Goal: Task Accomplishment & Management: Manage account settings

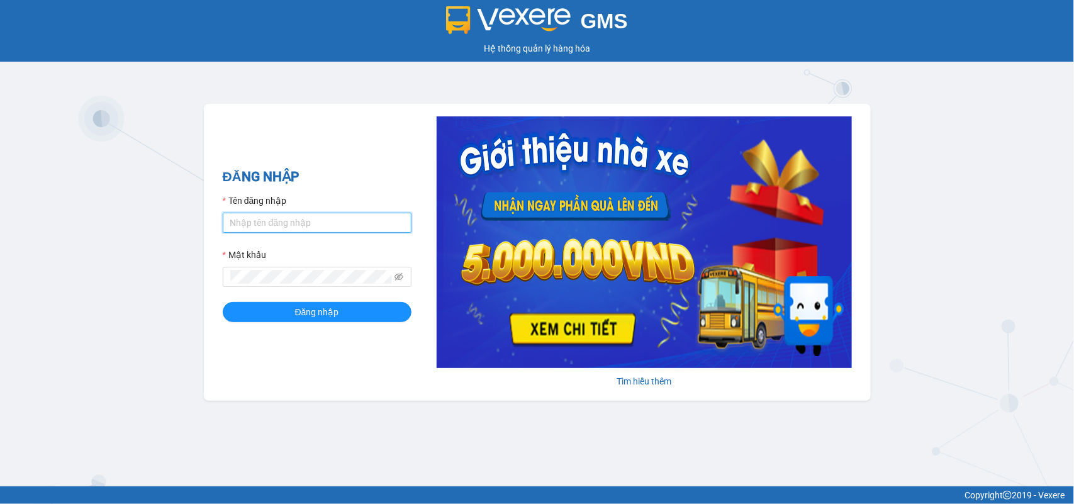
click at [328, 215] on input "Tên đăng nhập" at bounding box center [317, 223] width 189 height 20
type input "mynt.phucanex"
click at [223, 302] on button "Đăng nhập" at bounding box center [317, 312] width 189 height 20
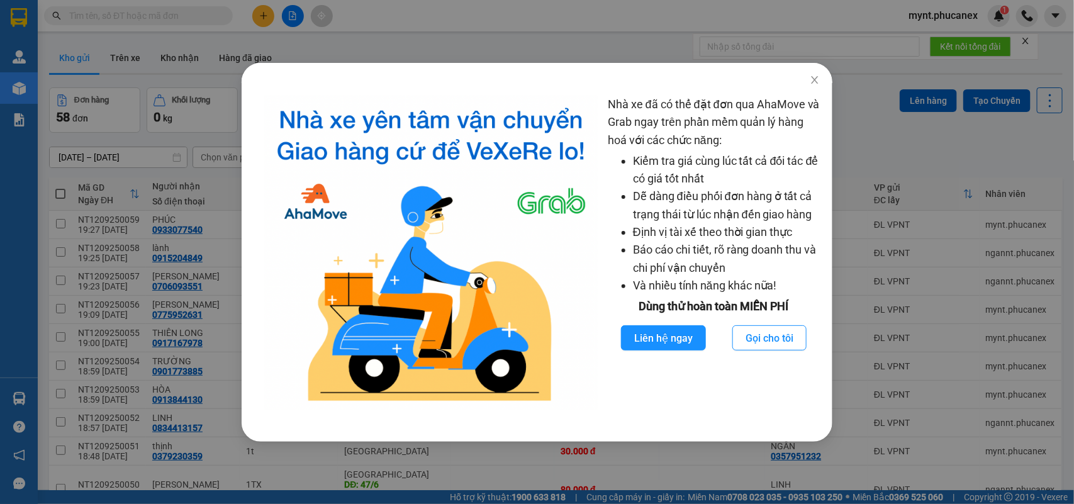
click at [155, 196] on div "Nhà xe đã có thể đặt đơn qua AhaMove và Grab ngay trên phần mềm quản lý hàng ho…" at bounding box center [537, 252] width 1074 height 504
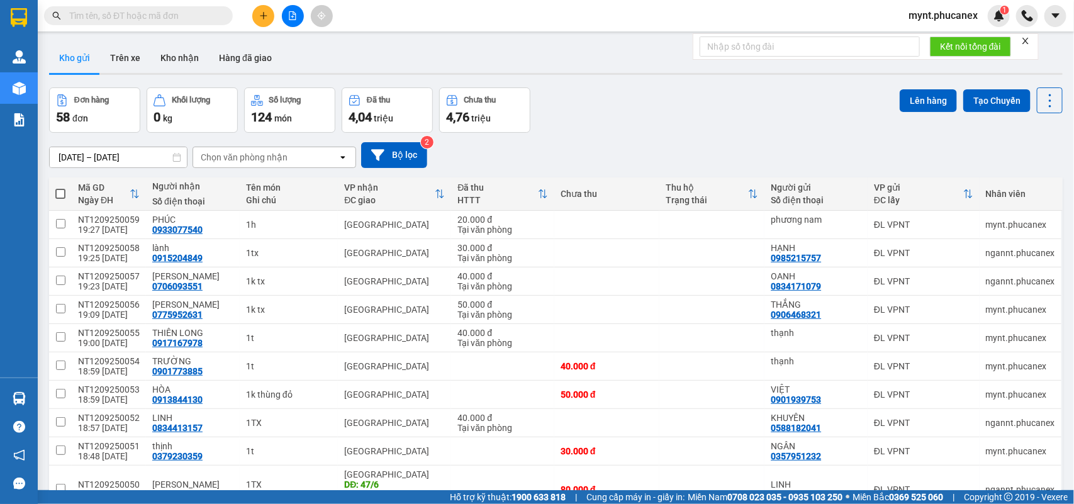
click at [257, 8] on button at bounding box center [263, 16] width 22 height 22
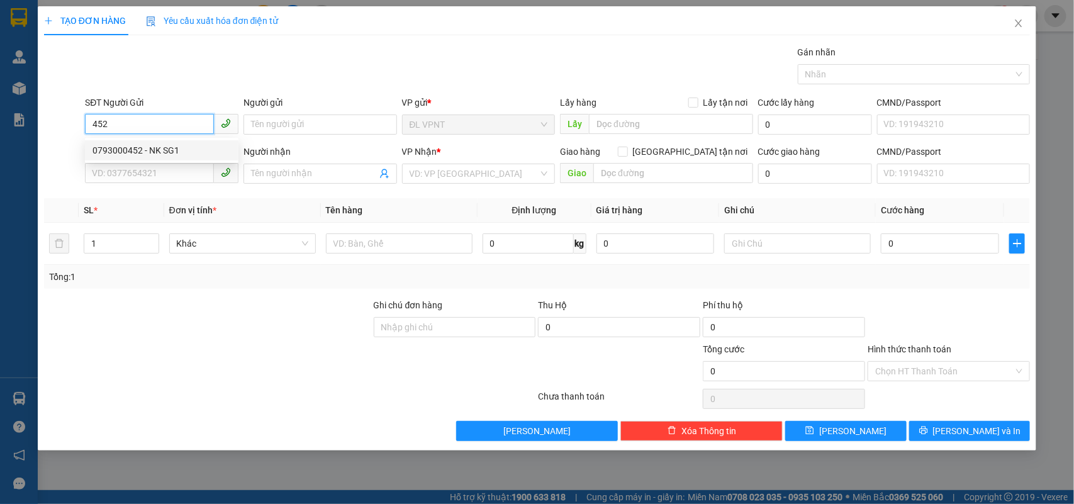
click at [187, 143] on div "0793000452 - NK SG1" at bounding box center [161, 150] width 138 height 14
type input "0793000452"
type input "NK SG1"
type input "0936093279"
type input "DINH"
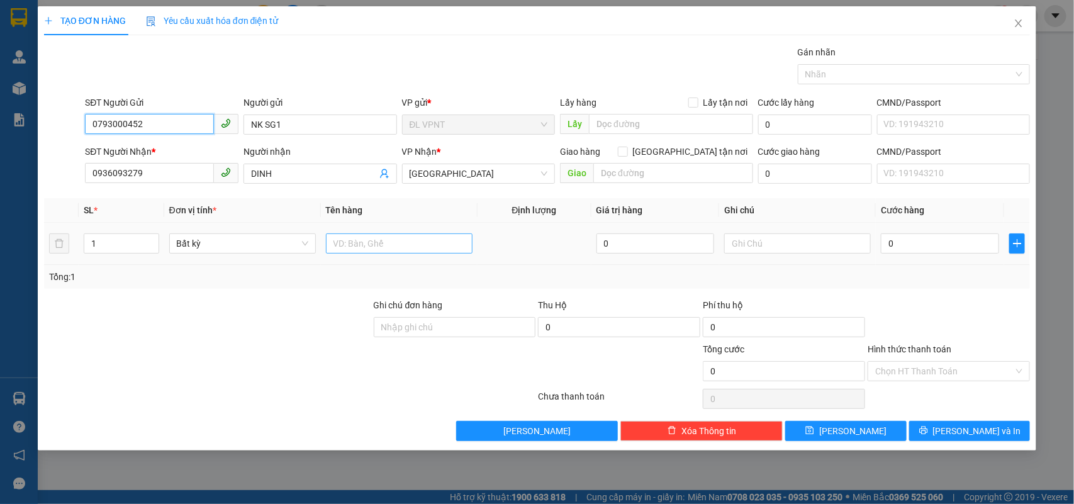
type input "0793000452"
click at [351, 247] on input "text" at bounding box center [399, 243] width 147 height 20
type input "1t"
click at [907, 242] on input "0" at bounding box center [940, 243] width 118 height 20
type input "3"
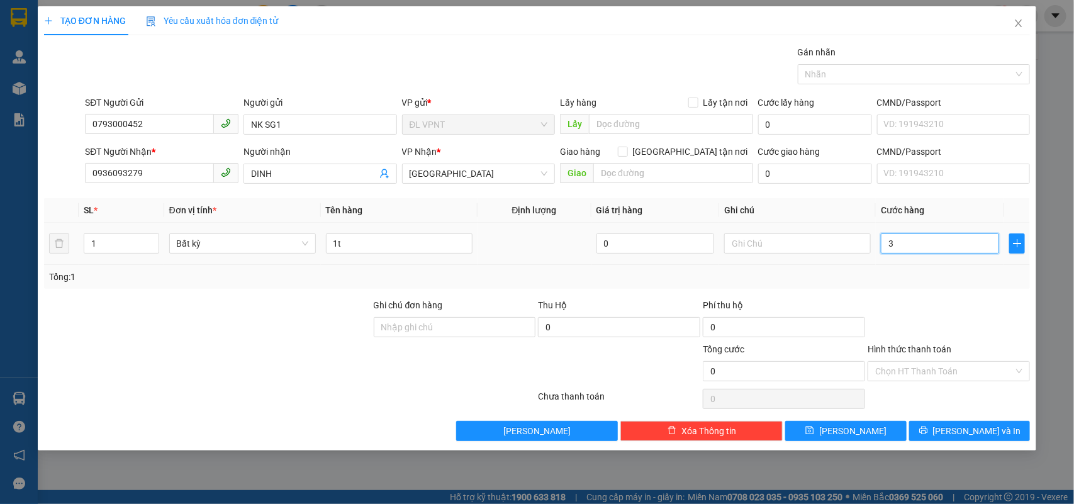
type input "3"
type input "30"
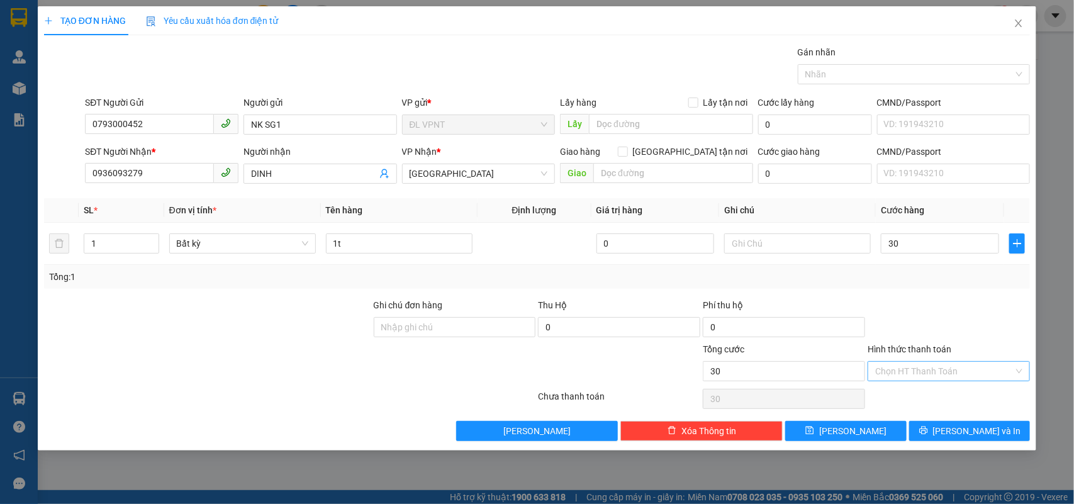
type input "30.000"
click at [923, 372] on input "Hình thức thanh toán" at bounding box center [944, 371] width 138 height 19
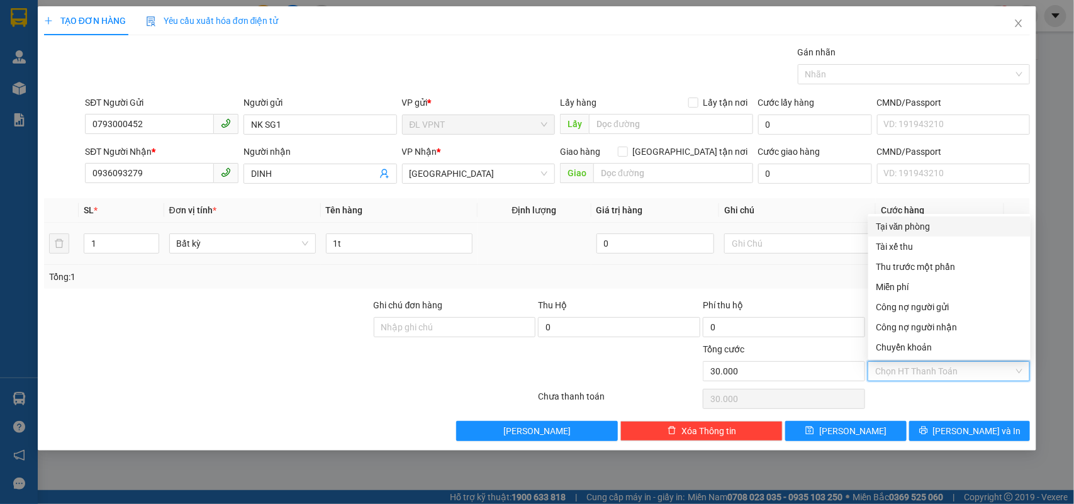
drag, startPoint x: 917, startPoint y: 228, endPoint x: 919, endPoint y: 256, distance: 27.7
click at [919, 228] on div "Tại văn phòng" at bounding box center [949, 227] width 147 height 14
type input "0"
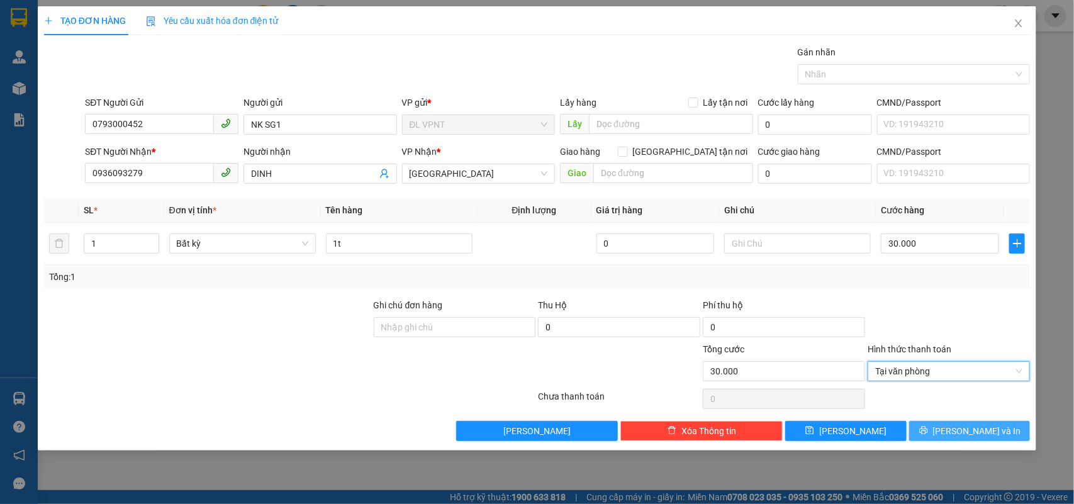
click at [932, 428] on button "Lưu và In" at bounding box center [969, 431] width 121 height 20
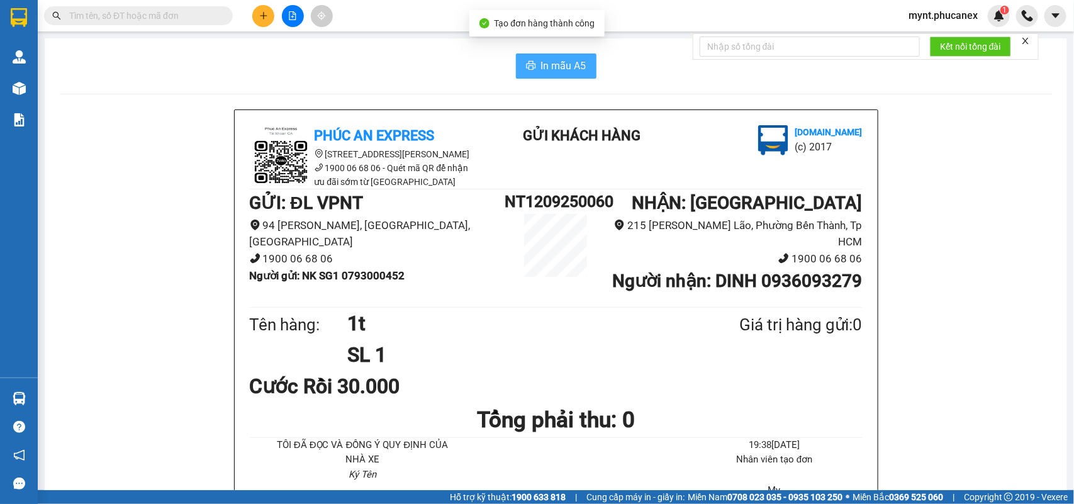
click at [573, 58] on span "In mẫu A5" at bounding box center [563, 66] width 45 height 16
click at [262, 13] on icon "plus" at bounding box center [263, 15] width 9 height 9
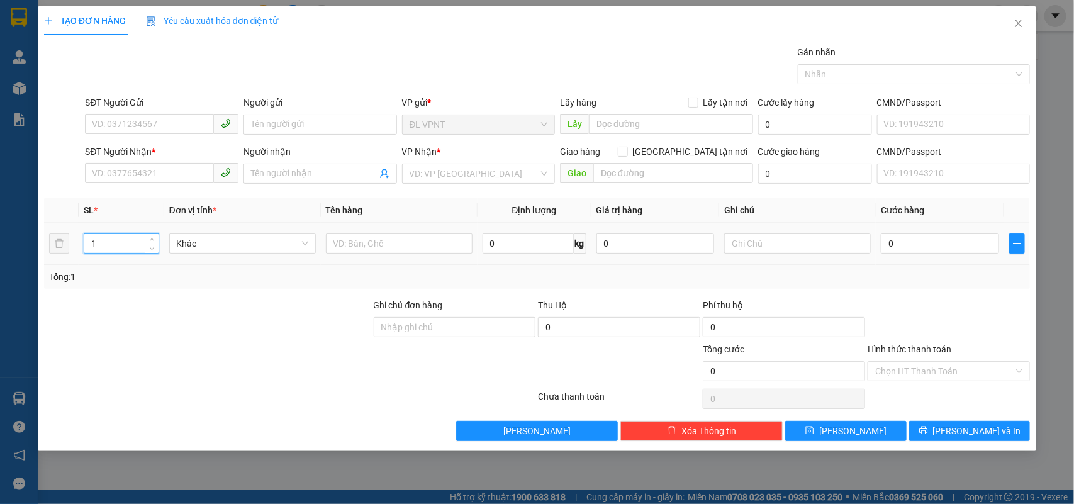
click at [68, 239] on tr "1 Khác 0 kg 0 0" at bounding box center [537, 244] width 986 height 42
type input "2"
click at [388, 226] on td at bounding box center [399, 244] width 157 height 42
click at [386, 233] on div at bounding box center [399, 243] width 147 height 25
click at [383, 237] on input "text" at bounding box center [399, 243] width 147 height 20
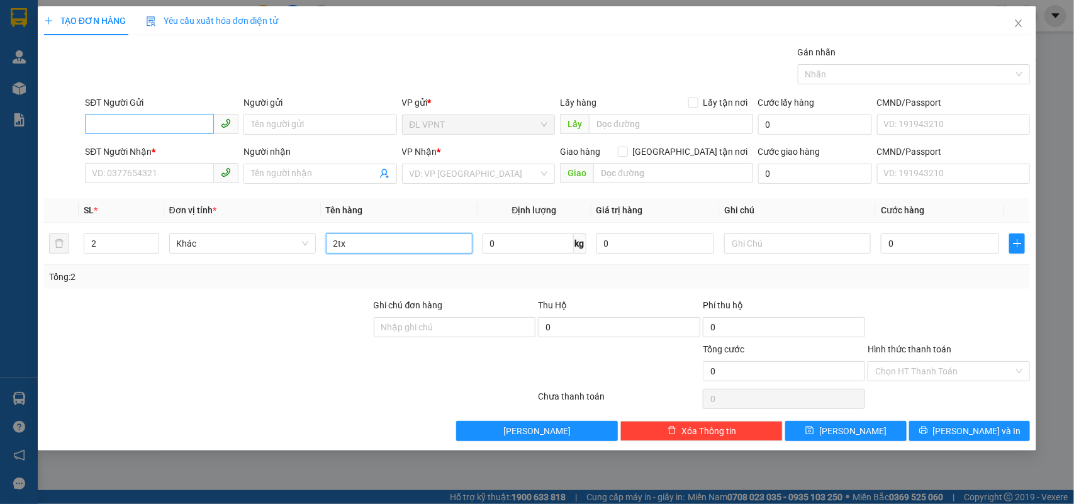
type input "2tx"
click at [180, 121] on input "SĐT Người Gửi" at bounding box center [149, 124] width 129 height 20
type input "0914023746"
click at [159, 133] on input "0914023746" at bounding box center [149, 124] width 129 height 20
click at [160, 121] on input "0914023746" at bounding box center [149, 124] width 129 height 20
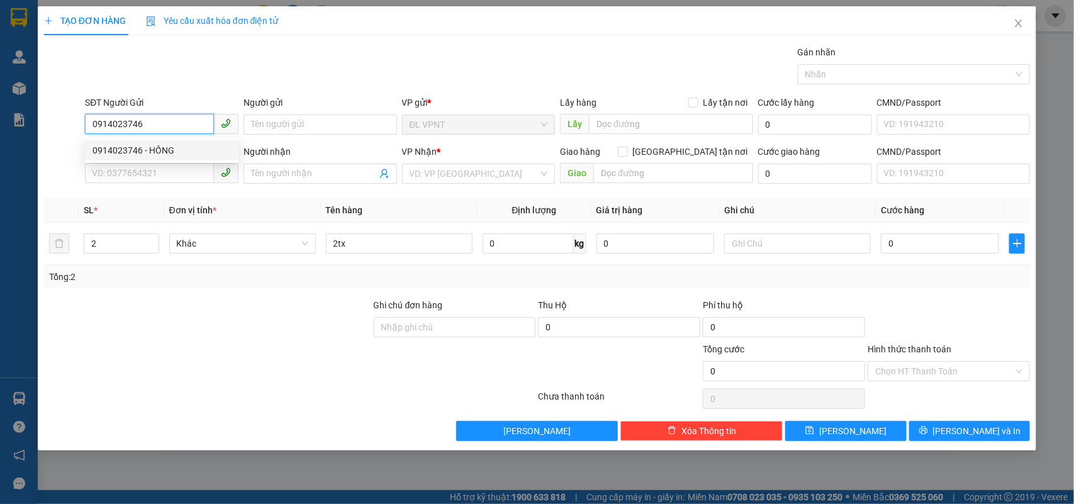
click at [155, 148] on div "0914023746 - HỒNG" at bounding box center [161, 150] width 138 height 14
type input "HỒNG"
type input "0355575720"
type input "KHỞI"
type input "0914023746"
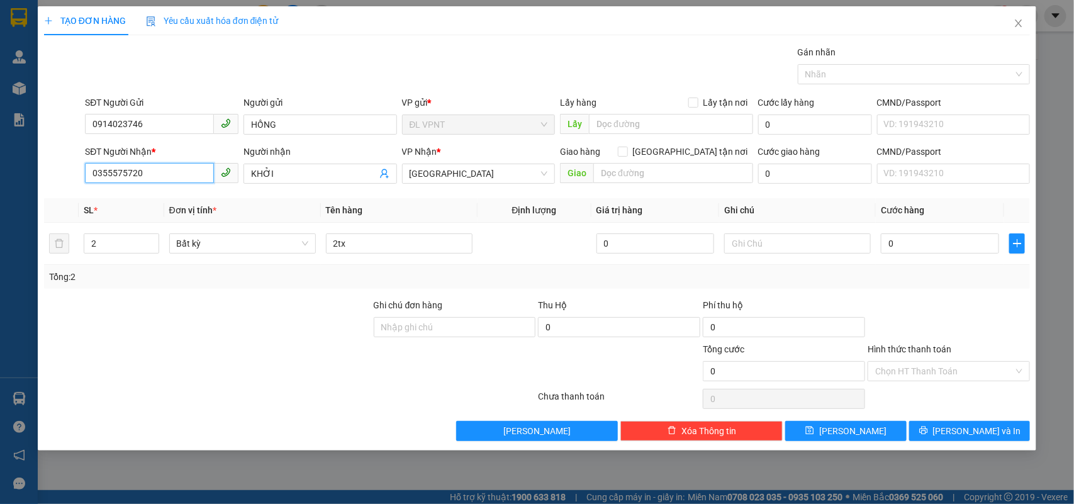
drag, startPoint x: 151, startPoint y: 174, endPoint x: 0, endPoint y: 102, distance: 167.4
click at [0, 104] on div "TẠO ĐƠN HÀNG Yêu cầu xuất hóa đơn điện tử Transit Pickup Surcharge Ids Transit …" at bounding box center [537, 252] width 1074 height 504
type input "0932117795"
click at [162, 198] on div "0932117795 - hoá" at bounding box center [161, 200] width 138 height 14
type input "hoá"
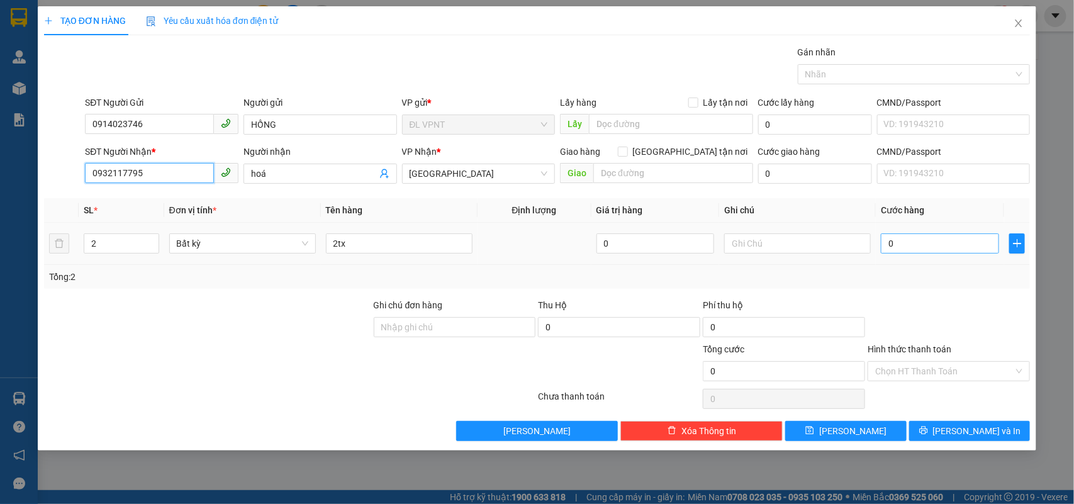
type input "0932117795"
click at [895, 250] on input "0" at bounding box center [940, 243] width 118 height 20
type input "2"
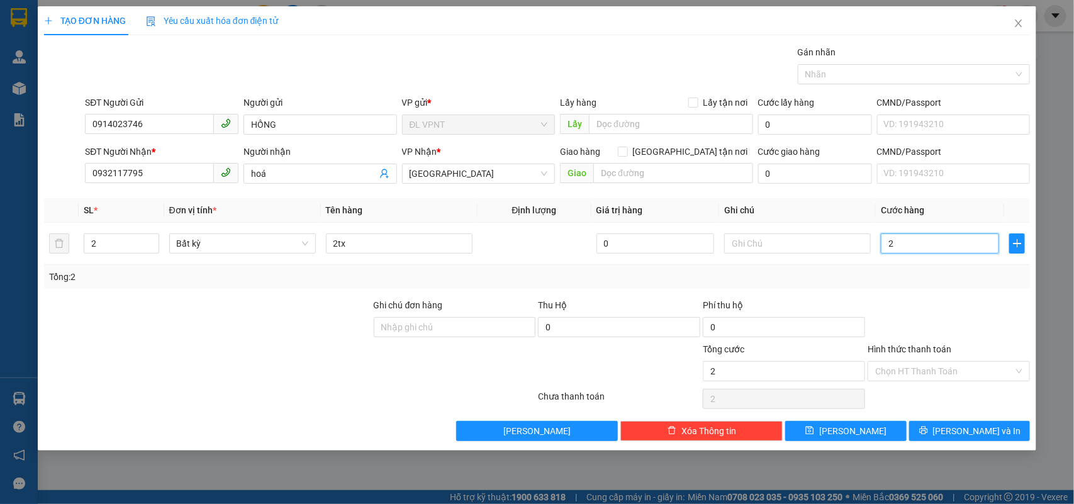
type input "24"
type input "240"
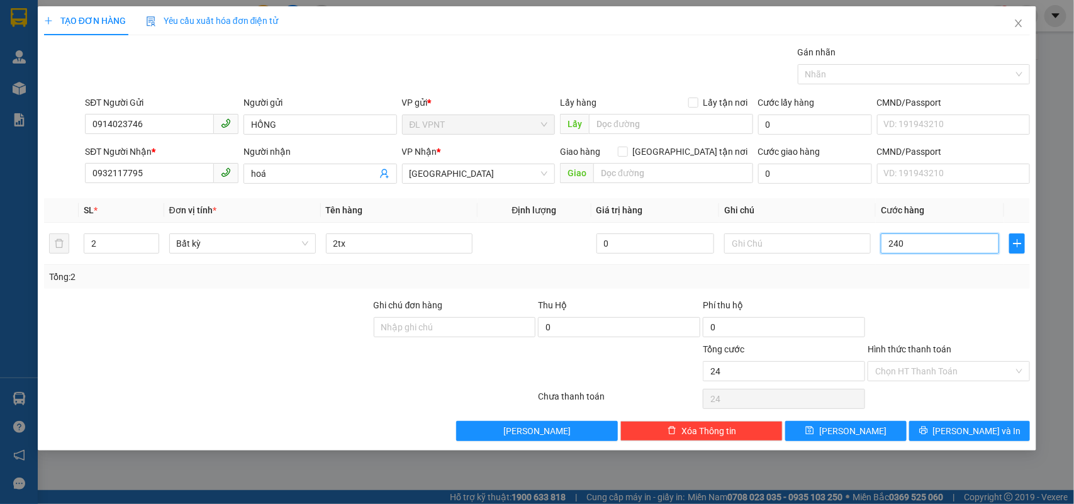
type input "240"
type input "240.000"
click at [928, 435] on icon "printer" at bounding box center [923, 430] width 9 height 9
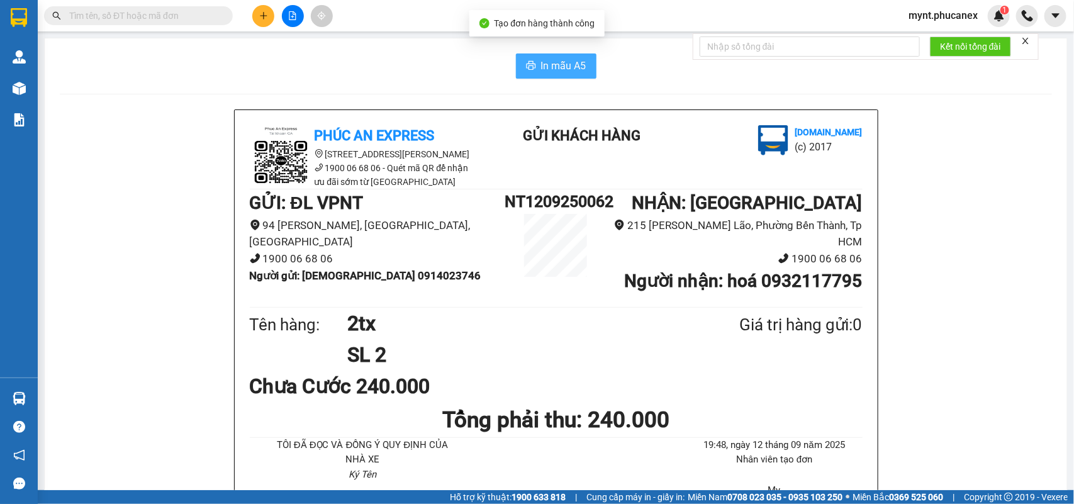
click at [547, 64] on span "In mẫu A5" at bounding box center [563, 66] width 45 height 16
click at [147, 14] on input "text" at bounding box center [143, 16] width 148 height 14
paste input "0983446460"
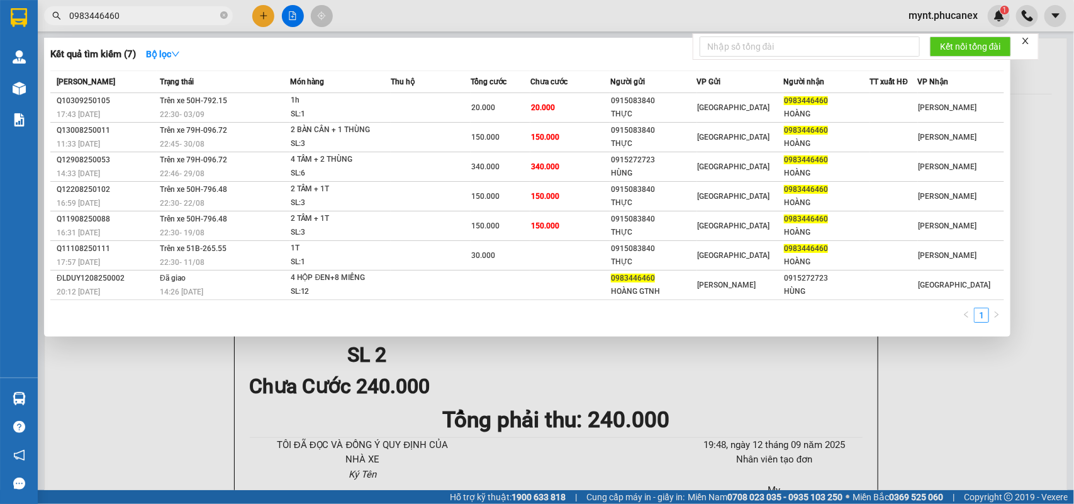
type input "0983446460"
click at [155, 365] on div at bounding box center [537, 252] width 1074 height 504
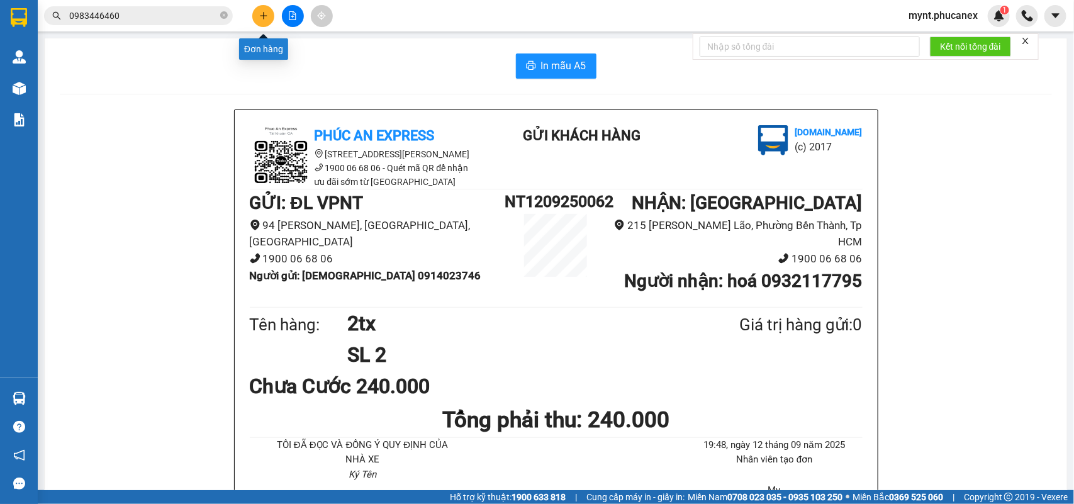
click at [266, 23] on button at bounding box center [263, 16] width 22 height 22
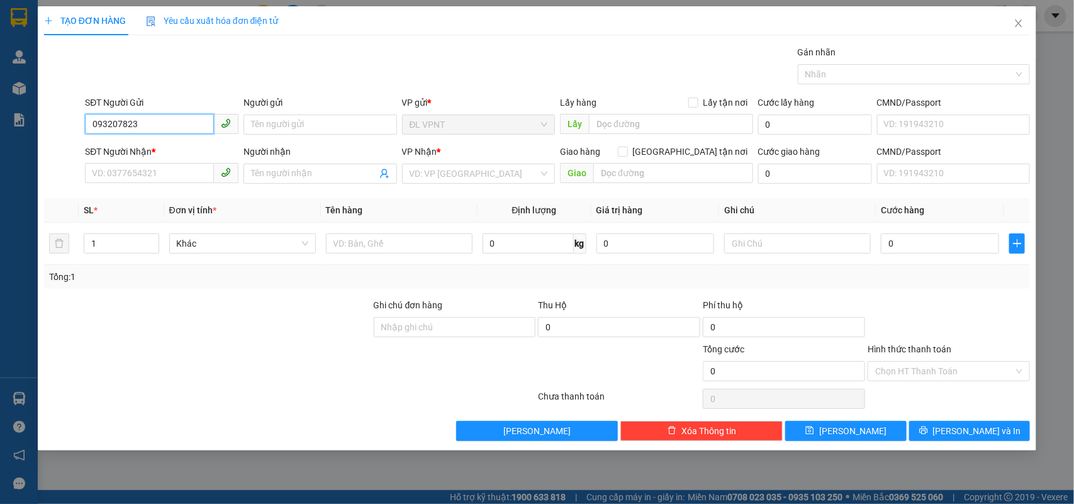
type input "0932078239"
click at [157, 157] on div "0932078239 - HOÀNG" at bounding box center [162, 150] width 154 height 20
type input "HOÀNG"
type input "0945818230"
type input "NGUYỆN"
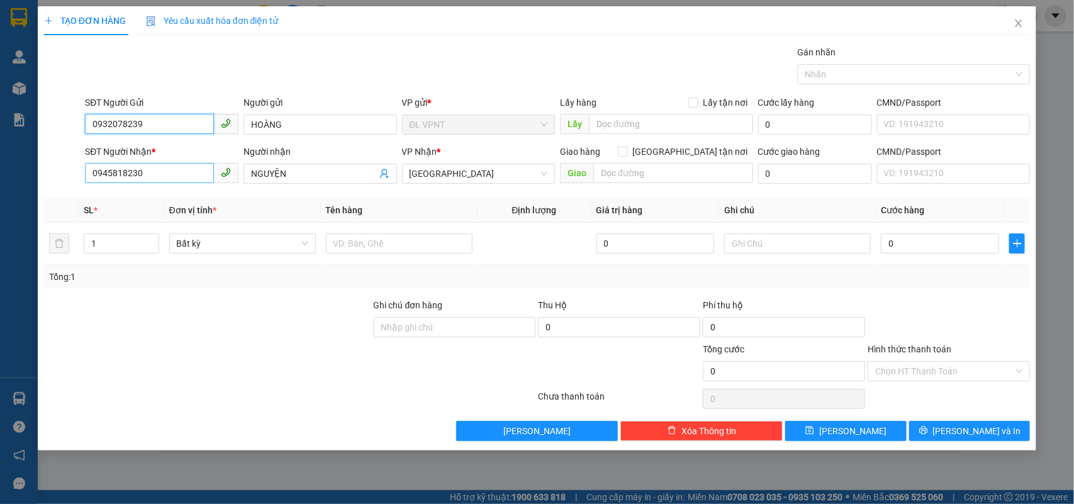
type input "0932078239"
drag, startPoint x: 159, startPoint y: 180, endPoint x: 0, endPoint y: 130, distance: 166.9
click at [0, 137] on div "TẠO ĐƠN HÀNG Yêu cầu xuất hóa đơn điện tử Transit Pickup Surcharge Ids Transit …" at bounding box center [537, 252] width 1074 height 504
type input "0902652389"
drag, startPoint x: 315, startPoint y: 175, endPoint x: 0, endPoint y: 139, distance: 317.2
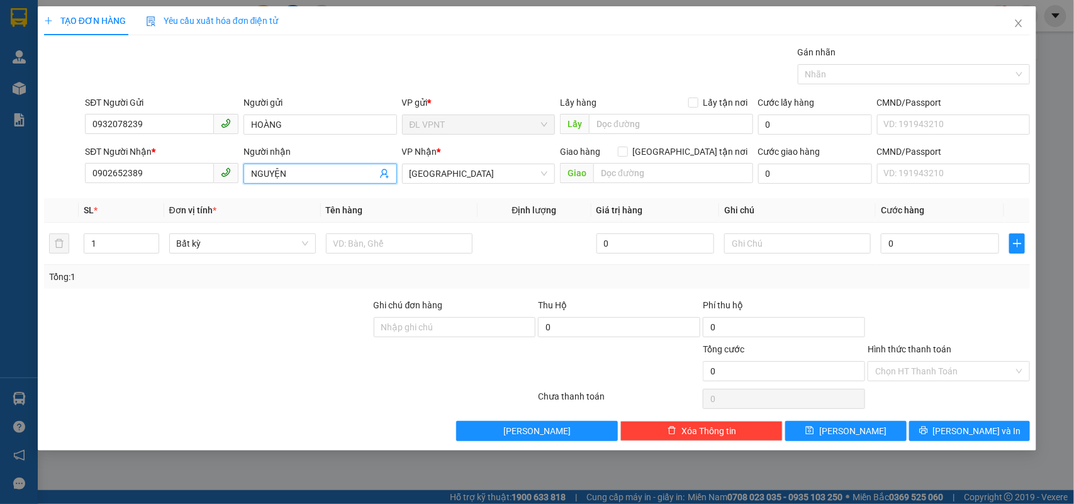
click at [0, 139] on div "TẠO ĐƠN HÀNG Yêu cầu xuất hóa đơn điện tử Transit Pickup Surcharge Ids Transit …" at bounding box center [537, 252] width 1074 height 504
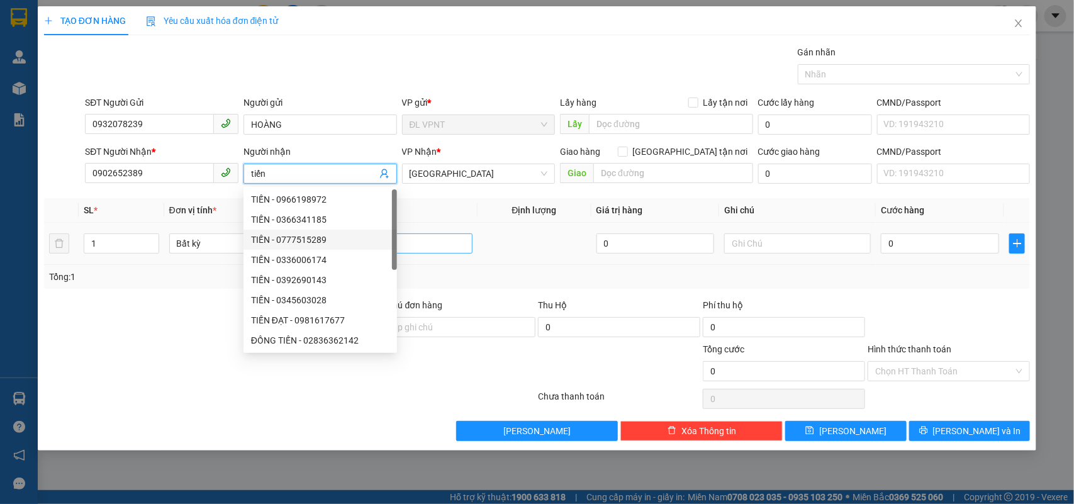
type input "tiến"
click at [427, 238] on input "text" at bounding box center [399, 243] width 147 height 20
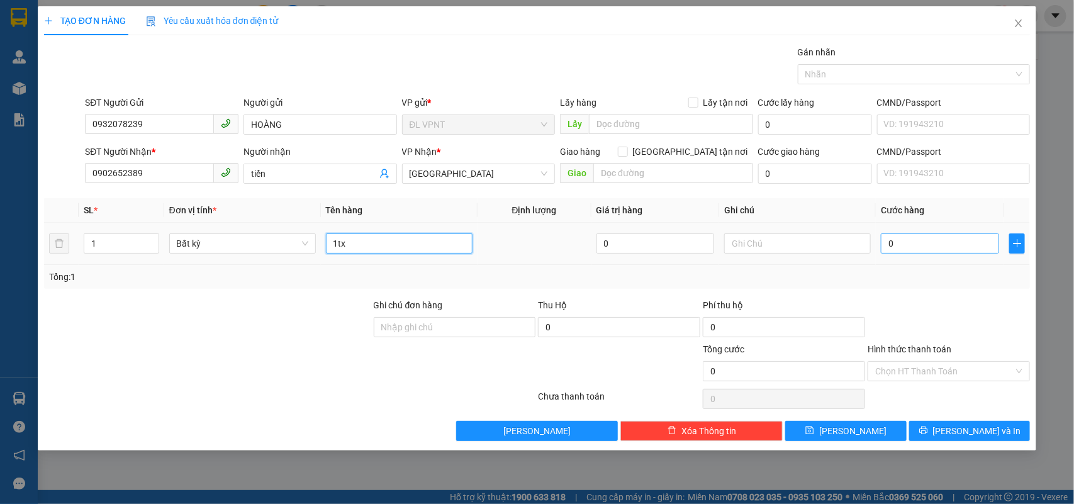
type input "1tx"
click at [895, 243] on input "0" at bounding box center [940, 243] width 118 height 20
type input "3"
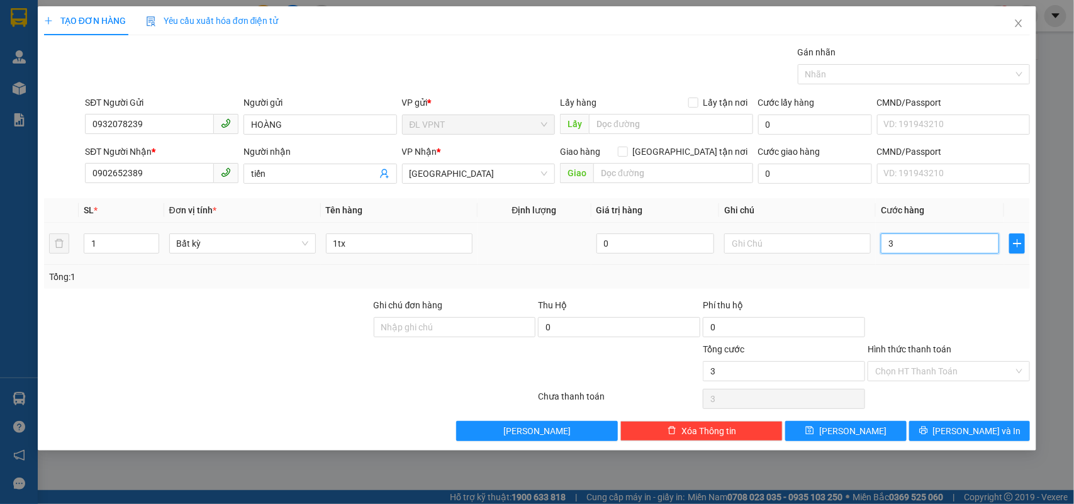
type input "30"
type input "30.000"
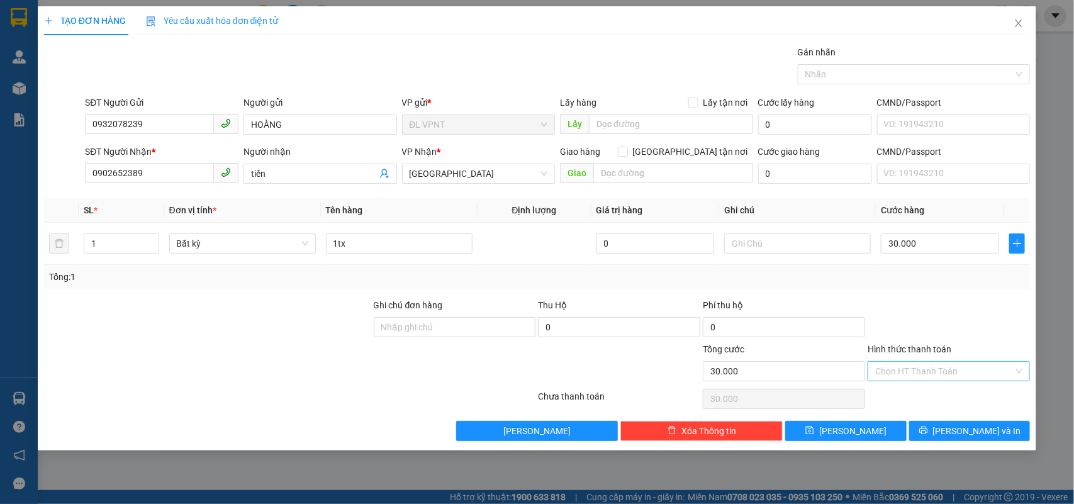
click at [974, 379] on input "Hình thức thanh toán" at bounding box center [944, 371] width 138 height 19
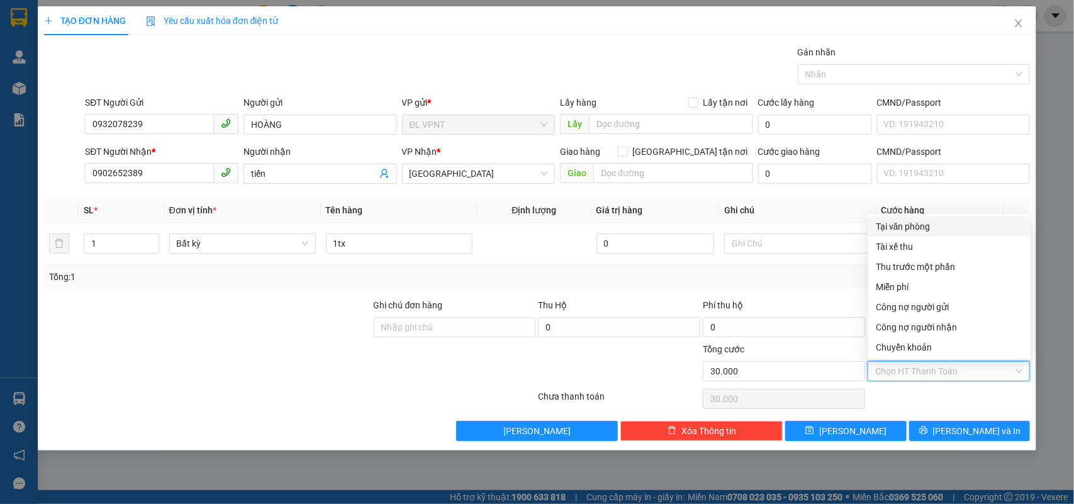
click at [933, 227] on div "Tại văn phòng" at bounding box center [949, 227] width 147 height 14
type input "0"
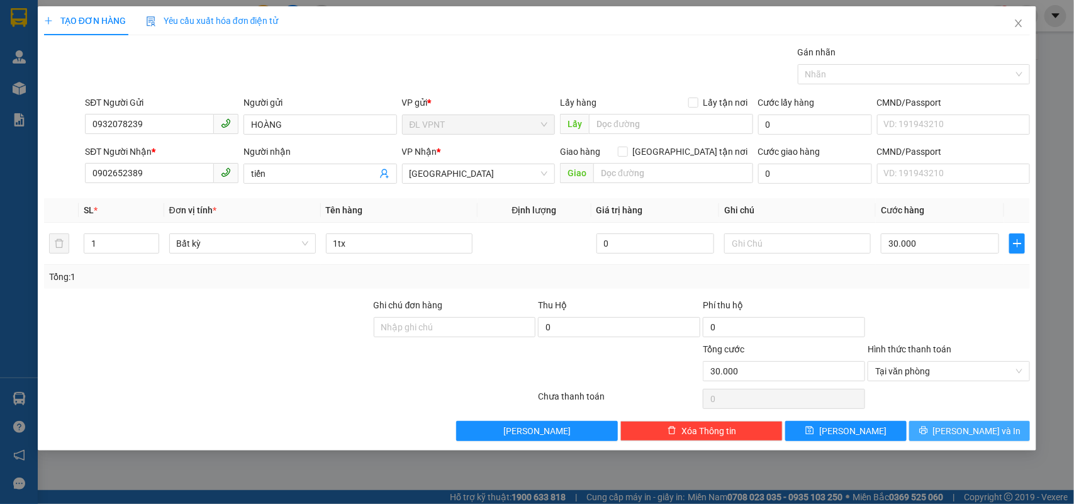
click at [933, 427] on button "Lưu và In" at bounding box center [969, 431] width 121 height 20
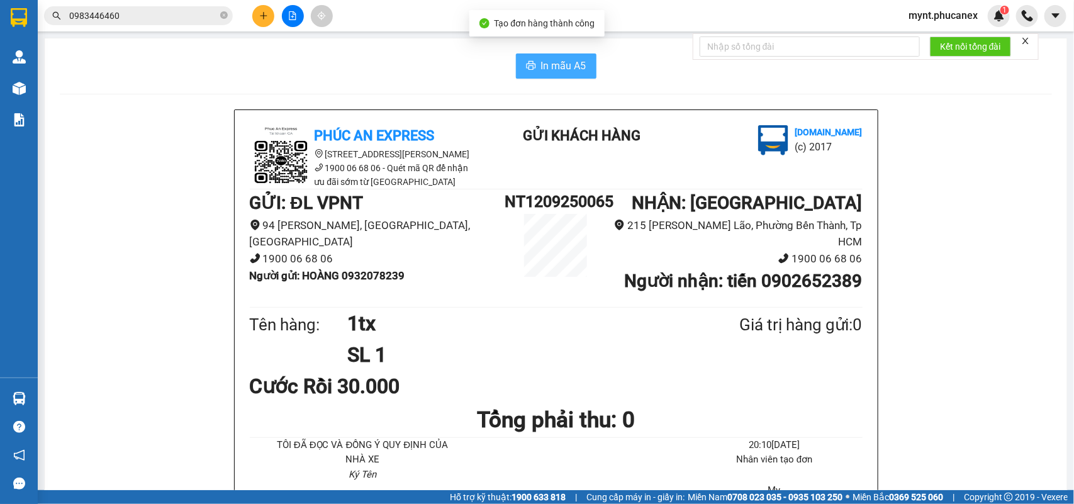
click at [564, 66] on span "In mẫu A5" at bounding box center [563, 66] width 45 height 16
click at [261, 19] on icon "plus" at bounding box center [263, 15] width 9 height 9
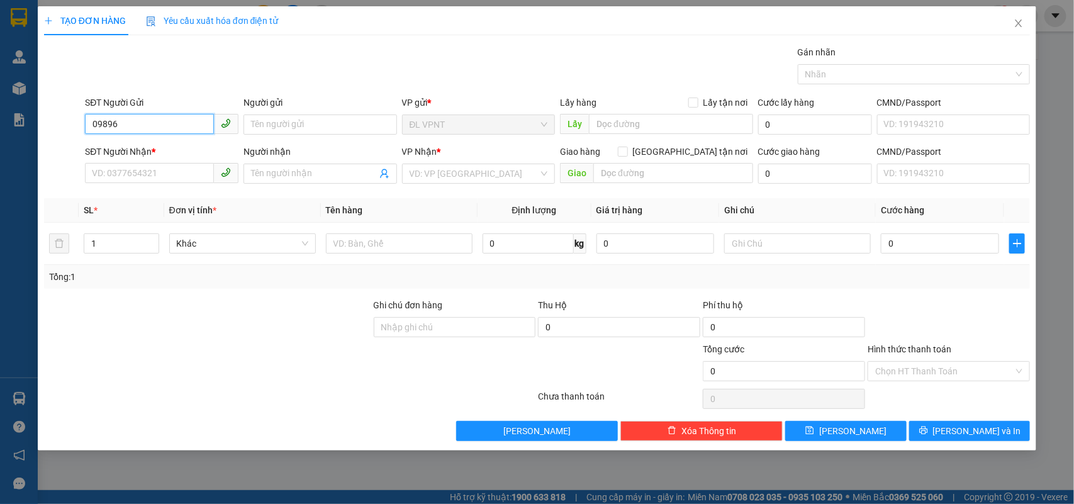
click at [137, 125] on input "09896" at bounding box center [149, 124] width 129 height 20
click at [148, 164] on div "0989635177 - ĐÀO" at bounding box center [161, 171] width 138 height 14
type input "0989635177"
type input "ĐÀO"
type input "0767304592"
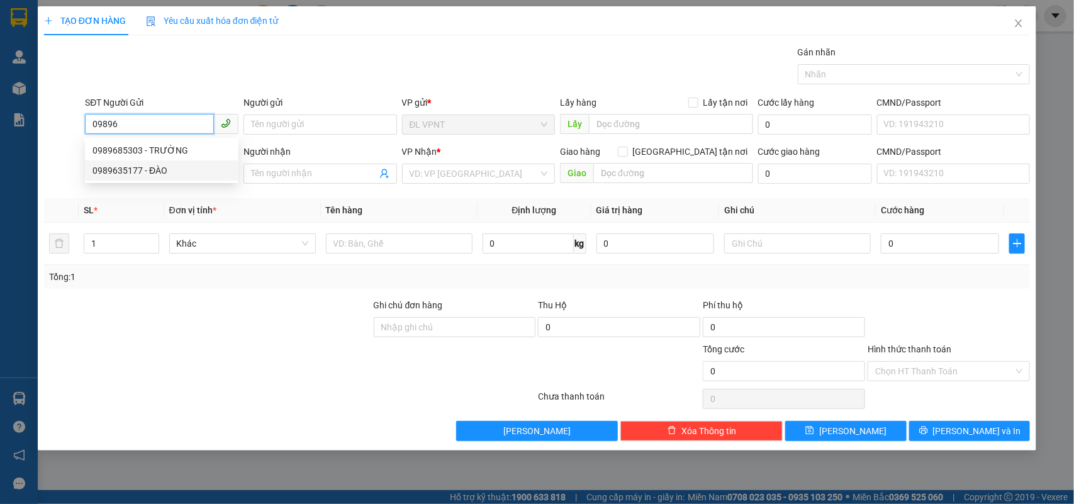
type input "nhàn"
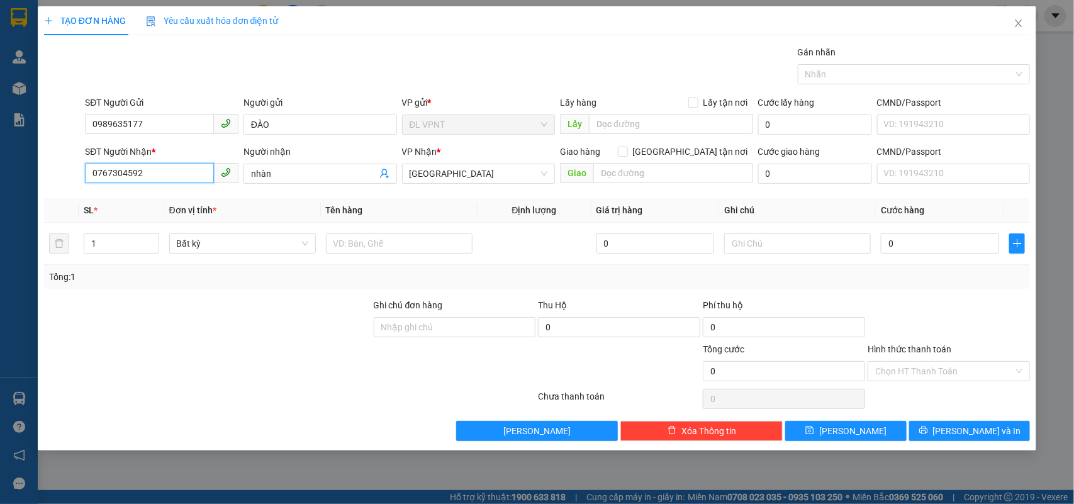
drag, startPoint x: 149, startPoint y: 182, endPoint x: 98, endPoint y: 72, distance: 121.3
click at [0, 76] on div "TẠO ĐƠN HÀNG Yêu cầu xuất hóa đơn điện tử Transit Pickup Surcharge Ids Transit …" at bounding box center [537, 252] width 1074 height 504
type input "0905366818"
drag, startPoint x: 312, startPoint y: 179, endPoint x: 0, endPoint y: 173, distance: 312.1
click at [0, 173] on div "TẠO ĐƠN HÀNG Yêu cầu xuất hóa đơn điện tử Transit Pickup Surcharge Ids Transit …" at bounding box center [537, 252] width 1074 height 504
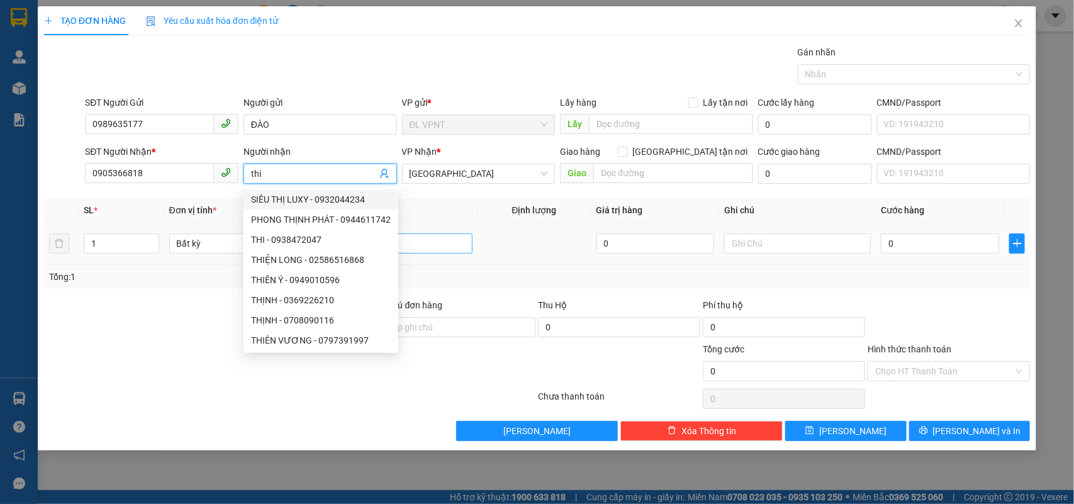
type input "thi"
click at [457, 240] on input "text" at bounding box center [399, 243] width 147 height 20
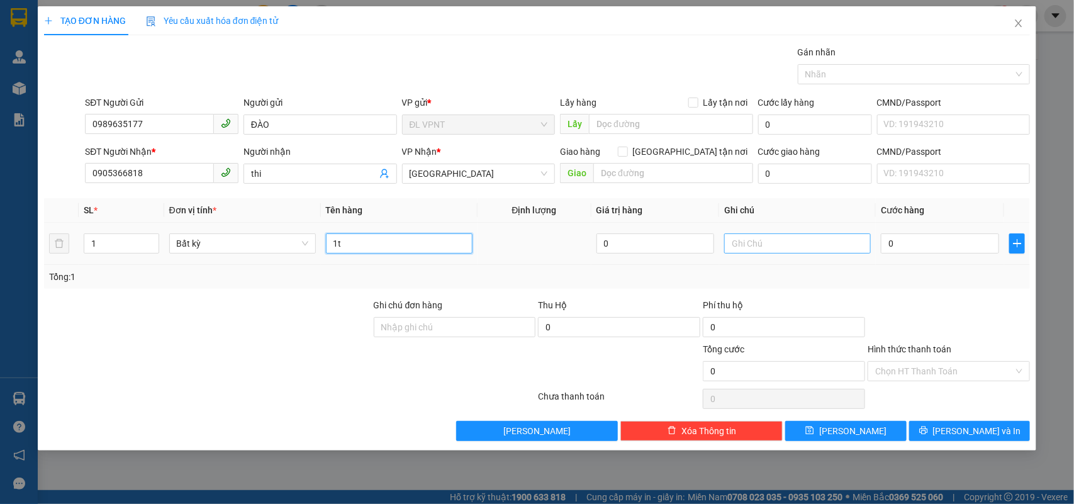
type input "1t"
click at [800, 249] on input "text" at bounding box center [797, 243] width 147 height 20
type input "bookgrab"
click at [929, 243] on input "0" at bounding box center [940, 243] width 118 height 20
type input "3"
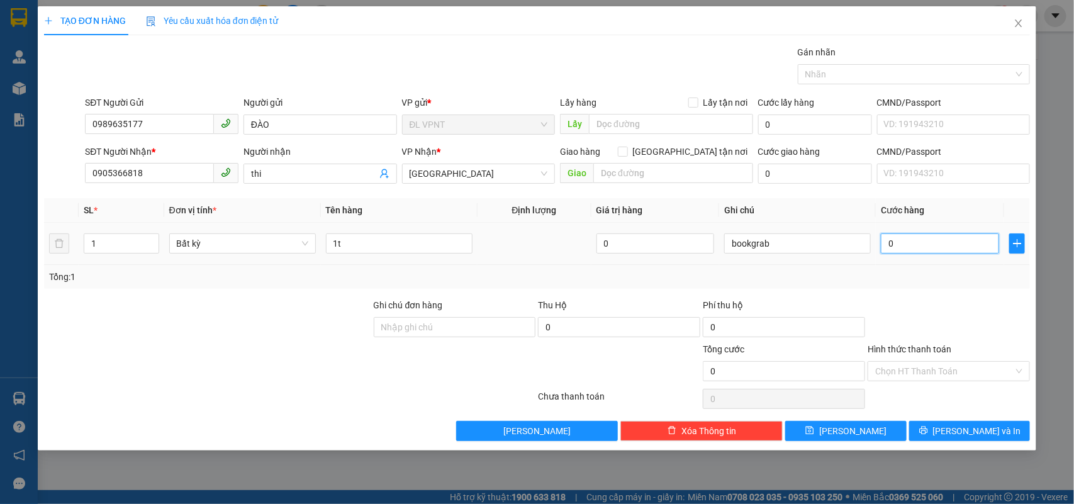
type input "3"
type input "30"
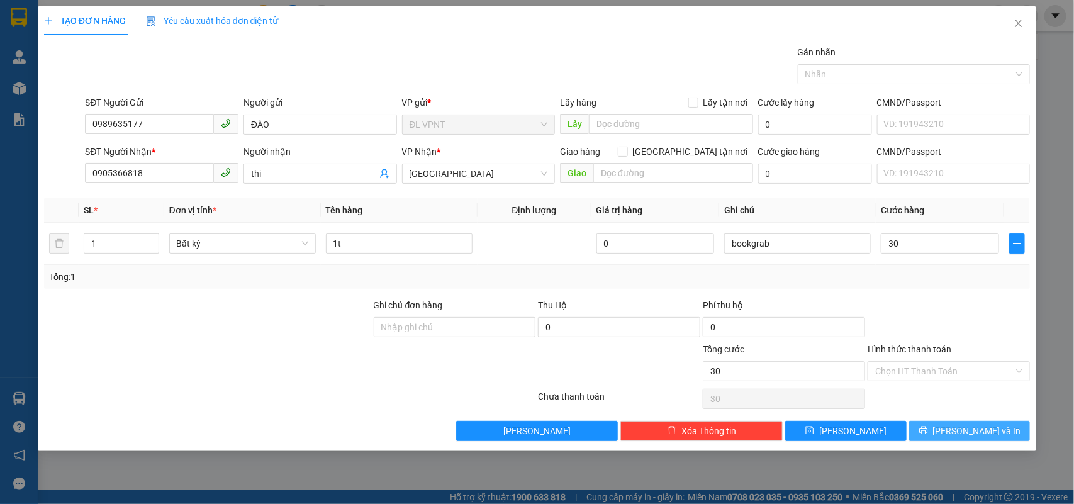
type input "30.000"
click at [931, 426] on button "Lưu và In" at bounding box center [969, 431] width 121 height 20
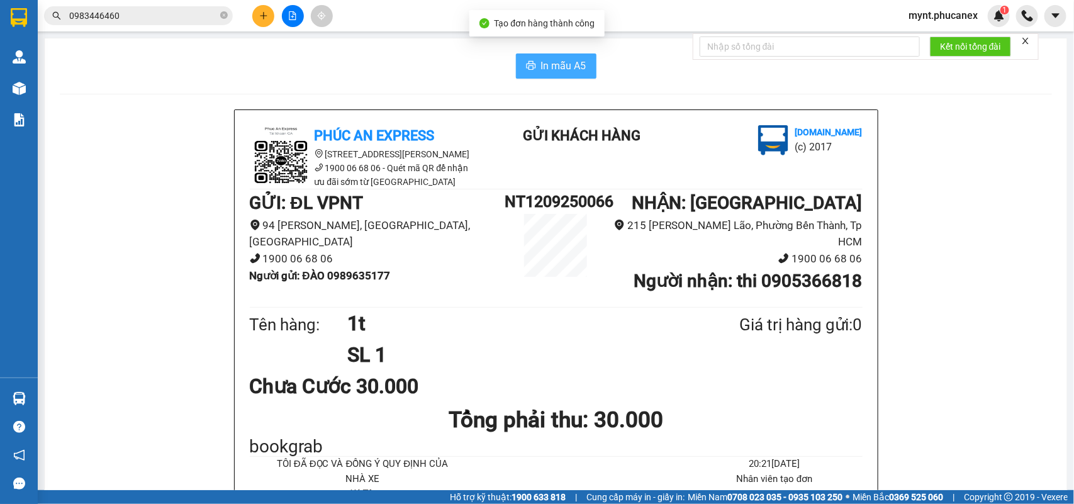
click at [581, 70] on button "In mẫu A5" at bounding box center [556, 65] width 81 height 25
click at [265, 18] on icon "plus" at bounding box center [263, 15] width 9 height 9
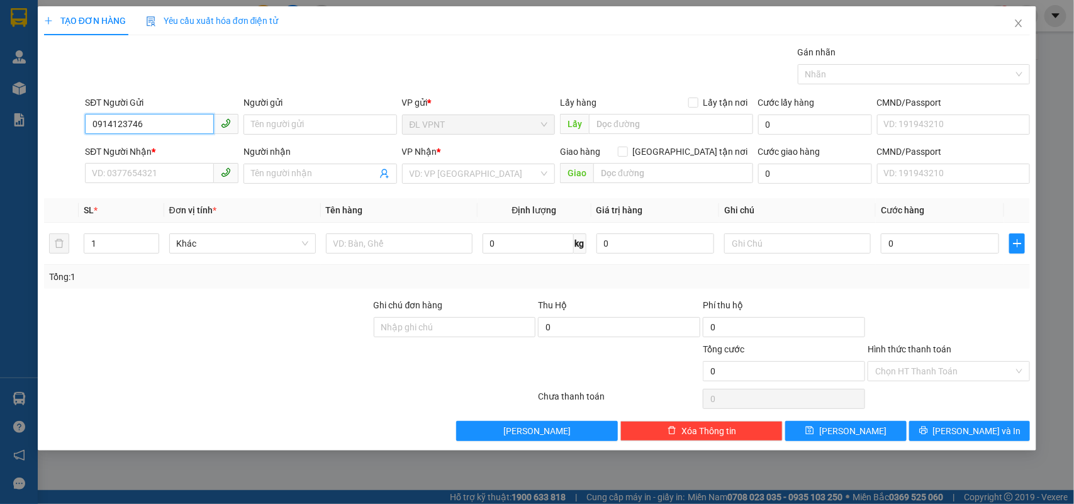
drag, startPoint x: 158, startPoint y: 120, endPoint x: 0, endPoint y: 87, distance: 161.3
click at [0, 87] on div "TẠO ĐƠN HÀNG Yêu cầu xuất hóa đơn điện tử Transit Pickup Surcharge Ids Transit …" at bounding box center [537, 252] width 1074 height 504
click at [145, 154] on div "0914023746 - HỒNG" at bounding box center [161, 150] width 138 height 14
type input "0914023746"
type input "HỒNG"
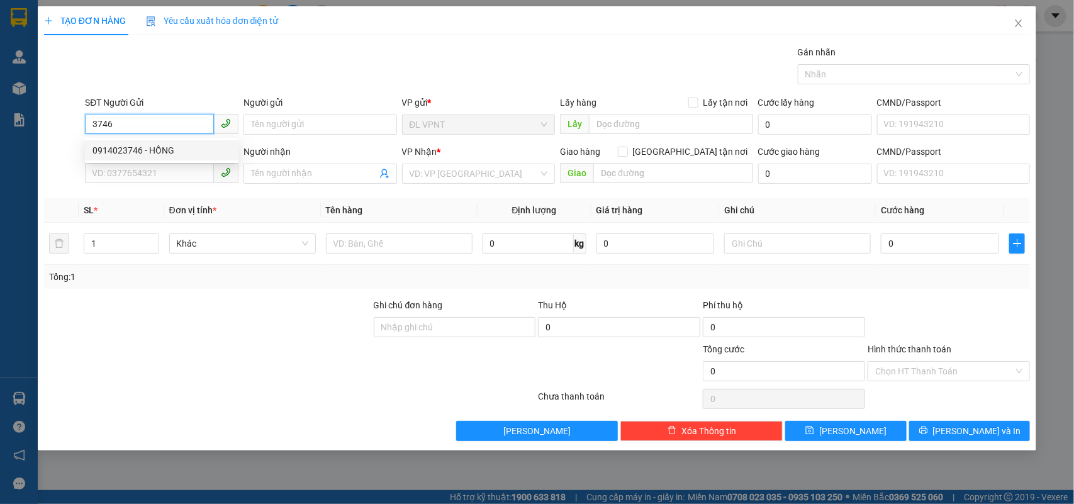
type input "0932117795"
type input "hoá"
type input "0914023746"
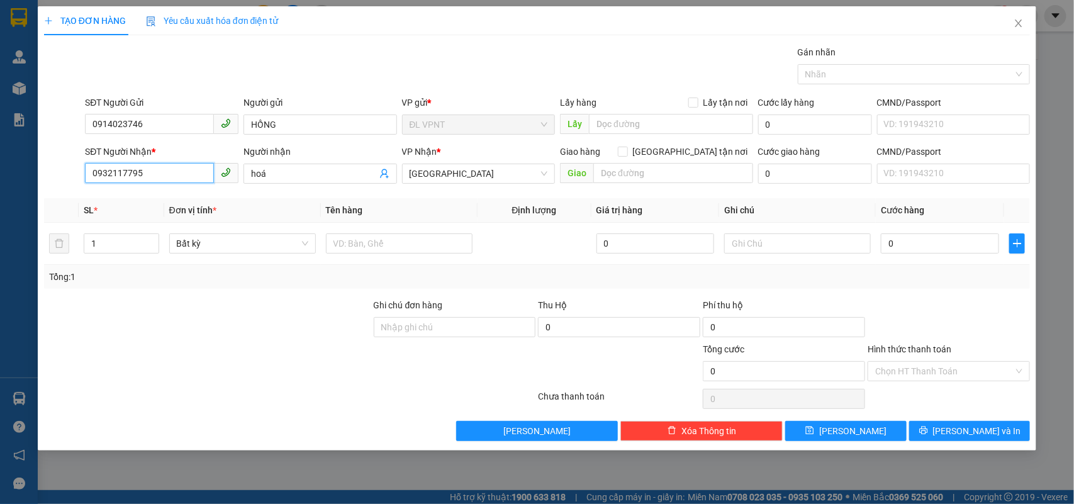
drag, startPoint x: 140, startPoint y: 174, endPoint x: 0, endPoint y: 149, distance: 141.9
click at [0, 149] on div "TẠO ĐƠN HÀNG Yêu cầu xuất hóa đơn điện tử Transit Pickup Surcharge Ids Transit …" at bounding box center [537, 252] width 1074 height 504
click at [177, 202] on div "0908217668 - PHONG CÔNG" at bounding box center [161, 200] width 138 height 14
type input "0908217668"
type input "PHONG CÔNG"
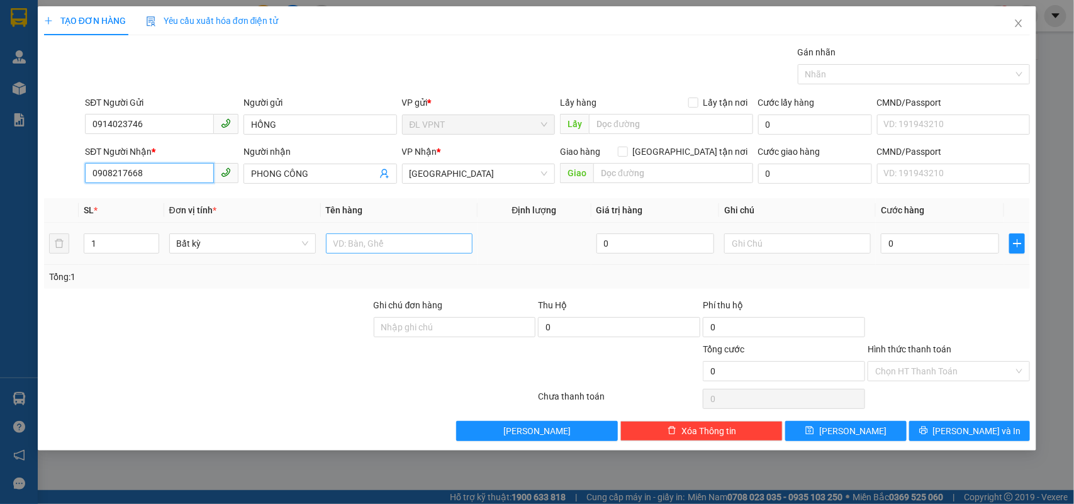
type input "0908217668"
click at [401, 239] on input "text" at bounding box center [399, 243] width 147 height 20
type input "1tx"
click at [910, 243] on input "0" at bounding box center [940, 243] width 118 height 20
type input "1"
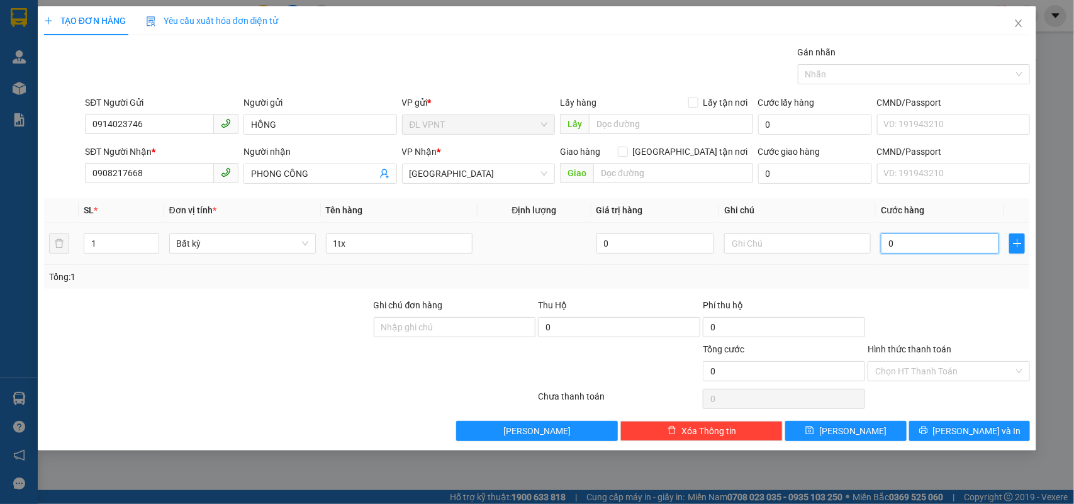
type input "1"
type input "12"
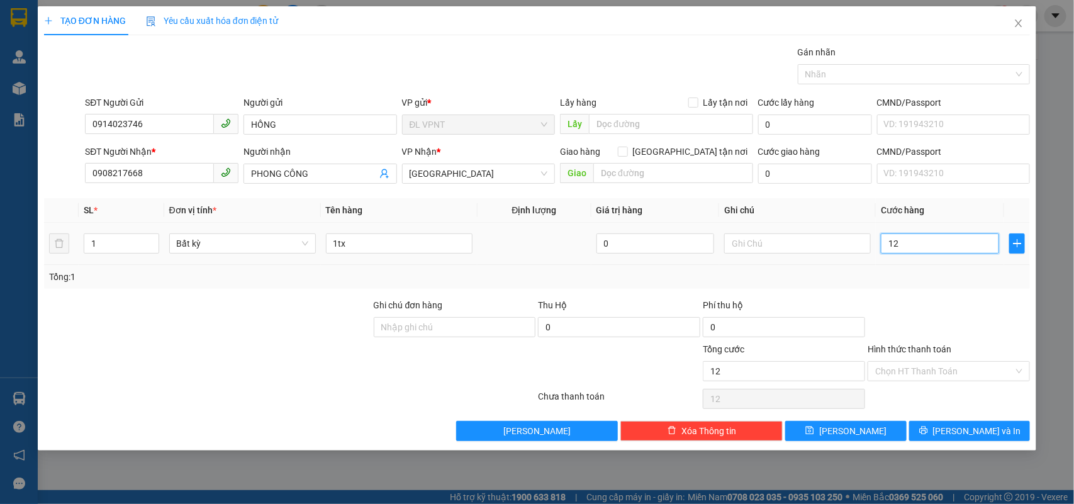
type input "120"
type input "120.000"
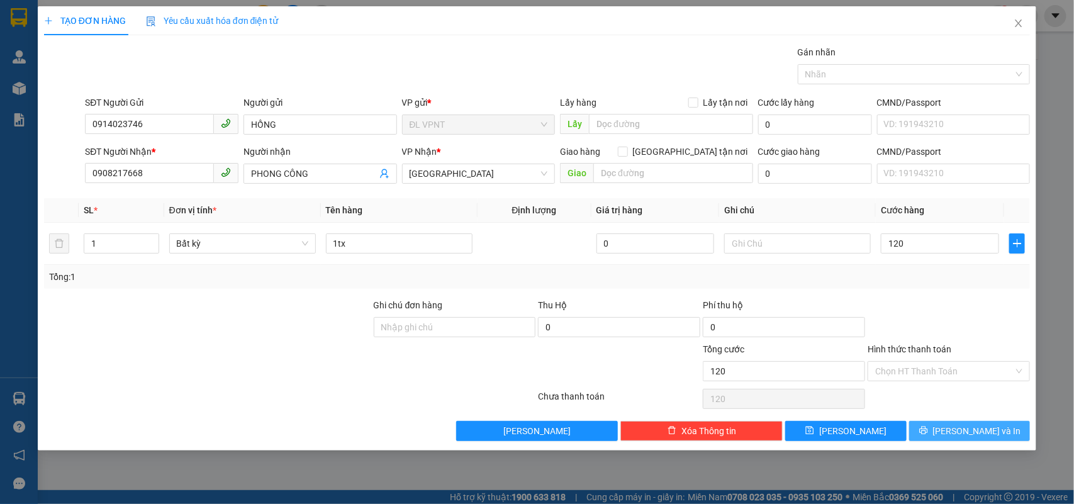
type input "120.000"
click at [938, 428] on button "Lưu và In" at bounding box center [969, 431] width 121 height 20
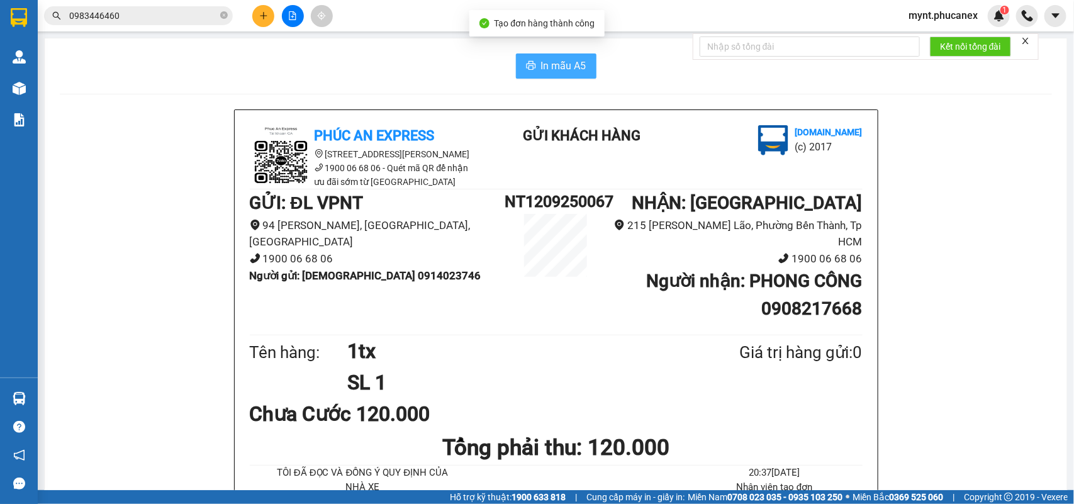
click at [542, 61] on span "In mẫu A5" at bounding box center [563, 66] width 45 height 16
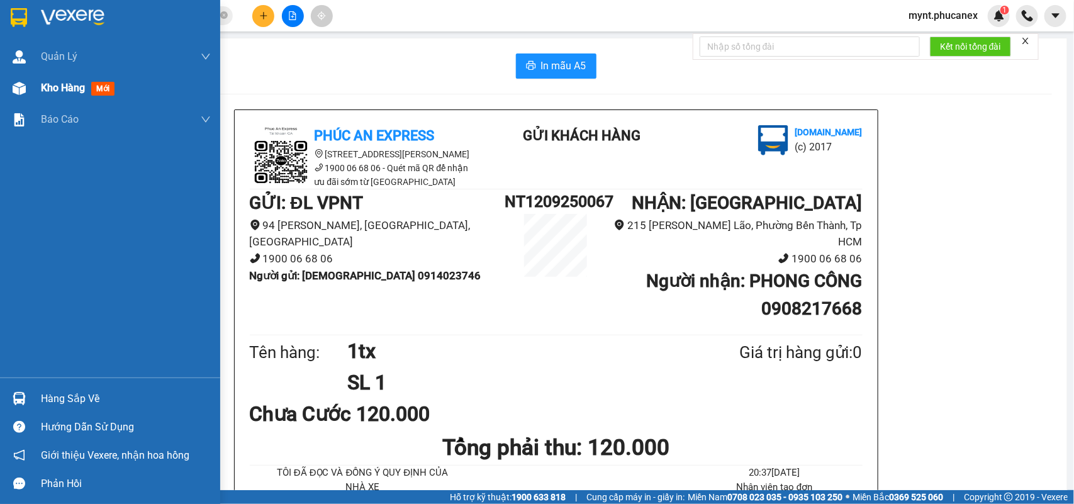
click at [30, 92] on div "Kho hàng mới" at bounding box center [110, 87] width 220 height 31
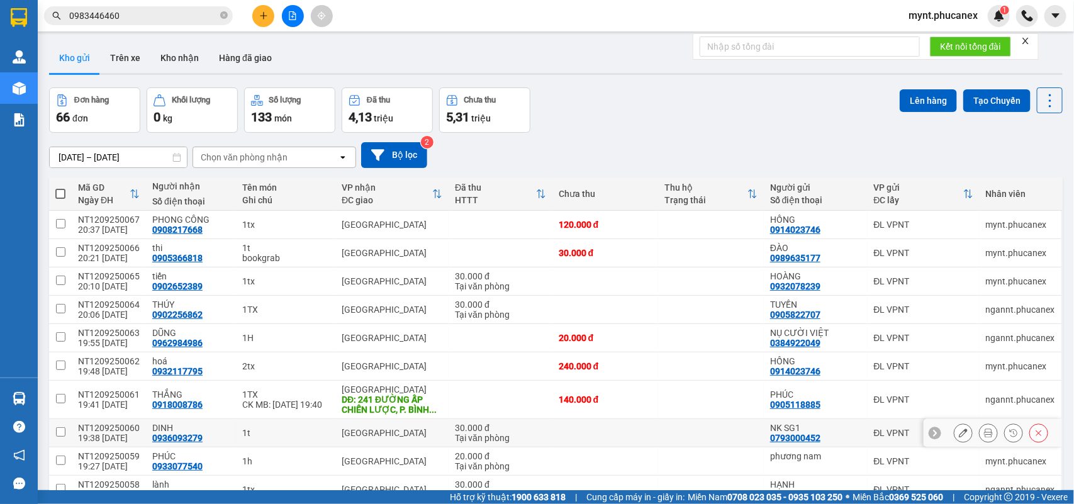
scroll to position [67, 0]
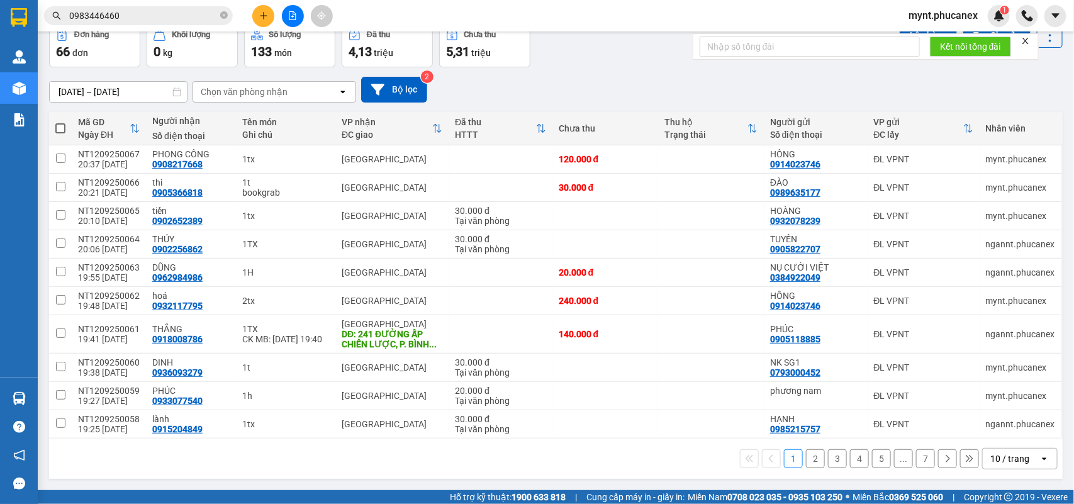
click at [999, 459] on div "10 / trang" at bounding box center [1009, 458] width 39 height 13
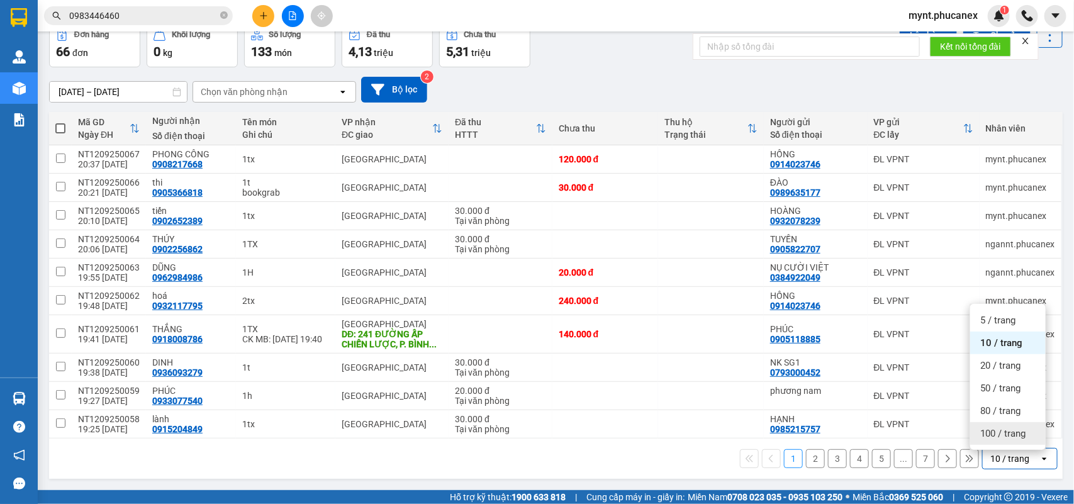
click at [1004, 428] on span "100 / trang" at bounding box center [1002, 433] width 45 height 13
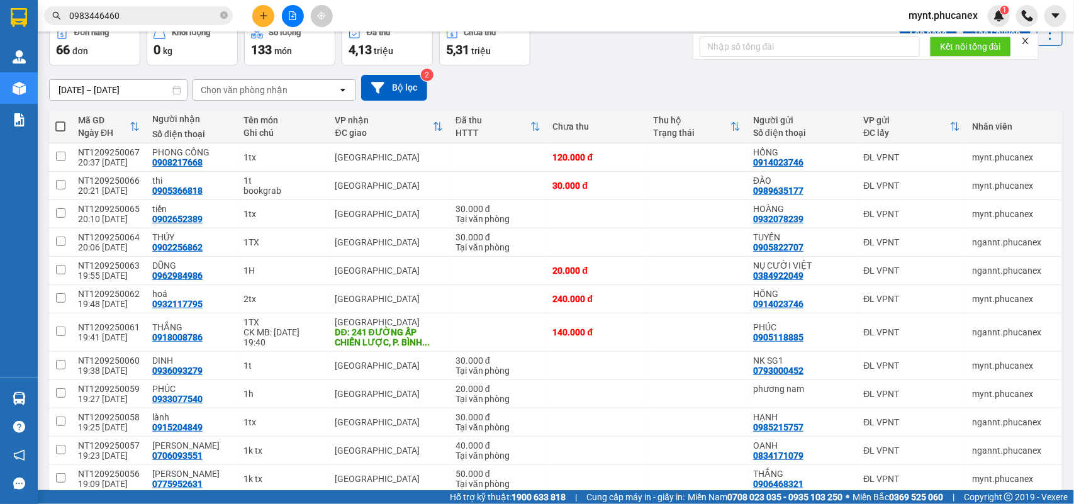
click at [57, 124] on span at bounding box center [60, 126] width 10 height 10
click at [60, 120] on input "checkbox" at bounding box center [60, 120] width 0 height 0
checkbox input "true"
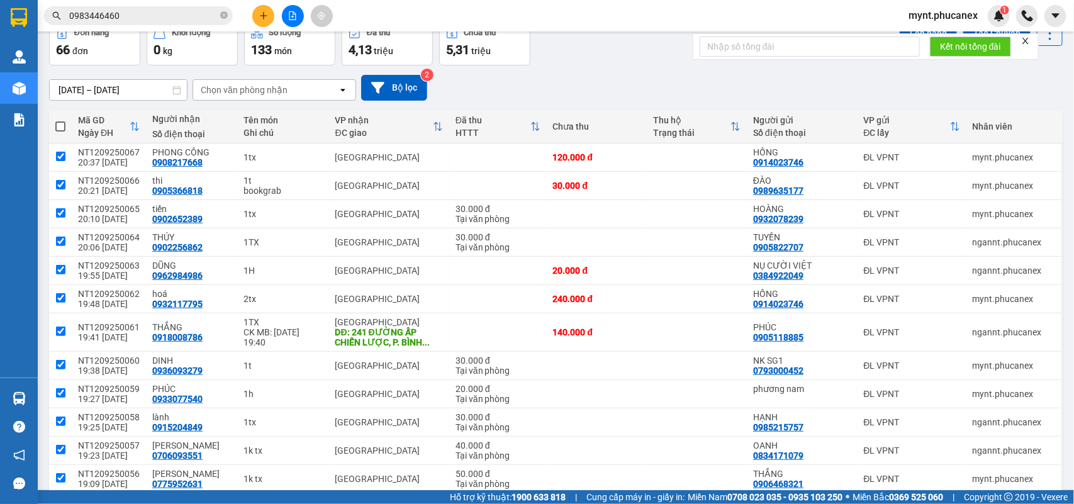
checkbox input "true"
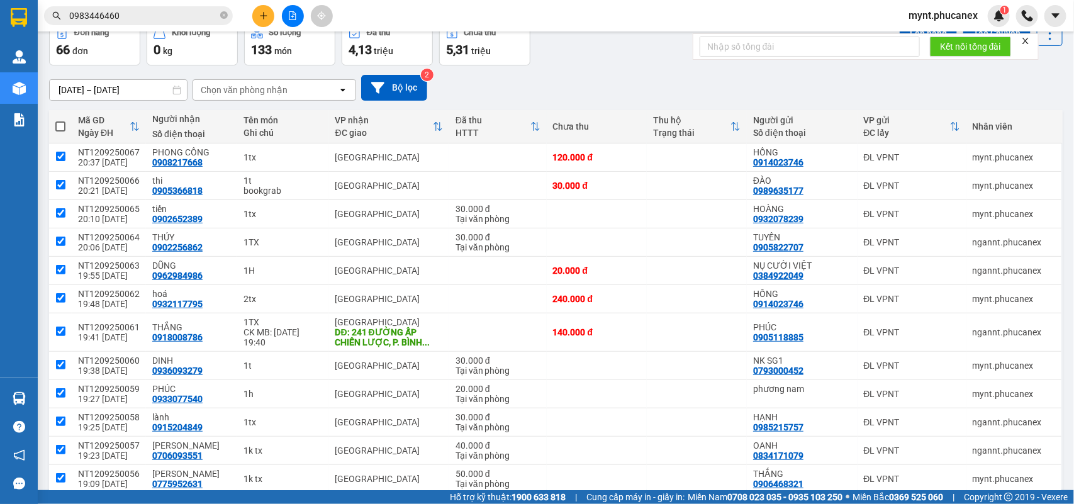
checkbox input "true"
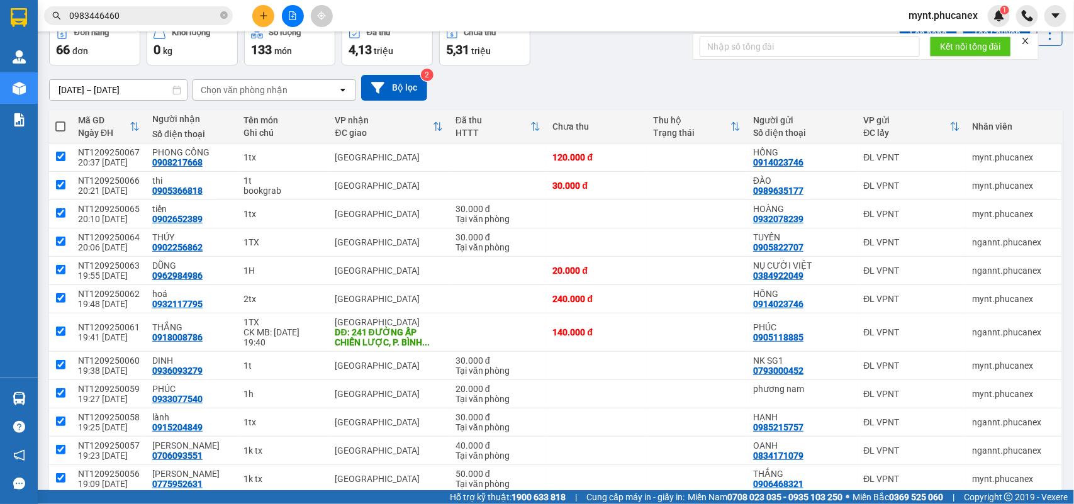
checkbox input "true"
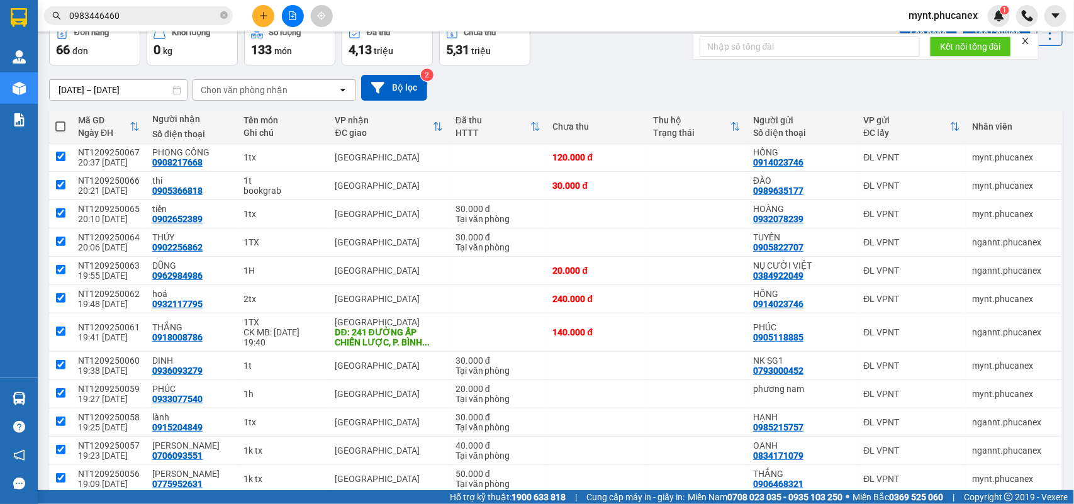
checkbox input "true"
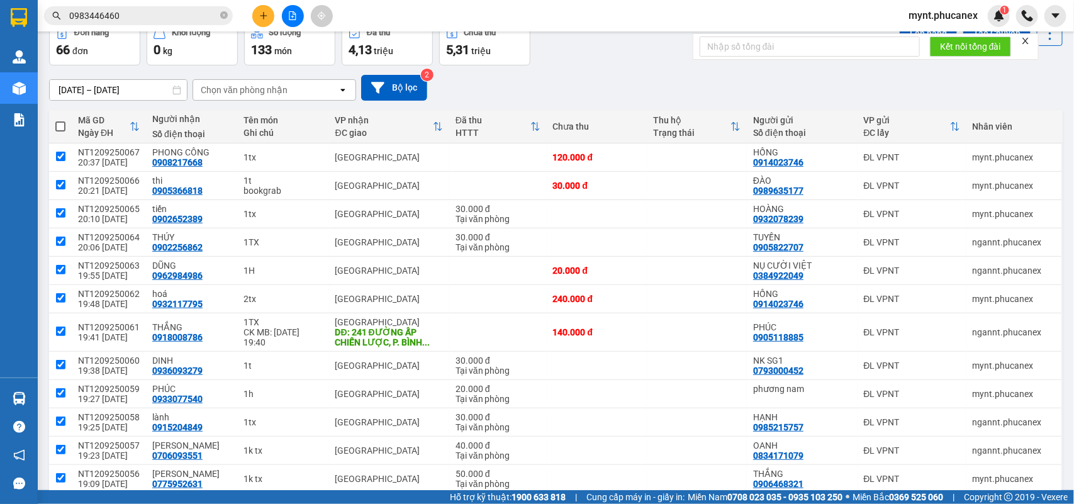
checkbox input "true"
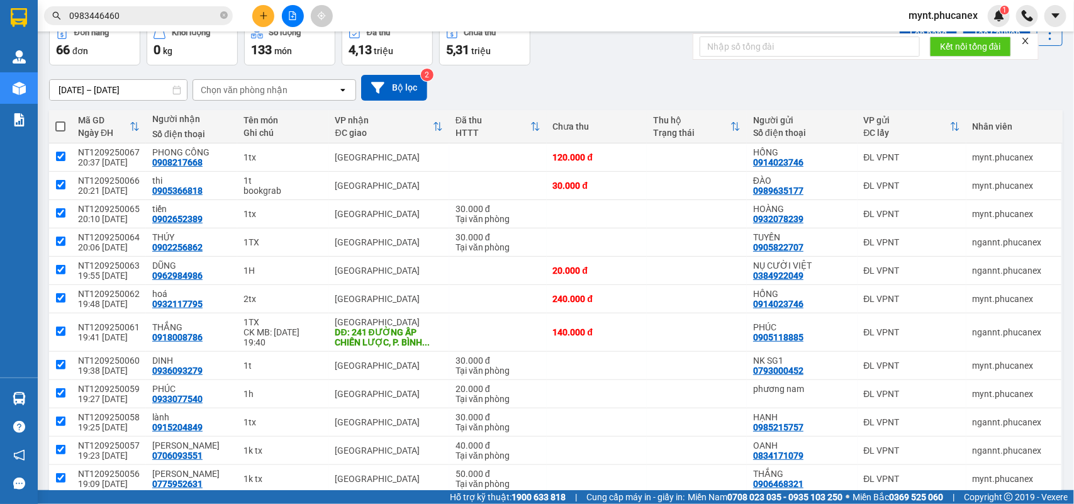
checkbox input "true"
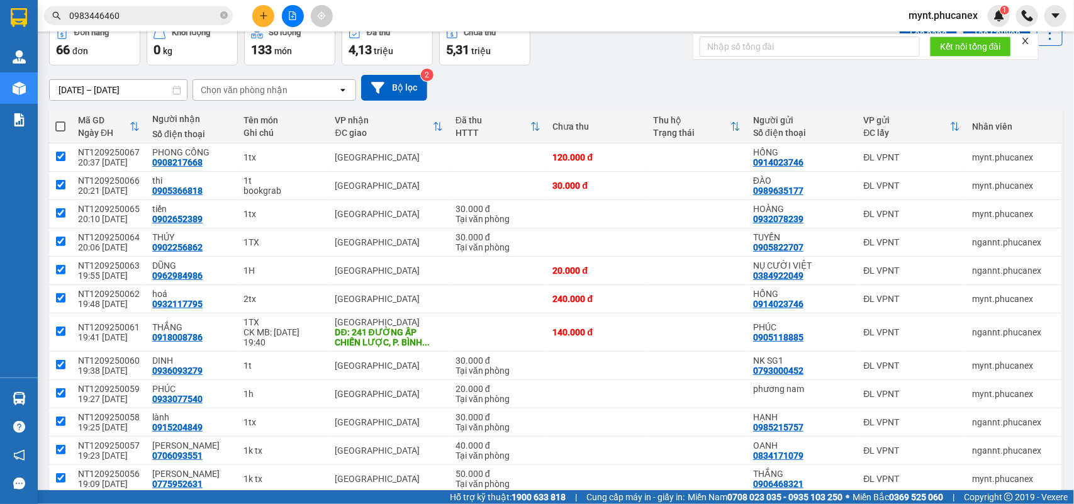
checkbox input "true"
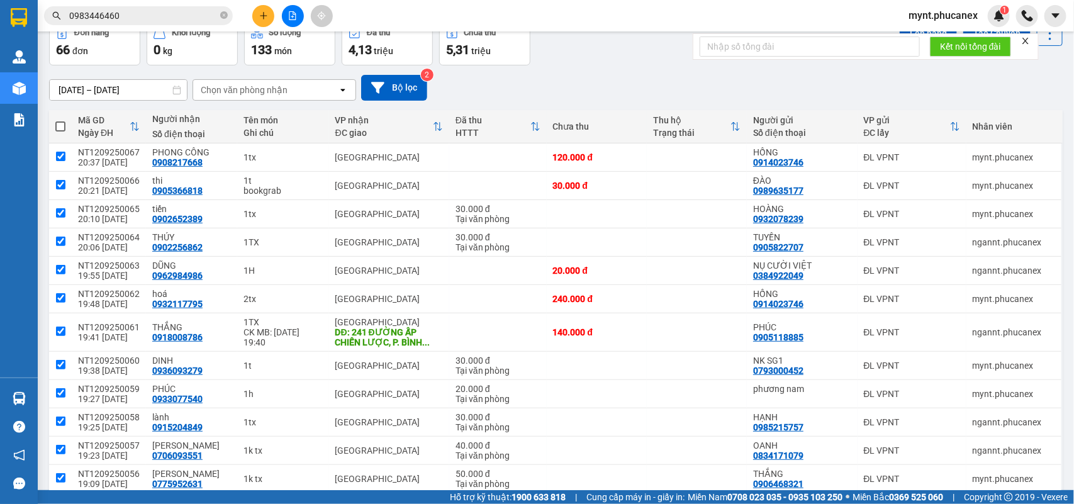
checkbox input "true"
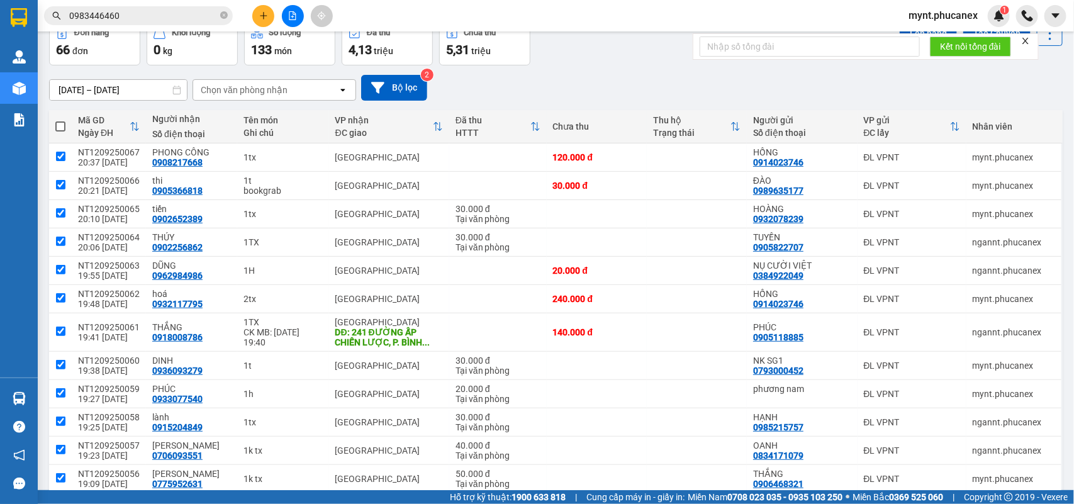
checkbox input "true"
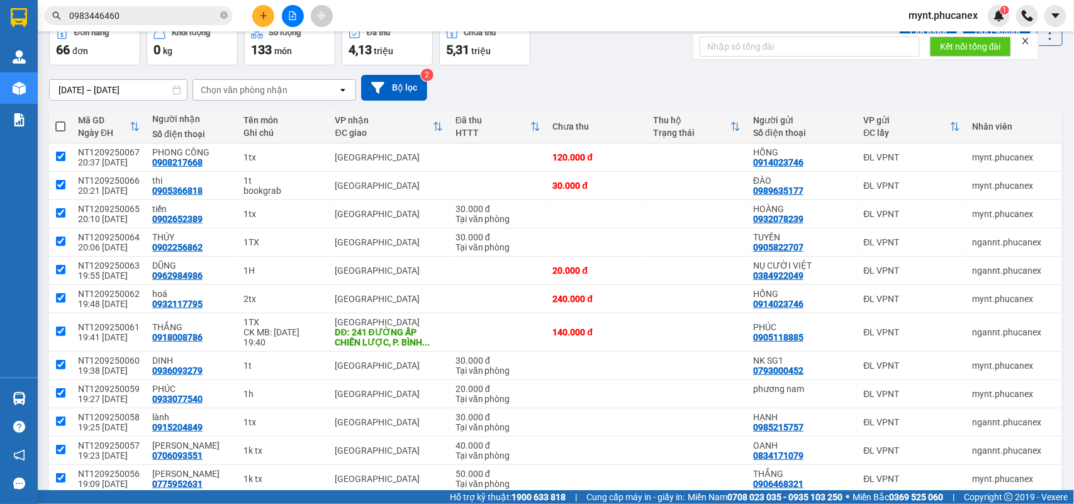
checkbox input "true"
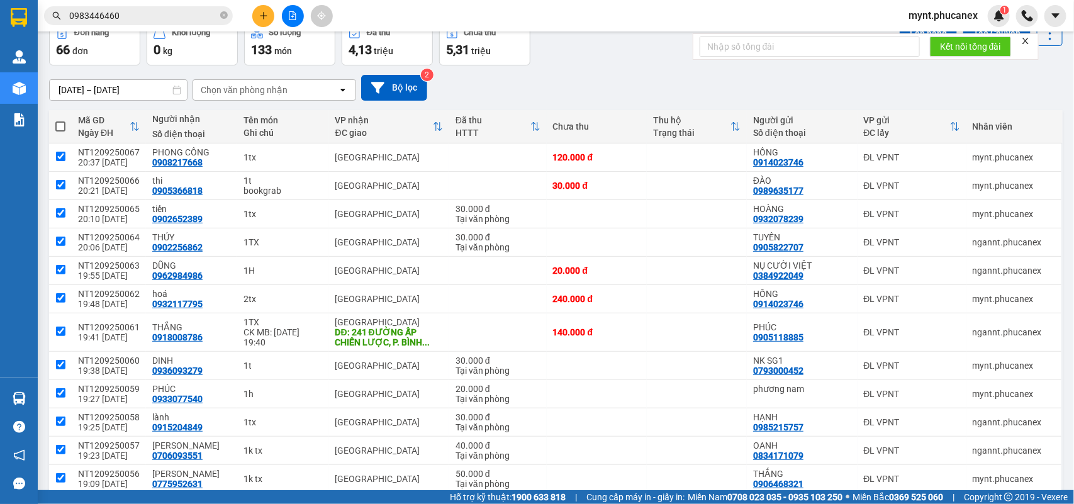
checkbox input "true"
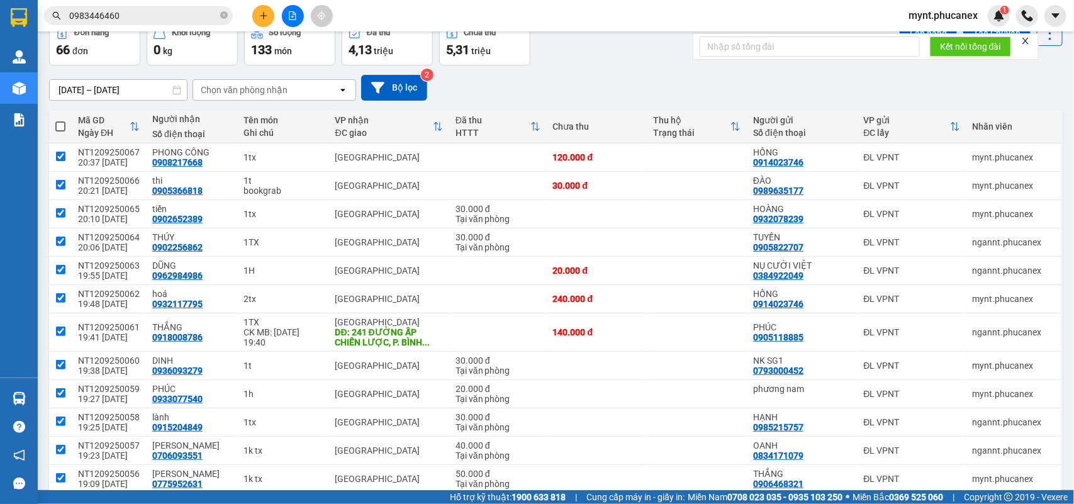
checkbox input "true"
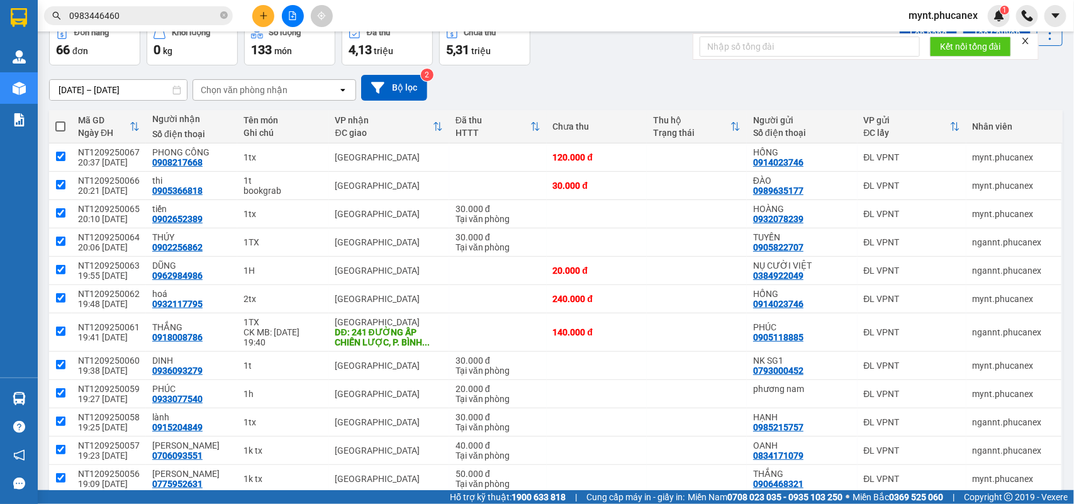
checkbox input "true"
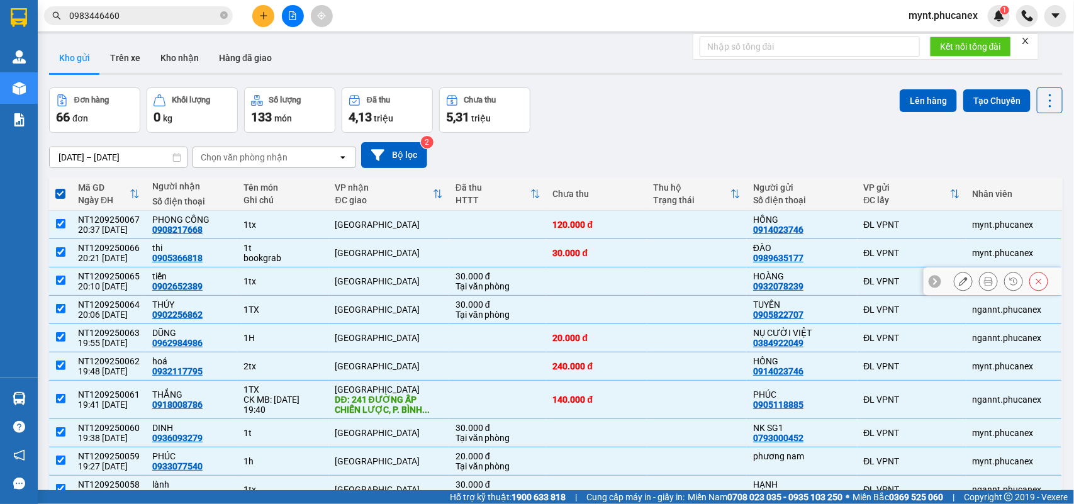
scroll to position [0, 0]
click at [916, 94] on button "Lên hàng" at bounding box center [928, 100] width 57 height 23
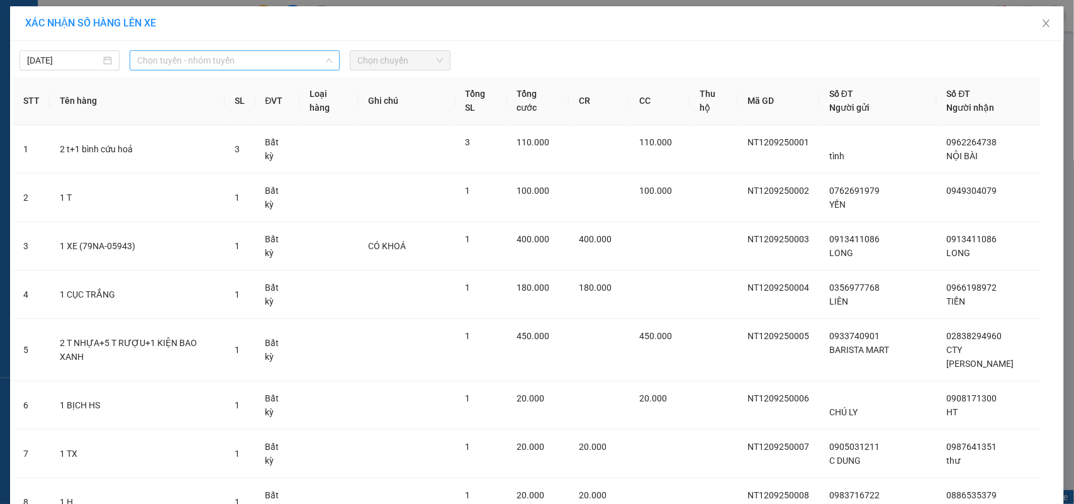
click at [237, 55] on span "Chọn tuyến - nhóm tuyến" at bounding box center [234, 60] width 195 height 19
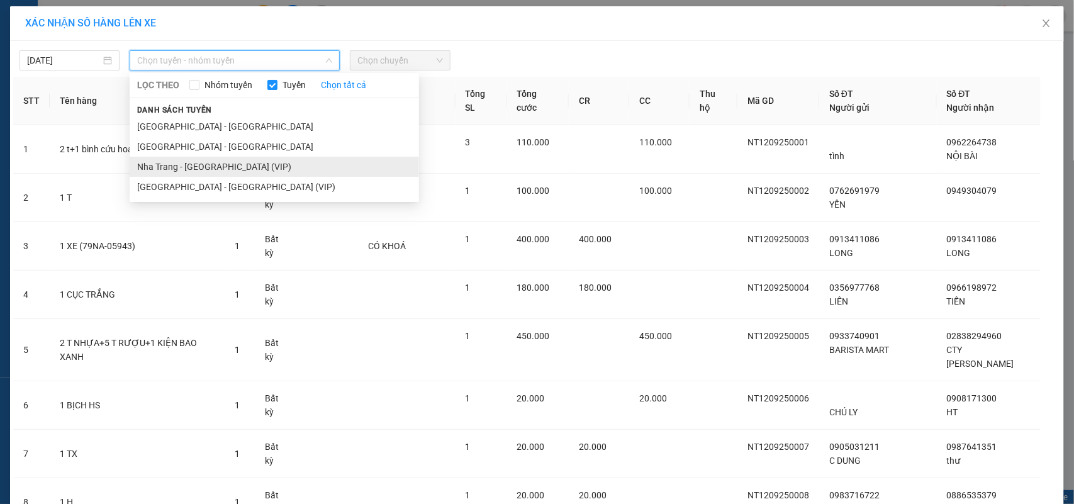
click at [132, 165] on li "Nha Trang - Sài Gòn (VIP)" at bounding box center [274, 167] width 289 height 20
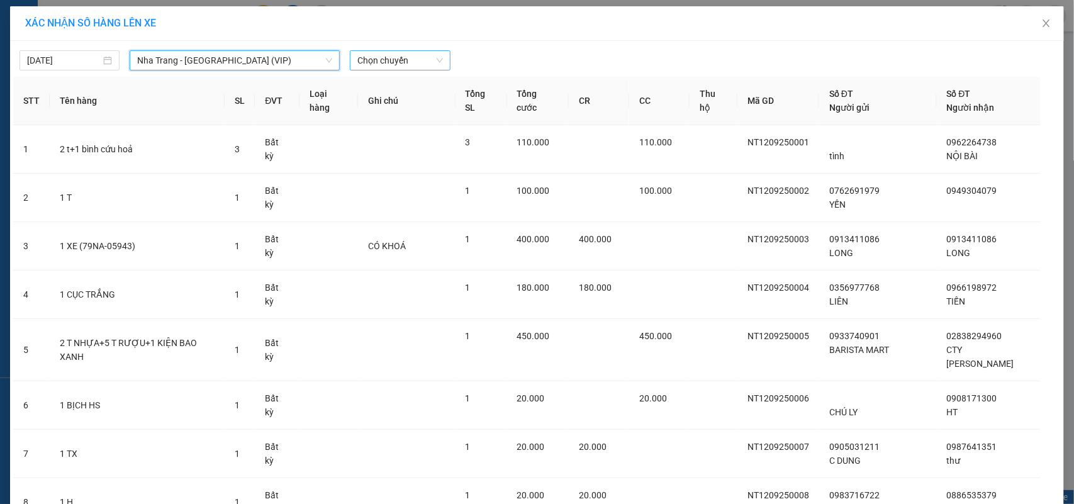
click at [369, 60] on span "Chọn chuyến" at bounding box center [399, 60] width 85 height 19
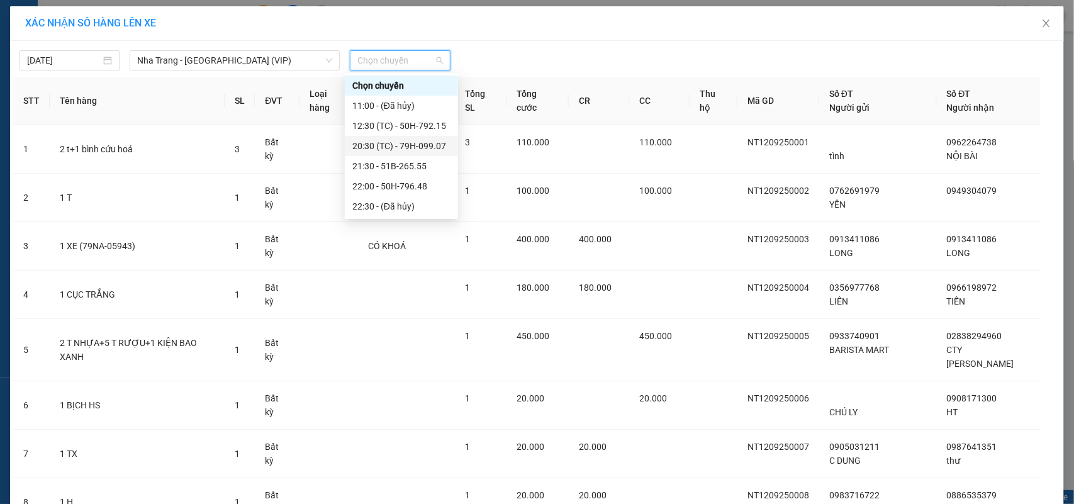
click at [389, 145] on div "20:30 (TC) - 79H-099.07" at bounding box center [401, 146] width 98 height 14
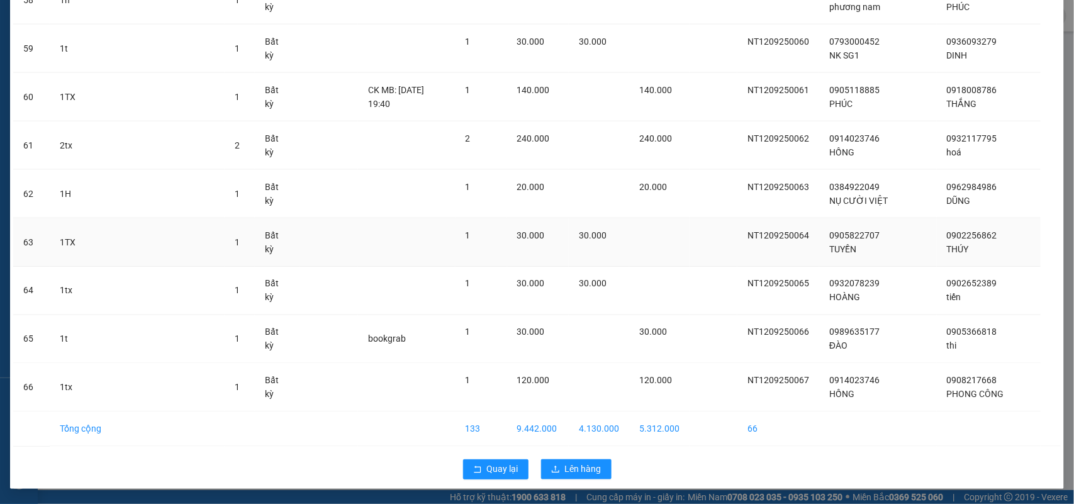
scroll to position [2955, 0]
click at [579, 466] on span "Lên hàng" at bounding box center [583, 469] width 36 height 14
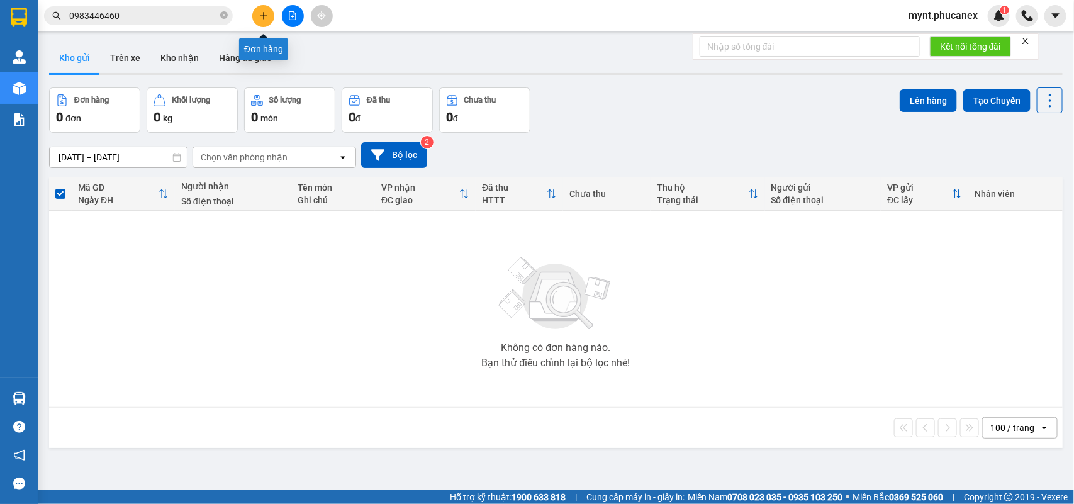
click at [260, 5] on button at bounding box center [263, 16] width 22 height 22
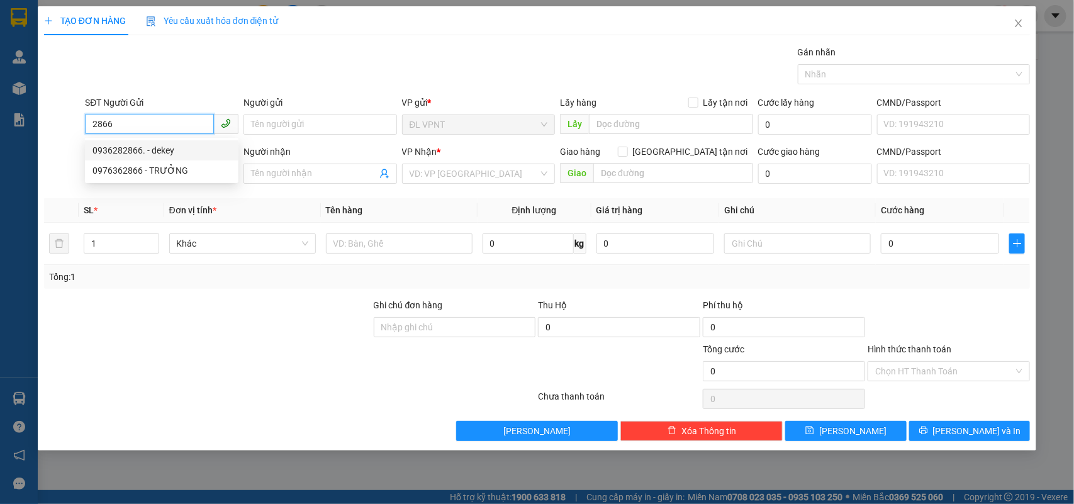
click at [164, 145] on div "0936282866. - dekey" at bounding box center [161, 150] width 138 height 14
type input "0936282866."
type input "dekey"
type input "0936282866"
type input "huỳnh"
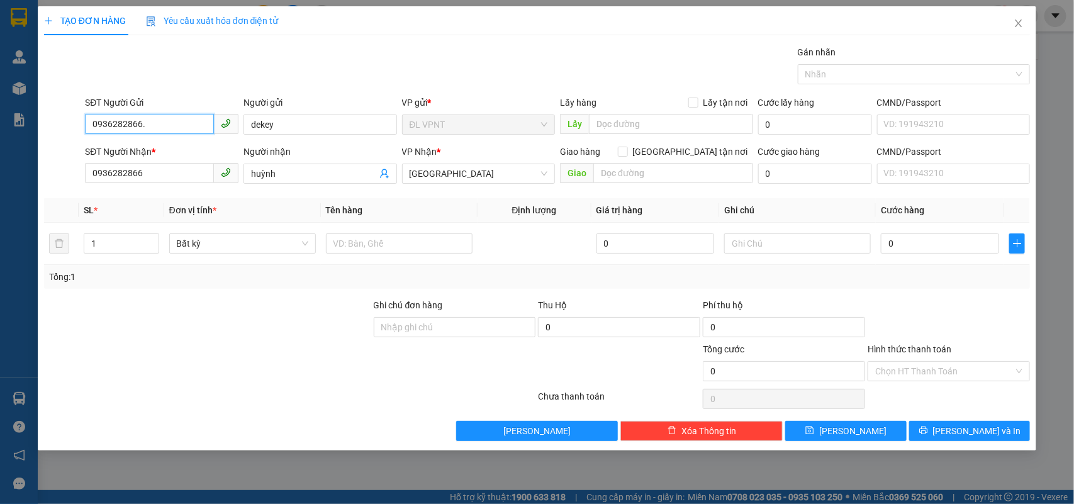
type input "0936282866."
drag, startPoint x: 289, startPoint y: 174, endPoint x: 70, endPoint y: 152, distance: 220.0
click at [82, 153] on div "SĐT Người Nhận * 0936282866 Người nhận huỳnh VP Nhận * ĐL Quận 1 Giao hàng Giao…" at bounding box center [557, 167] width 950 height 44
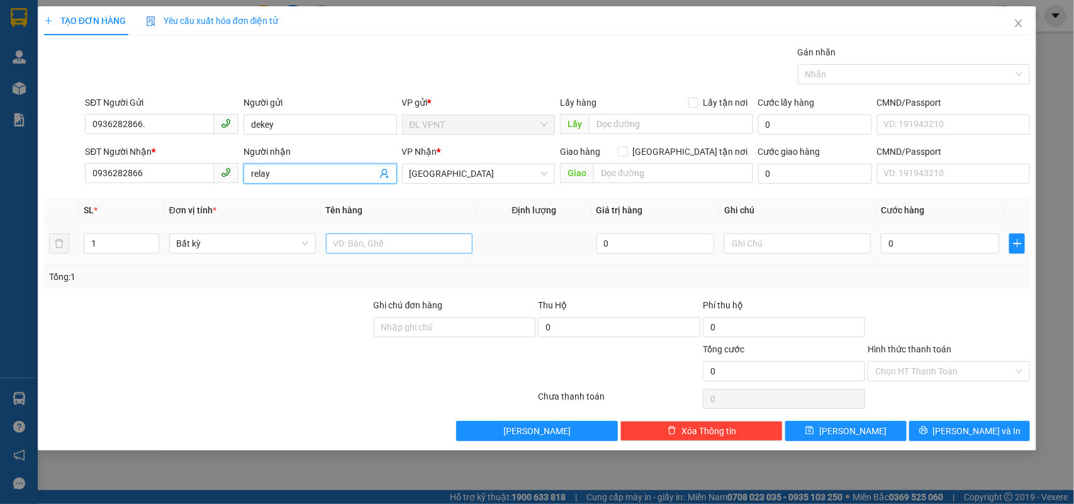
type input "relay"
click at [461, 236] on input "text" at bounding box center [399, 243] width 147 height 20
type input "1t"
click at [807, 249] on input "text" at bounding box center [797, 243] width 147 height 20
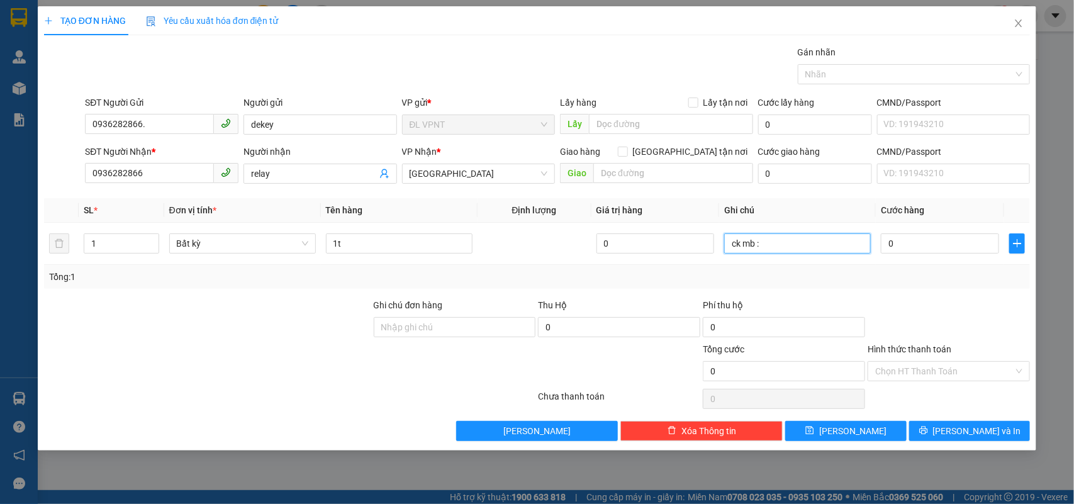
type input "ck mb :"
click at [425, 55] on div "Gói vận chuyển * Tiêu chuẩn Gán nhãn Nhãn" at bounding box center [557, 67] width 950 height 44
click at [942, 243] on input "0" at bounding box center [940, 243] width 118 height 20
type input "4"
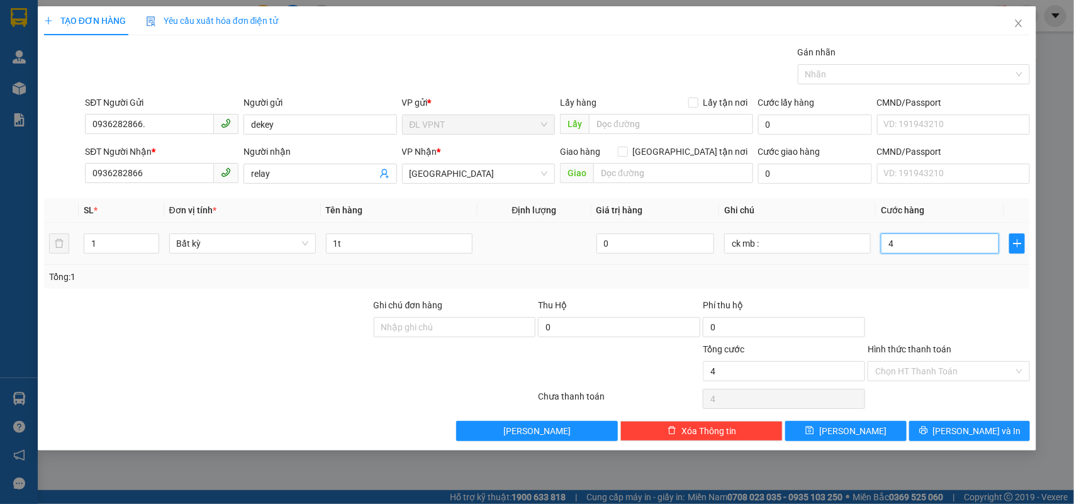
type input "4"
type input "40"
click at [444, 175] on span "ĐL Quận 1" at bounding box center [479, 173] width 138 height 19
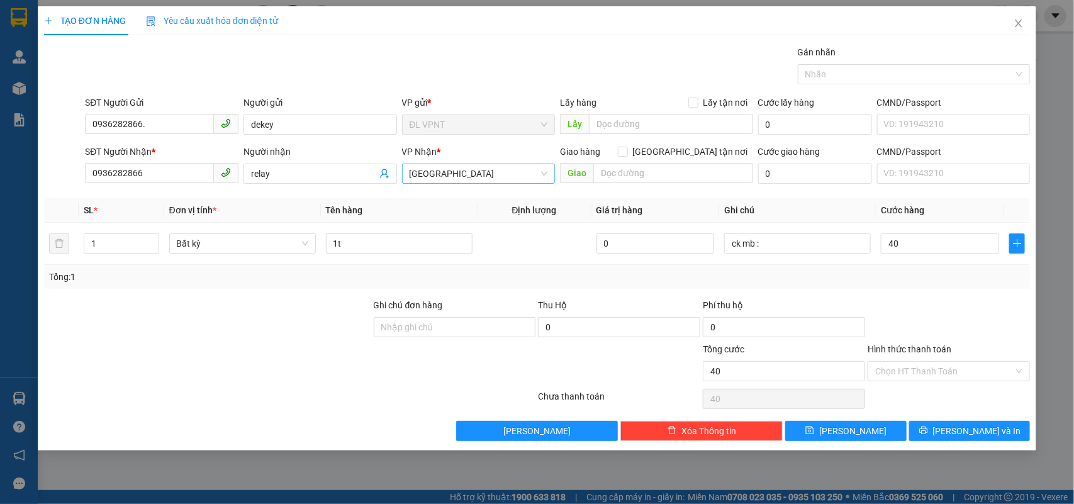
type input "40.000"
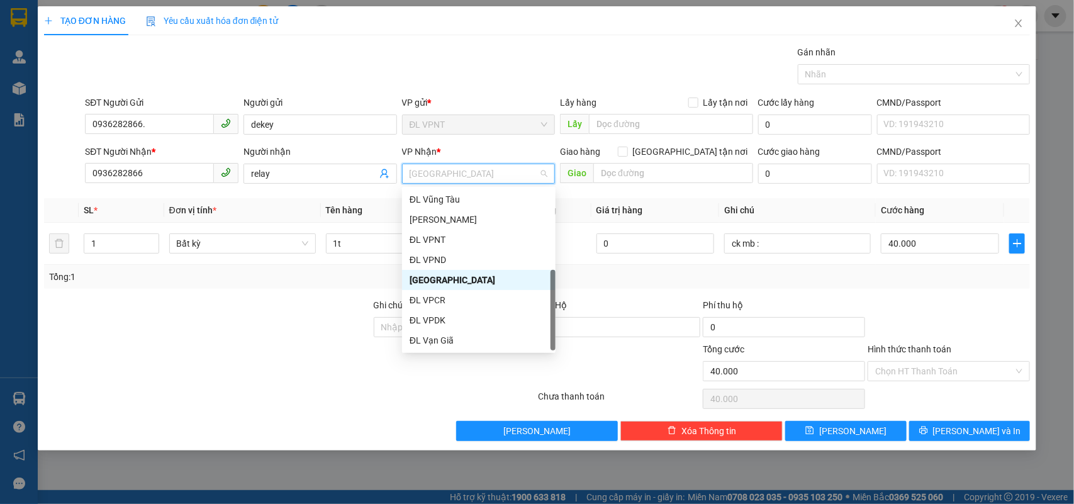
scroll to position [20, 0]
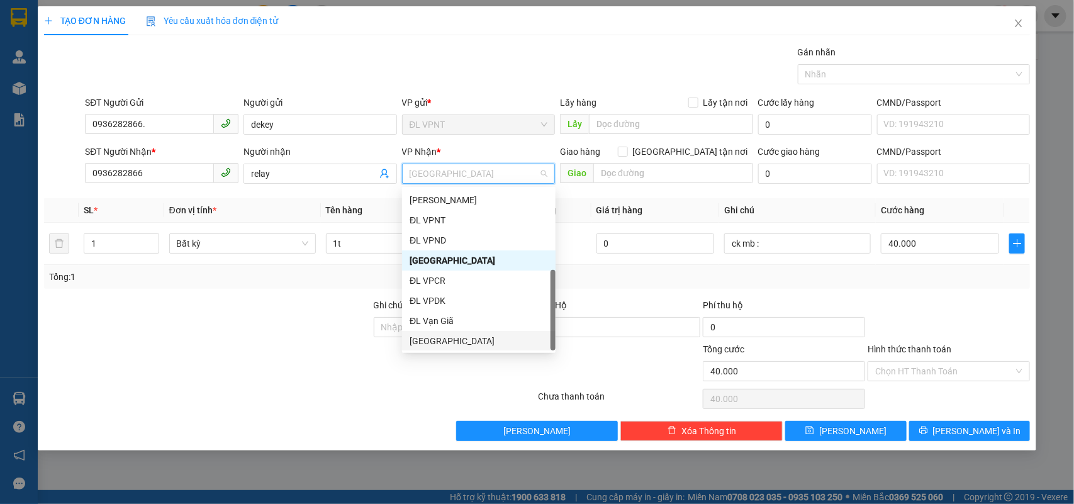
click at [457, 340] on div "ĐL Quận 5" at bounding box center [479, 341] width 138 height 14
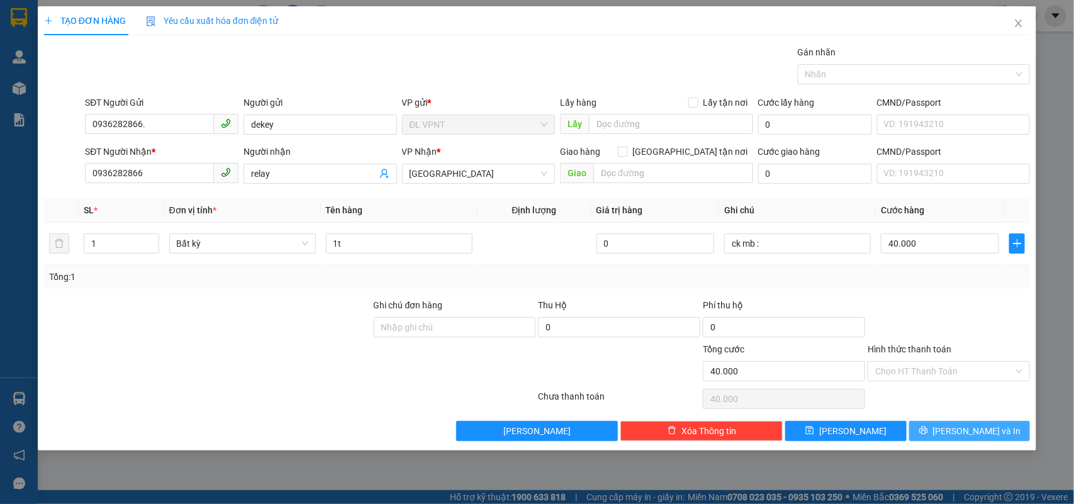
click at [948, 427] on button "Lưu và In" at bounding box center [969, 431] width 121 height 20
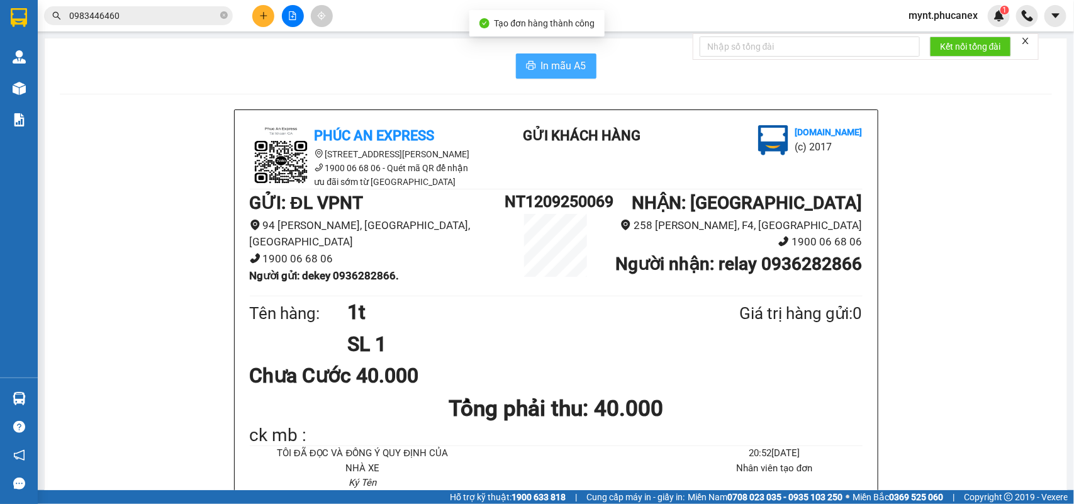
click at [561, 71] on span "In mẫu A5" at bounding box center [563, 66] width 45 height 16
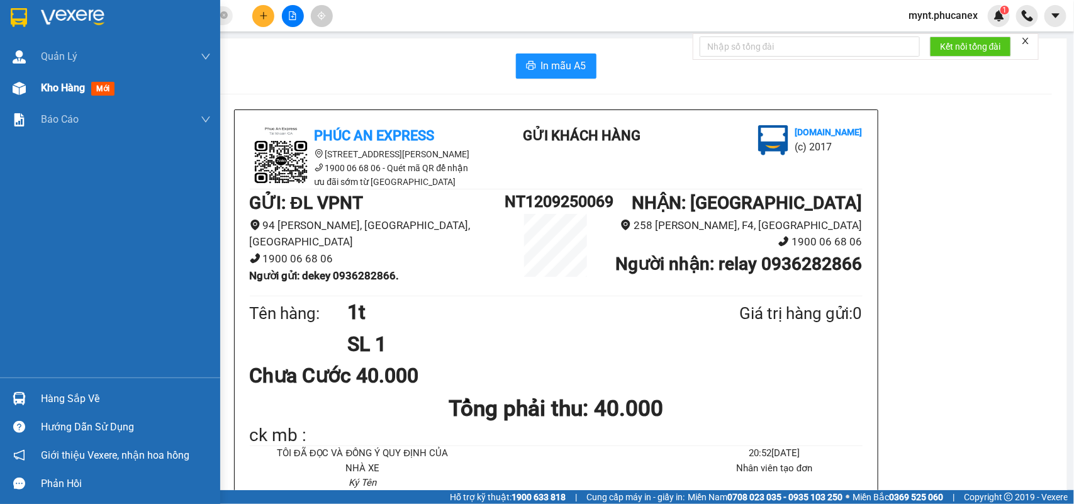
click at [25, 86] on img at bounding box center [19, 88] width 13 height 13
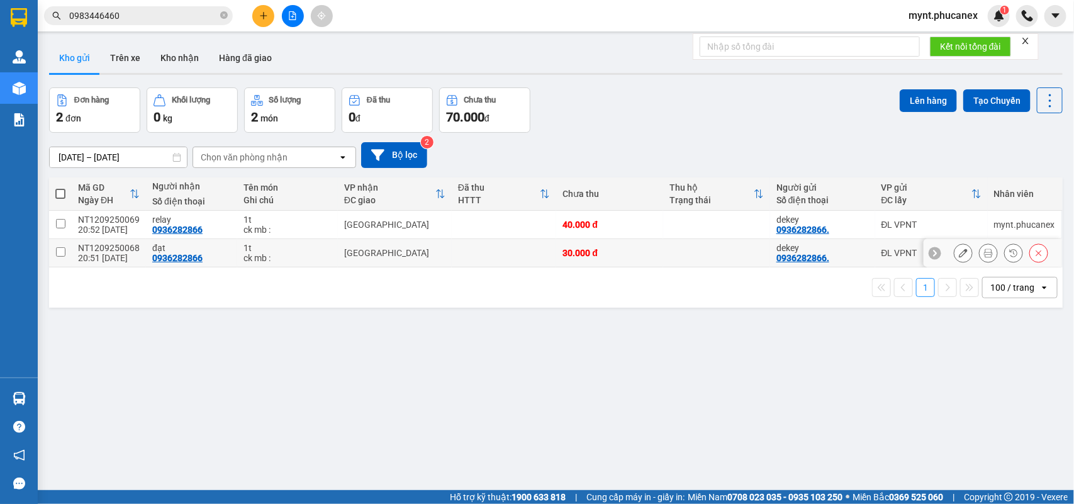
click at [959, 250] on icon at bounding box center [963, 253] width 9 height 9
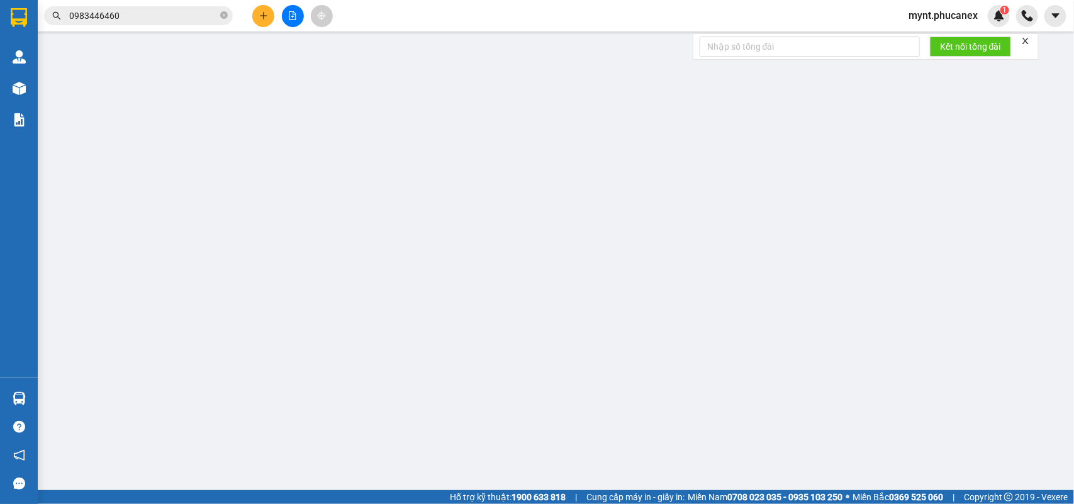
type input "0936282866."
type input "dekey"
type input "0936282866"
type input "đạt"
type input "30.000"
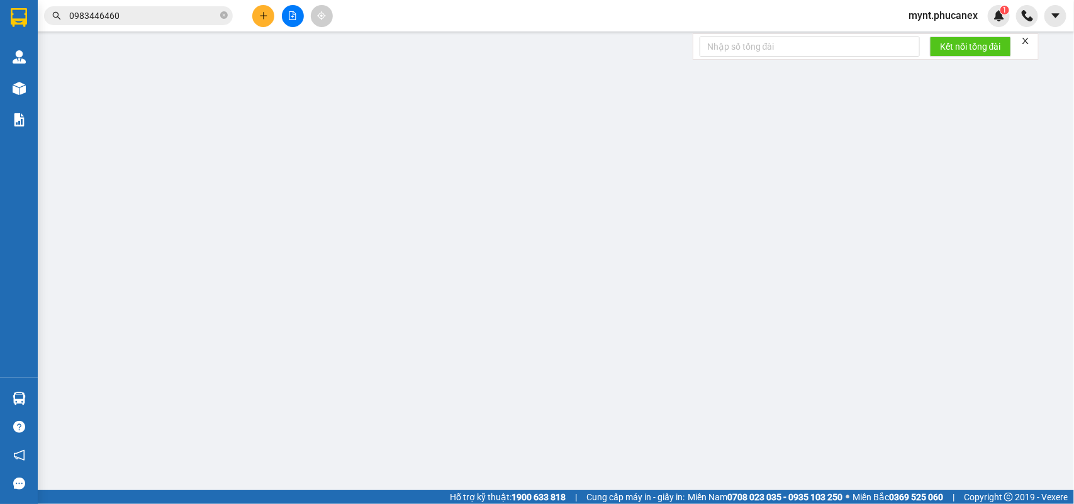
type input "30.000"
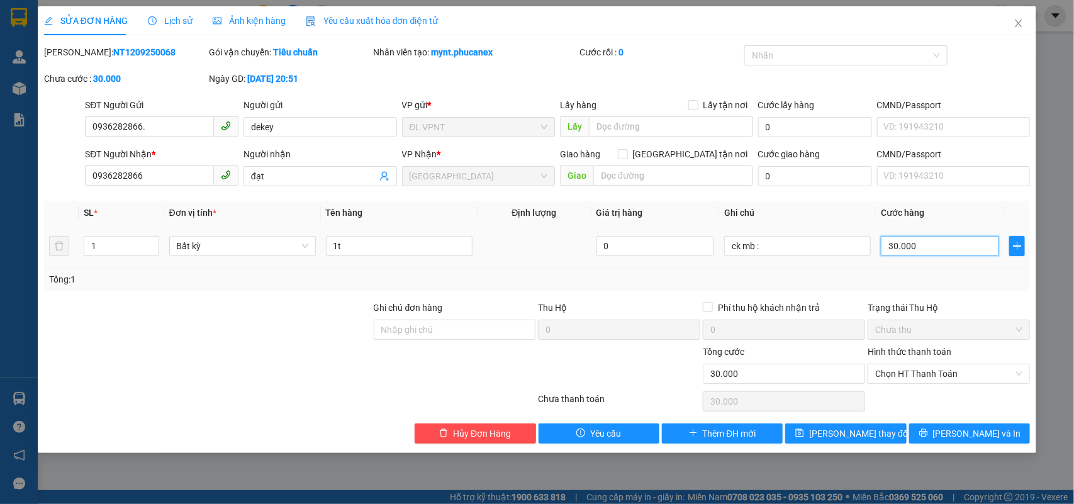
click at [904, 250] on input "30.000" at bounding box center [940, 246] width 118 height 20
type input "5"
type input "50"
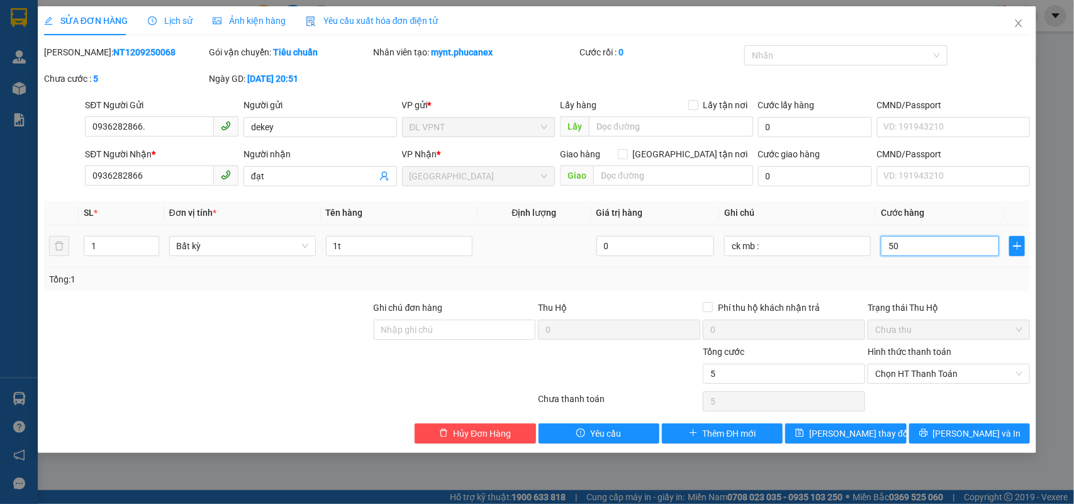
type input "50"
type input "50.000"
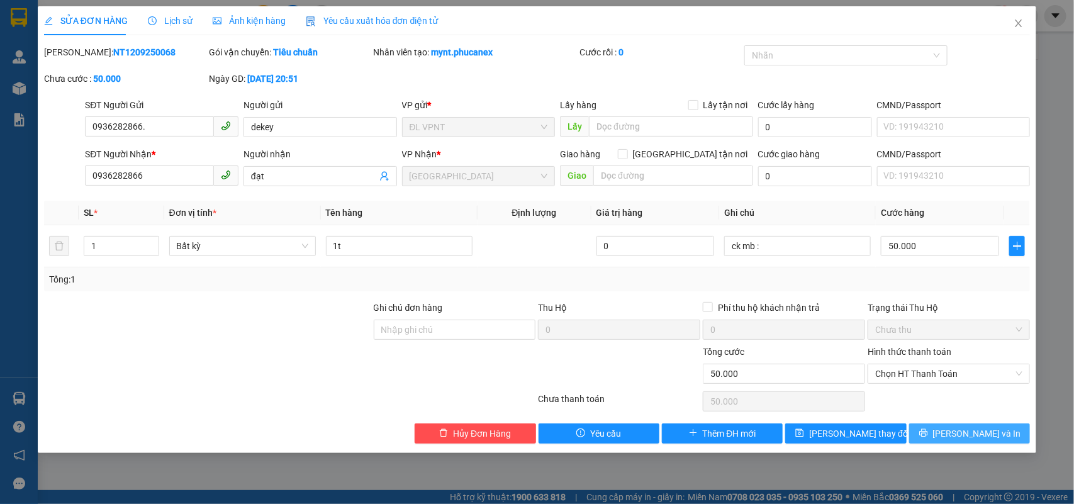
click at [968, 440] on span "Lưu và In" at bounding box center [977, 434] width 88 height 14
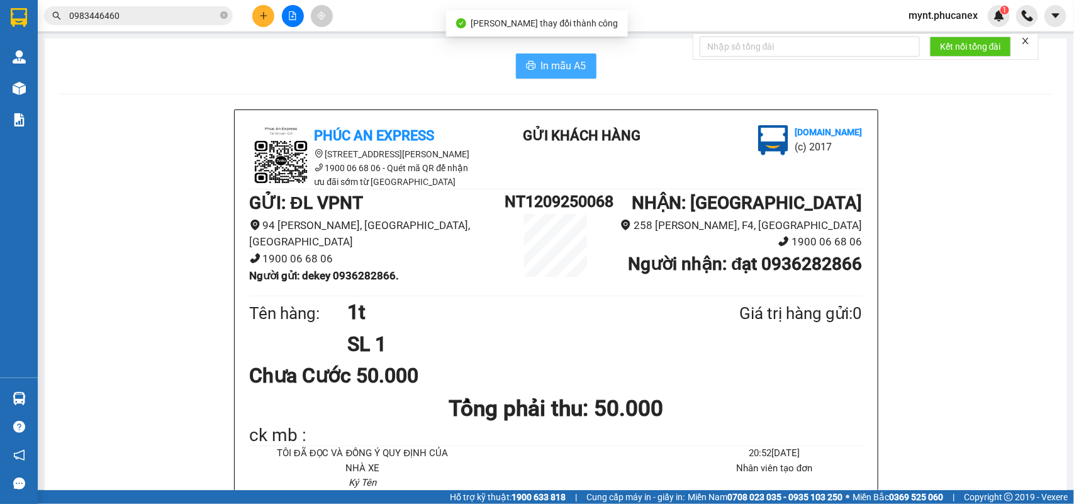
click at [549, 64] on span "In mẫu A5" at bounding box center [563, 66] width 45 height 16
click at [259, 19] on icon "plus" at bounding box center [263, 15] width 9 height 9
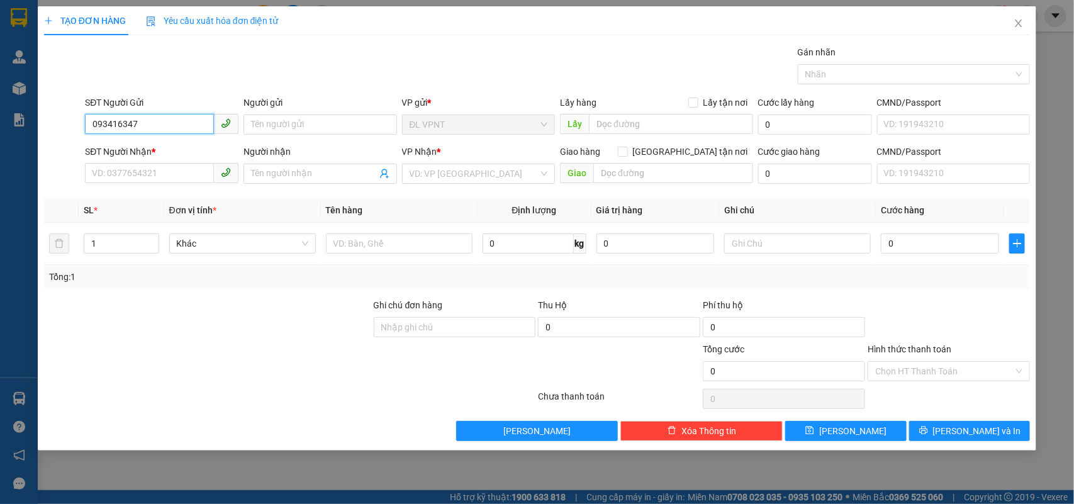
type input "0934163479"
click at [184, 145] on div "0934163479 - hà" at bounding box center [161, 150] width 138 height 14
type input "hà"
type input "0908816678"
type input "quyền"
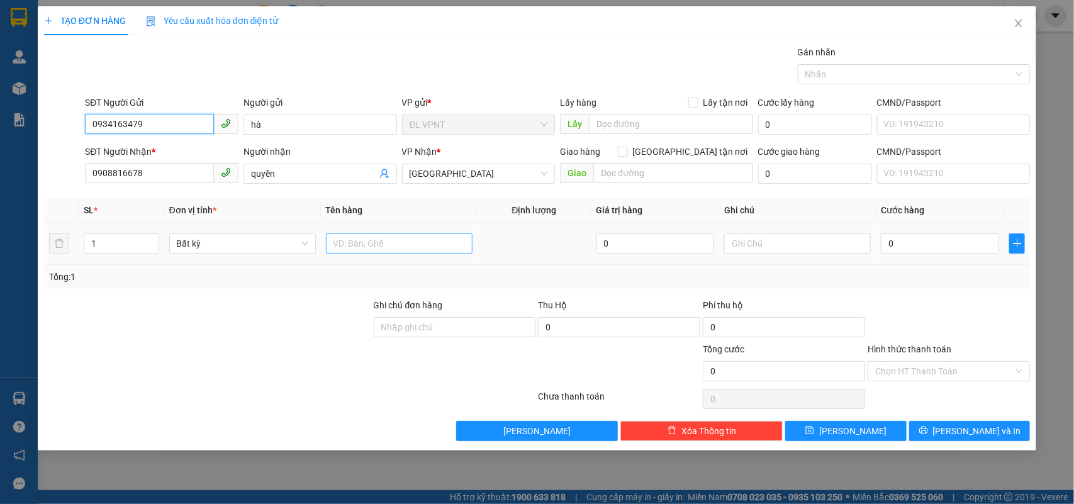
type input "0934163479"
click at [378, 247] on input "text" at bounding box center [399, 243] width 147 height 20
type input "1h"
click at [907, 243] on input "0" at bounding box center [940, 243] width 118 height 20
type input "3"
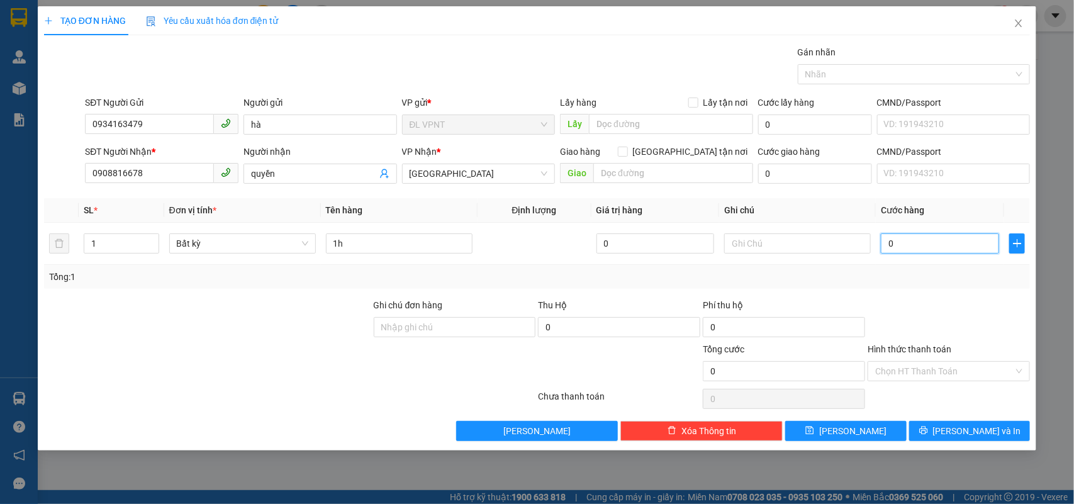
type input "3"
click at [366, 250] on input "1h" at bounding box center [399, 243] width 147 height 20
click at [969, 378] on input "Hình thức thanh toán" at bounding box center [944, 371] width 138 height 19
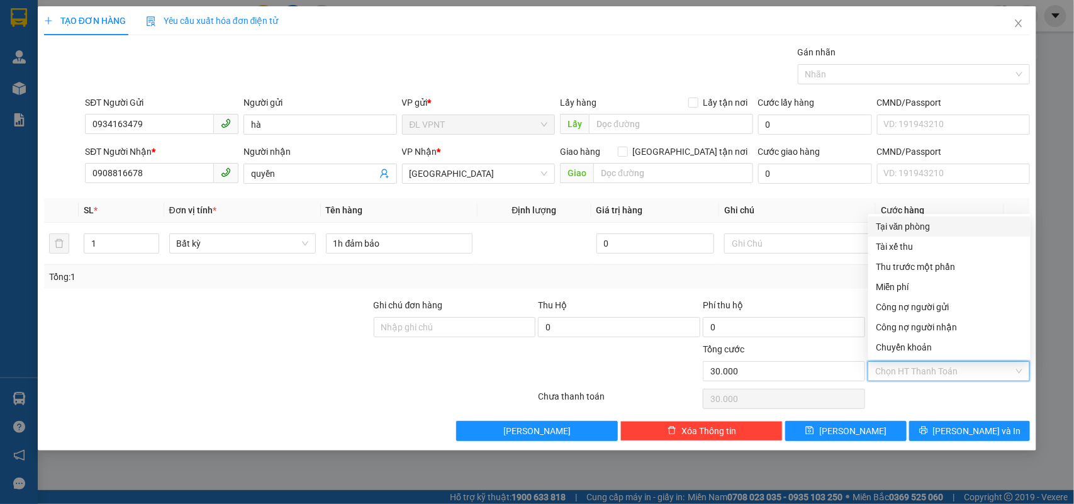
drag, startPoint x: 771, startPoint y: 288, endPoint x: 790, endPoint y: 267, distance: 28.5
click at [773, 284] on div "Tổng: 1" at bounding box center [537, 277] width 986 height 24
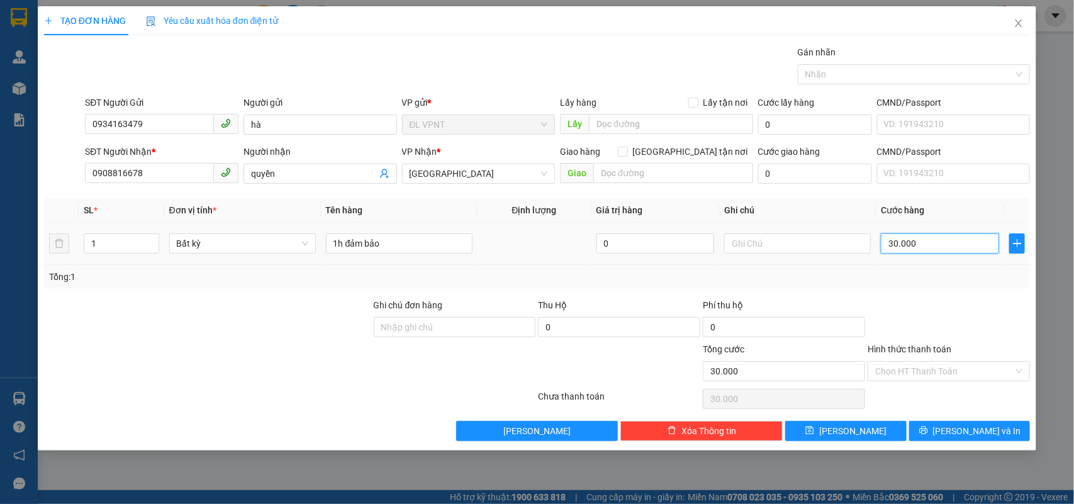
click at [932, 244] on input "30.000" at bounding box center [940, 243] width 118 height 20
click at [904, 370] on input "Hình thức thanh toán" at bounding box center [944, 371] width 138 height 19
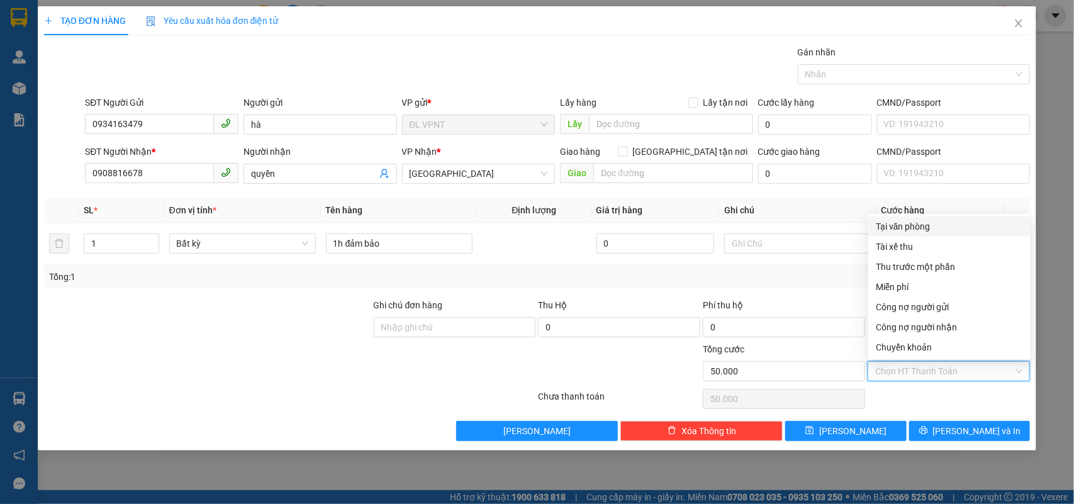
click at [879, 220] on div "Tại văn phòng" at bounding box center [949, 227] width 147 height 14
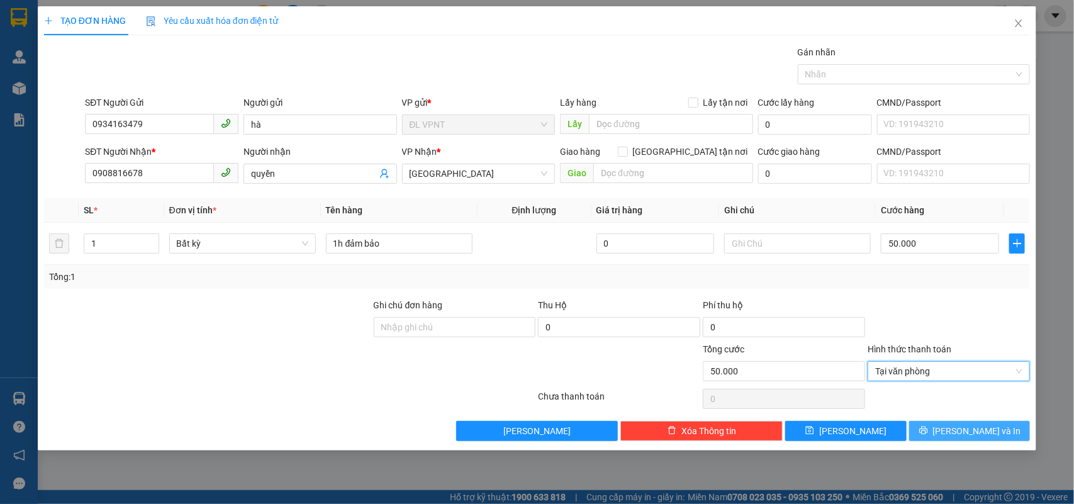
click at [928, 428] on icon "printer" at bounding box center [923, 430] width 9 height 9
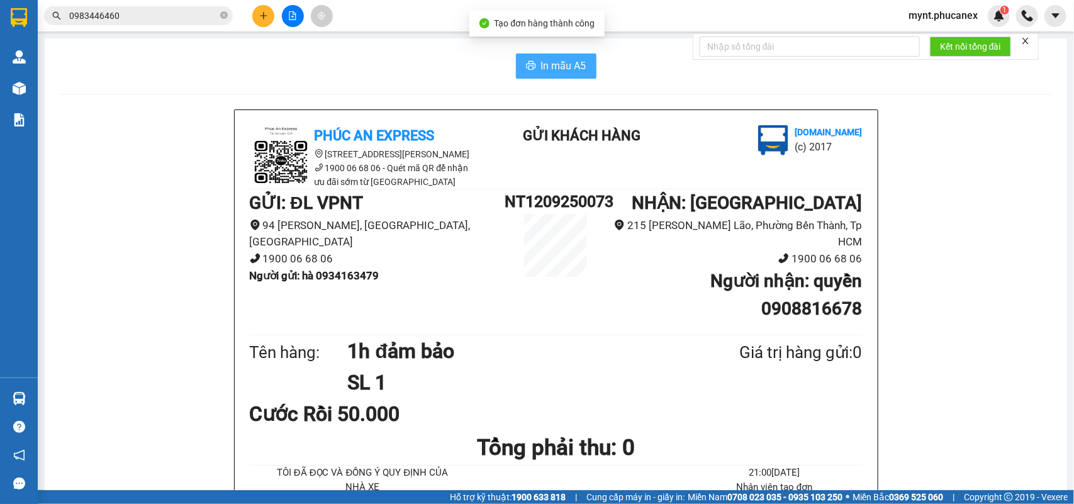
click at [586, 64] on button "In mẫu A5" at bounding box center [556, 65] width 81 height 25
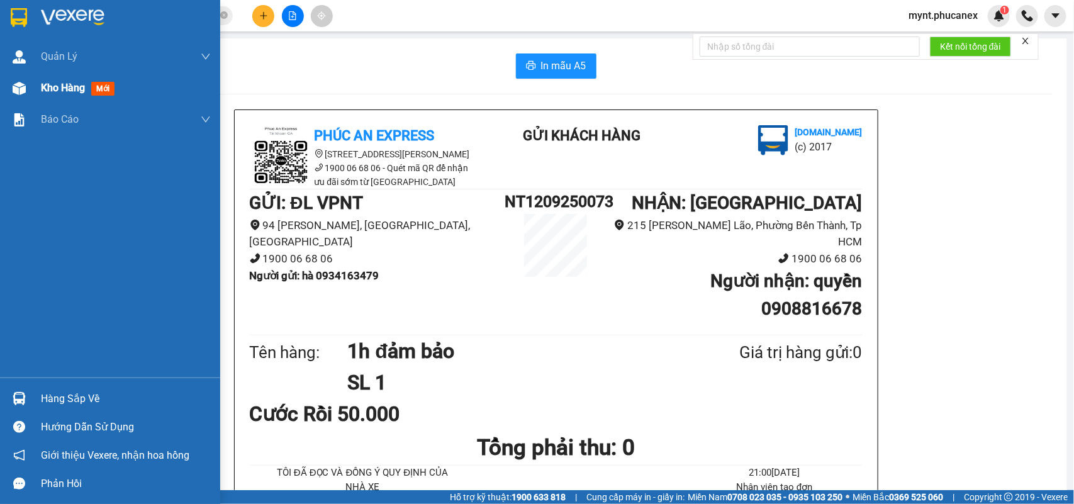
click at [44, 92] on span "Kho hàng" at bounding box center [63, 88] width 44 height 12
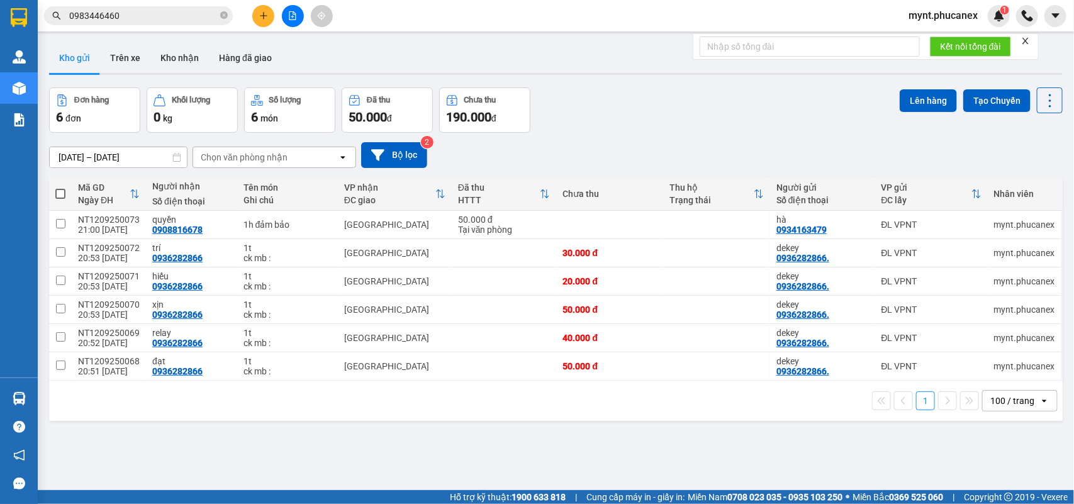
click at [231, 438] on div "ver 1.8.143 Kho gửi Trên xe Kho nhận Hàng đã giao Đơn hàng 6 đơn Khối lượng 0 k…" at bounding box center [556, 290] width 1024 height 504
click at [959, 365] on icon at bounding box center [963, 366] width 9 height 9
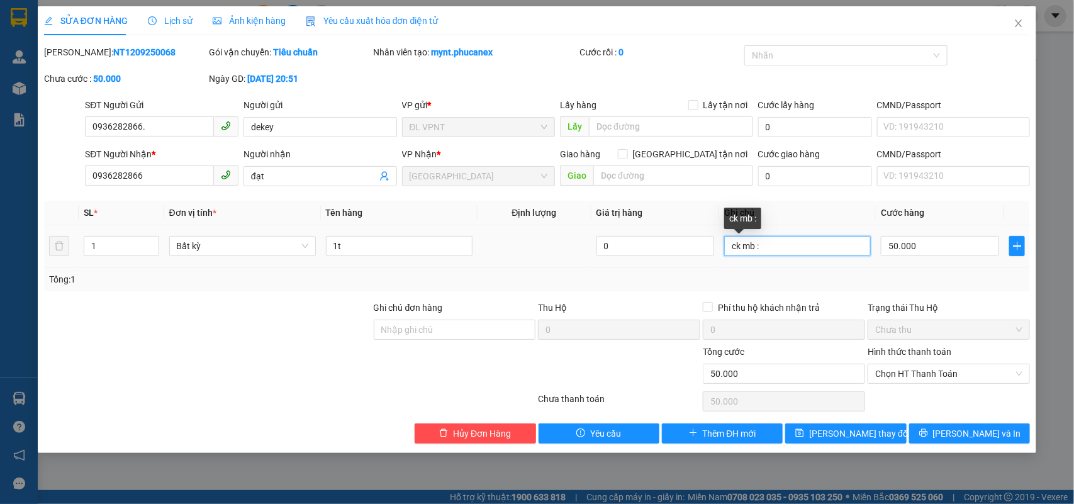
click at [794, 249] on input "ck mb :" at bounding box center [797, 246] width 147 height 20
paste input "12/09/25 21:00"
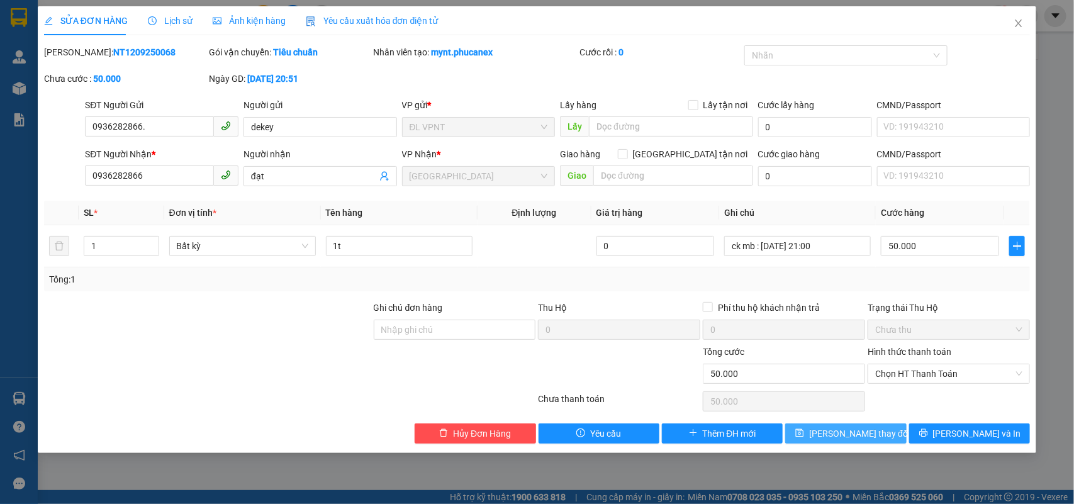
click at [831, 431] on span "Lưu thay đổi" at bounding box center [859, 434] width 101 height 14
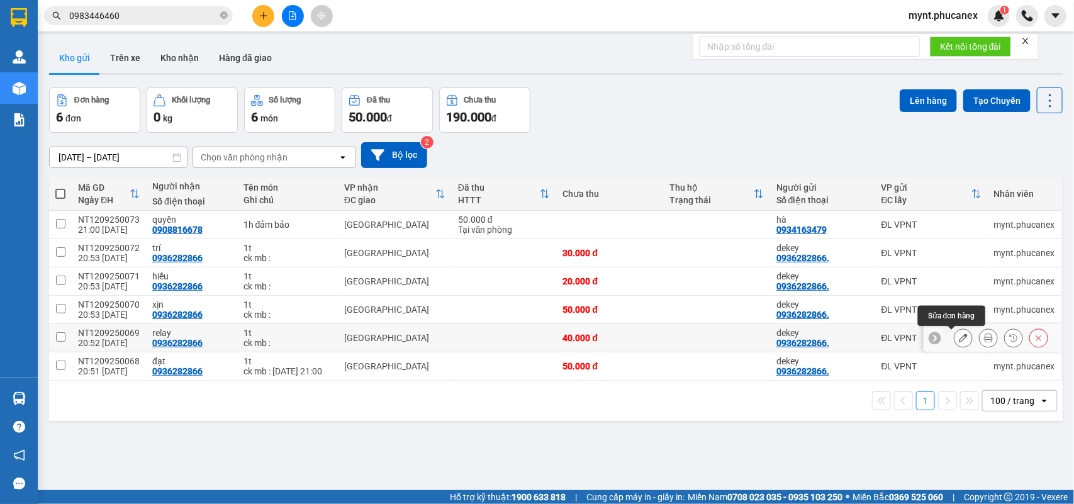
click at [959, 340] on icon at bounding box center [963, 337] width 9 height 9
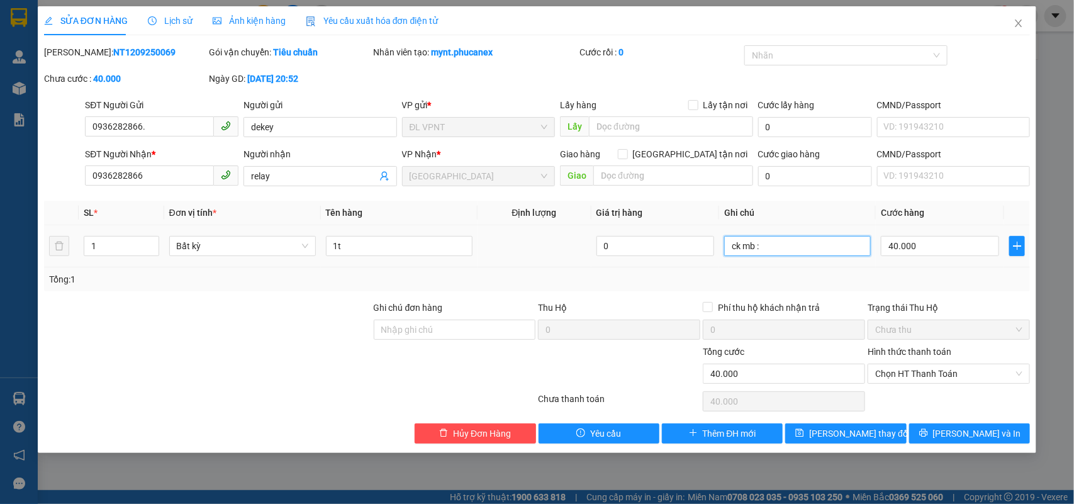
click at [825, 247] on input "ck mb :" at bounding box center [797, 246] width 147 height 20
paste input "12/09/25 21:00"
click at [827, 432] on button "Lưu thay đổi" at bounding box center [845, 433] width 121 height 20
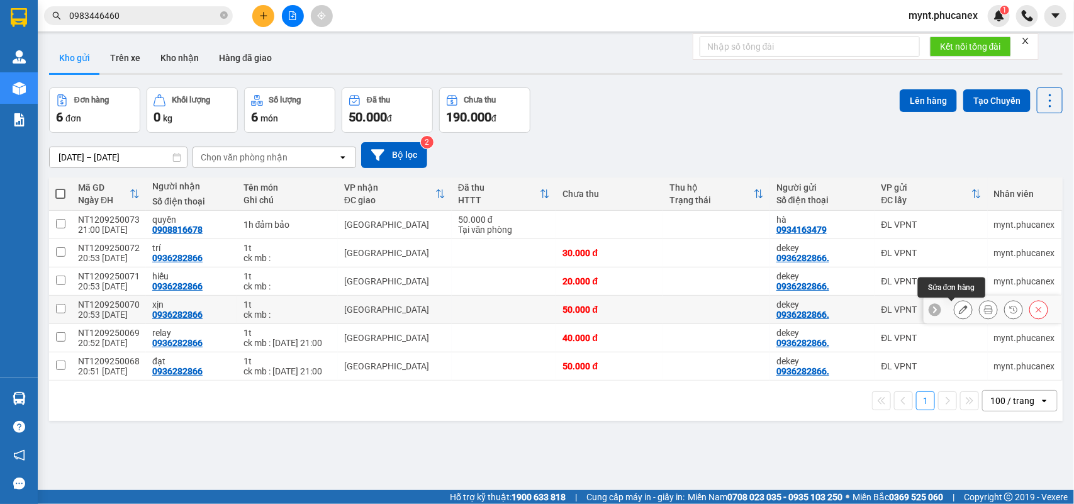
click at [959, 310] on icon at bounding box center [963, 309] width 9 height 9
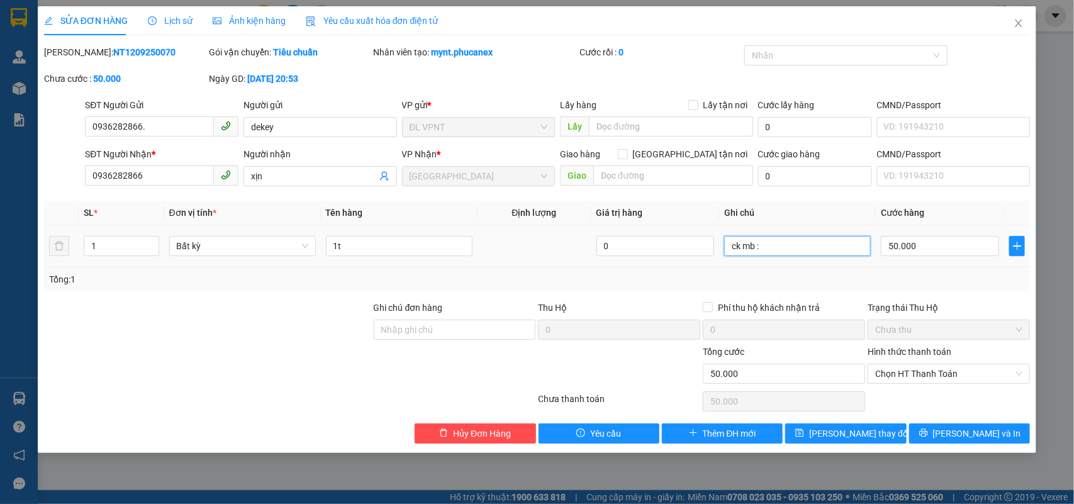
click at [821, 253] on input "ck mb :" at bounding box center [797, 246] width 147 height 20
paste input "12/09/25 21:00"
click at [839, 432] on span "Lưu thay đổi" at bounding box center [859, 434] width 101 height 14
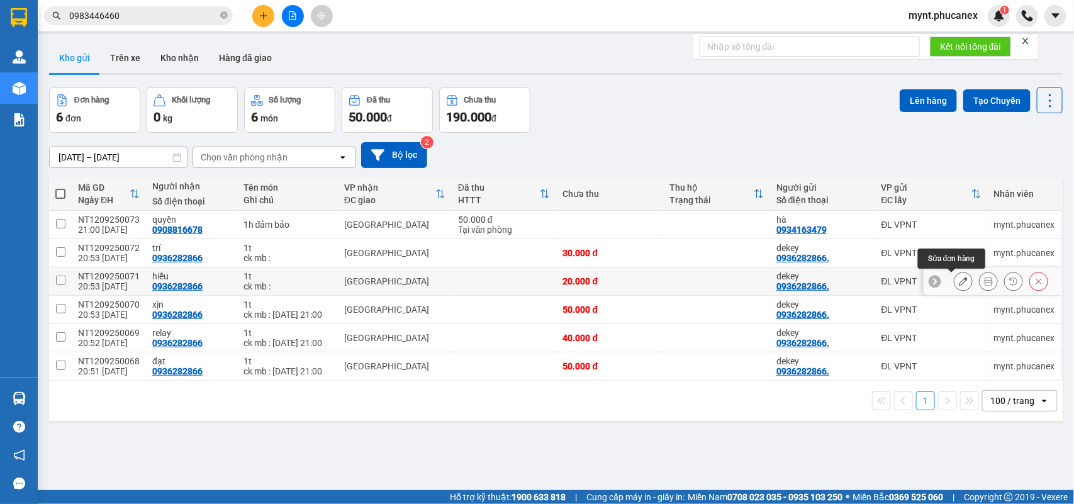
click at [959, 279] on icon at bounding box center [963, 281] width 9 height 9
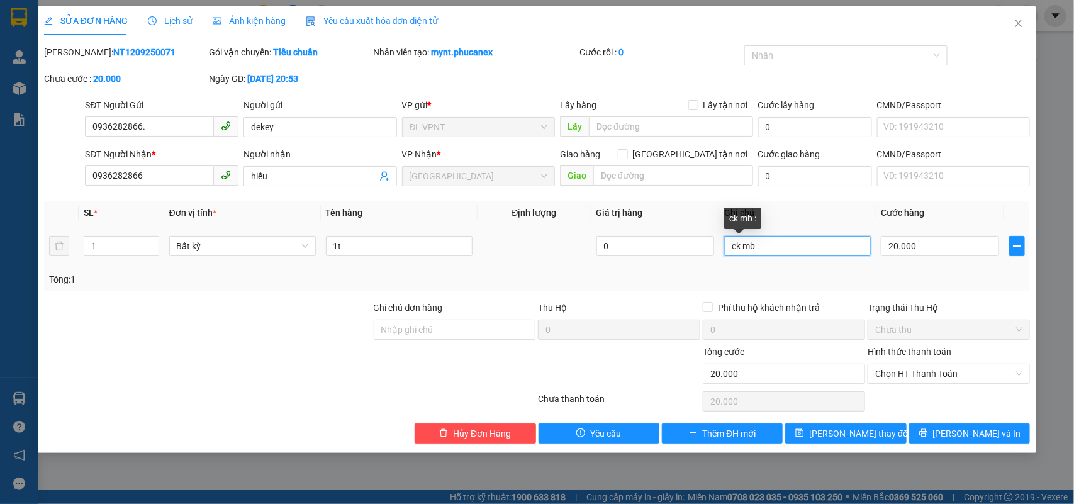
click at [808, 240] on input "ck mb :" at bounding box center [797, 246] width 147 height 20
paste input "12/09/25 21:00"
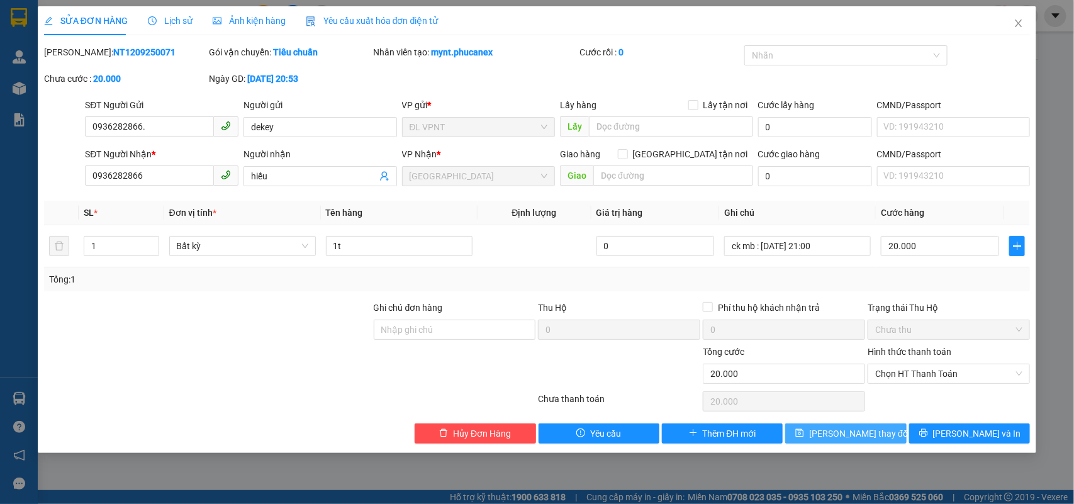
click at [842, 436] on span "Lưu thay đổi" at bounding box center [859, 434] width 101 height 14
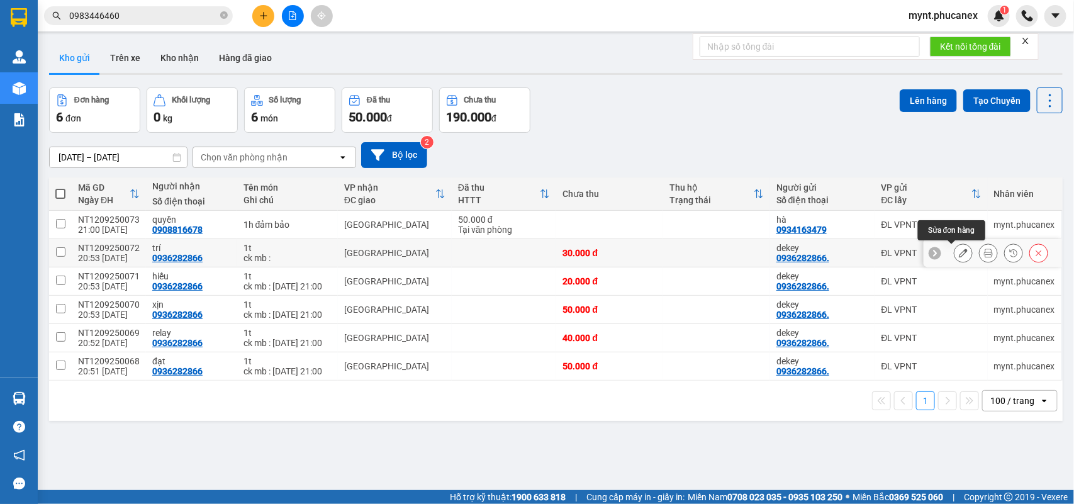
click at [958, 255] on button at bounding box center [963, 253] width 18 height 22
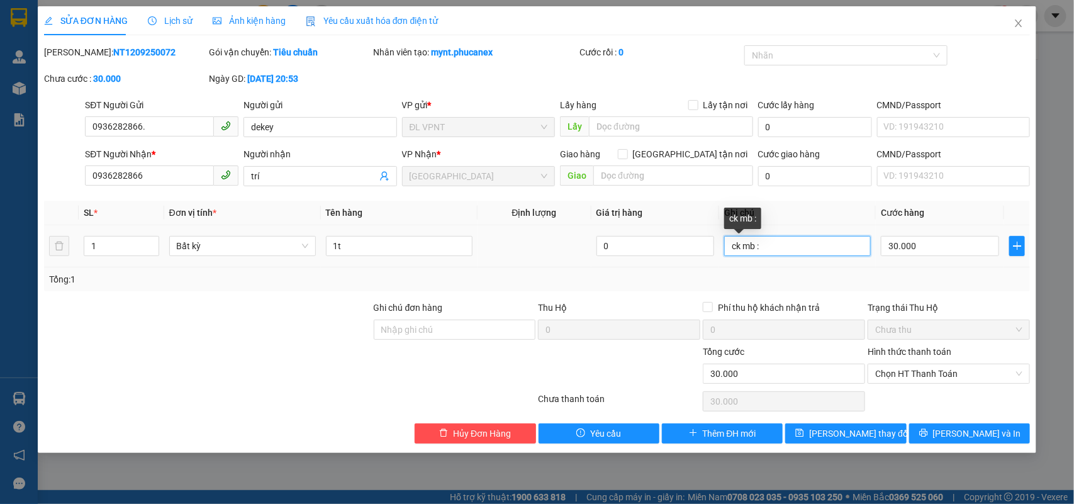
click at [813, 249] on input "ck mb :" at bounding box center [797, 246] width 147 height 20
paste input "12/09/25 21:00"
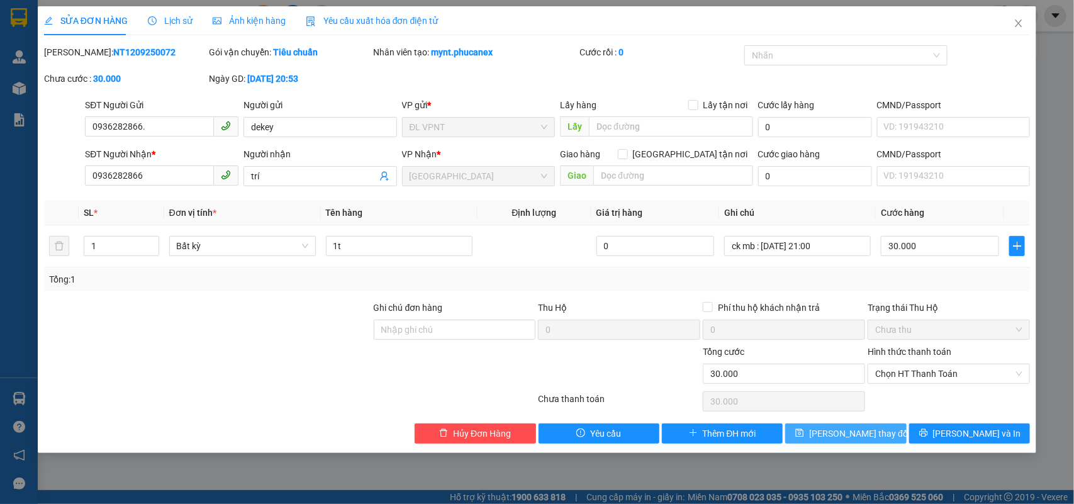
click at [841, 439] on span "Lưu thay đổi" at bounding box center [859, 434] width 101 height 14
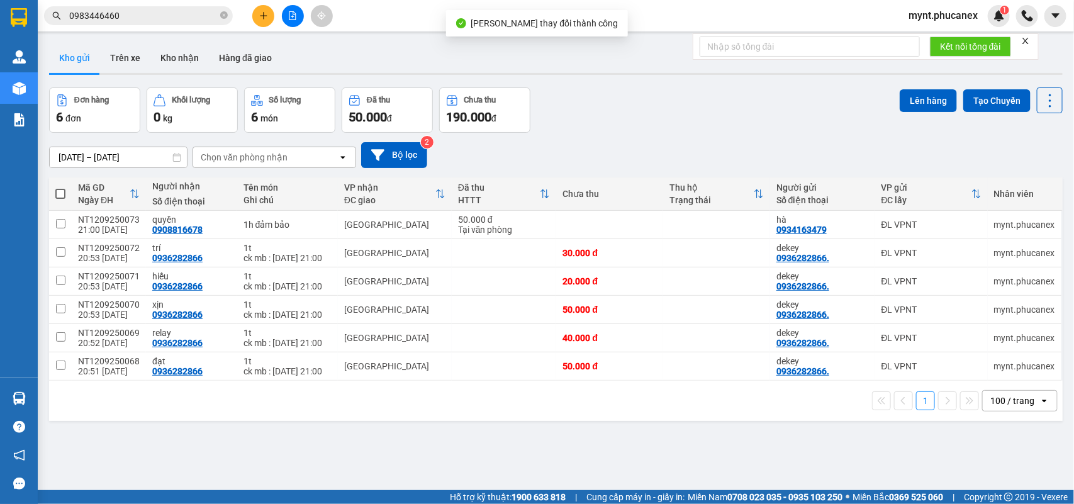
click at [64, 196] on span at bounding box center [60, 194] width 10 height 10
click at [60, 187] on input "checkbox" at bounding box center [60, 187] width 0 height 0
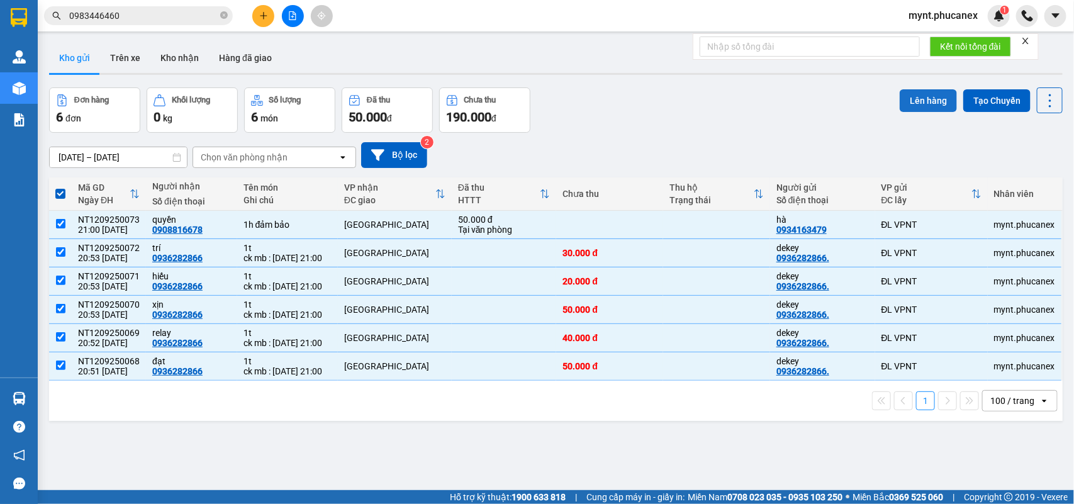
click at [939, 107] on button "Lên hàng" at bounding box center [928, 100] width 57 height 23
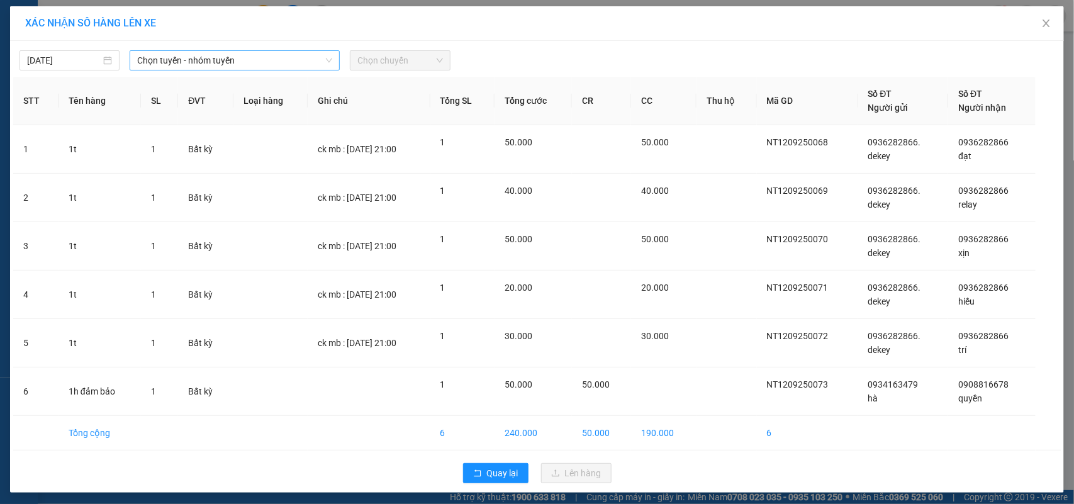
click at [247, 63] on span "Chọn tuyến - nhóm tuyến" at bounding box center [234, 60] width 195 height 19
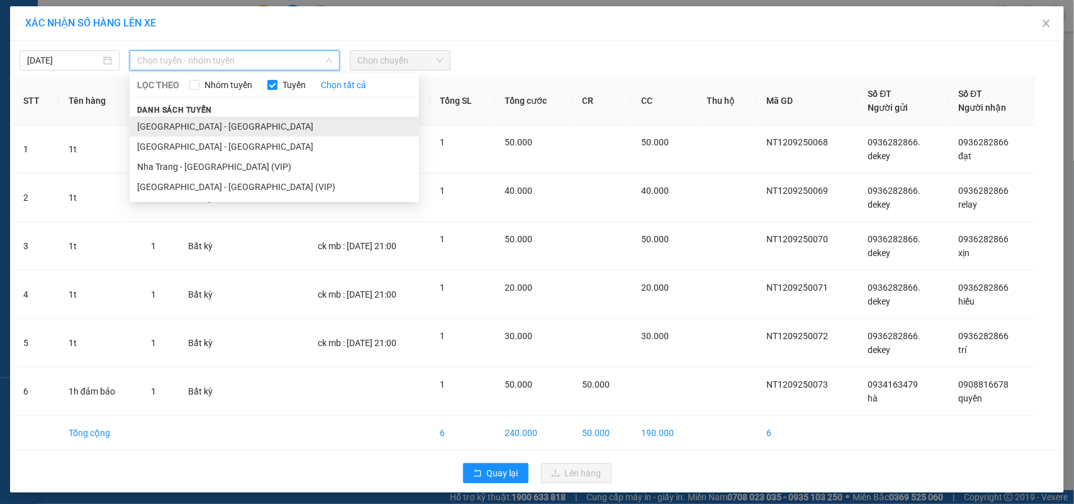
click at [169, 126] on li "Nha Trang - Sài Gòn" at bounding box center [274, 126] width 289 height 20
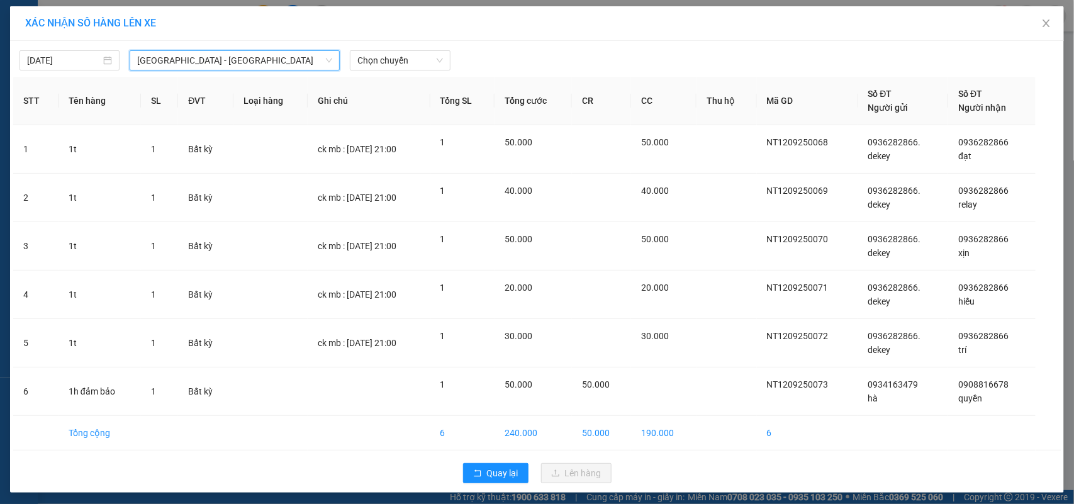
click at [189, 70] on input "search" at bounding box center [230, 60] width 186 height 19
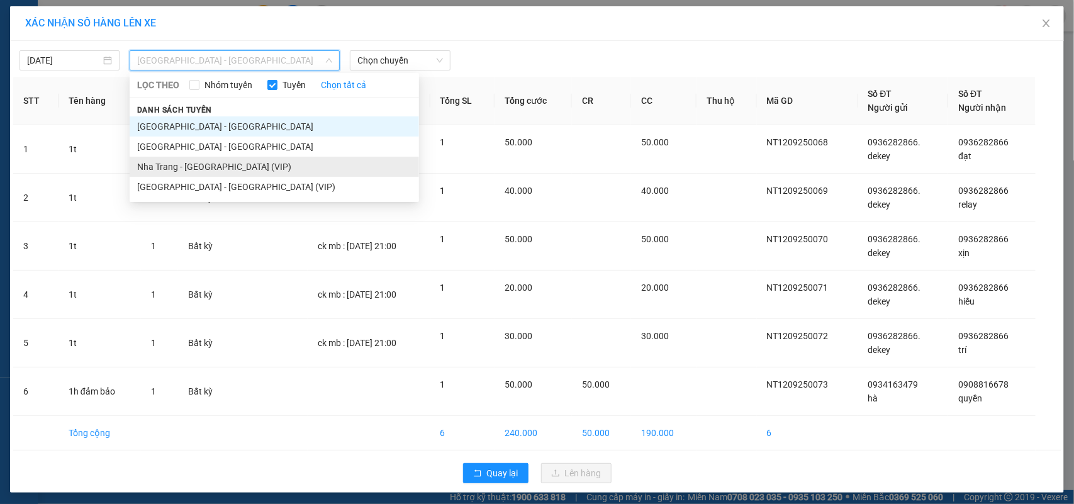
click at [199, 169] on li "Nha Trang - Sài Gòn (VIP)" at bounding box center [274, 167] width 289 height 20
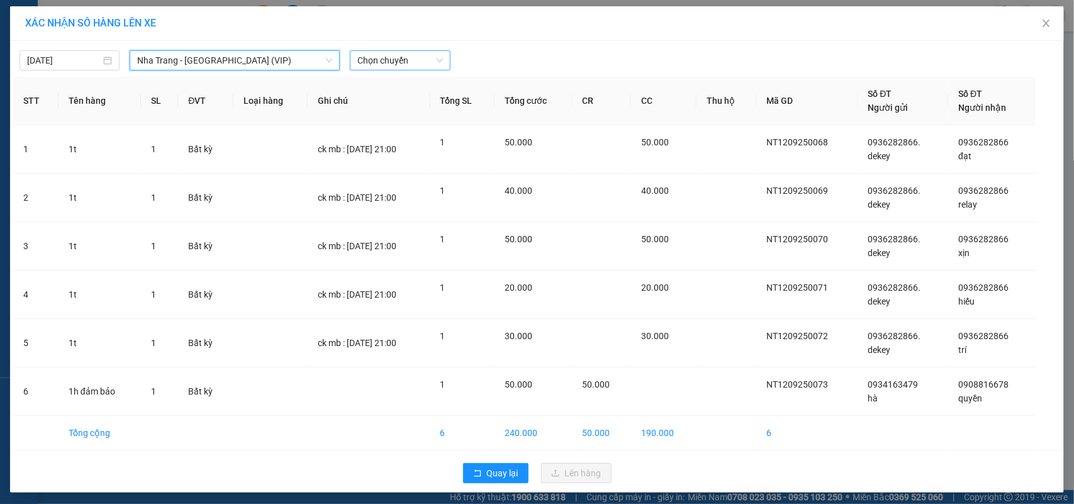
click at [413, 58] on span "Chọn chuyến" at bounding box center [399, 60] width 85 height 19
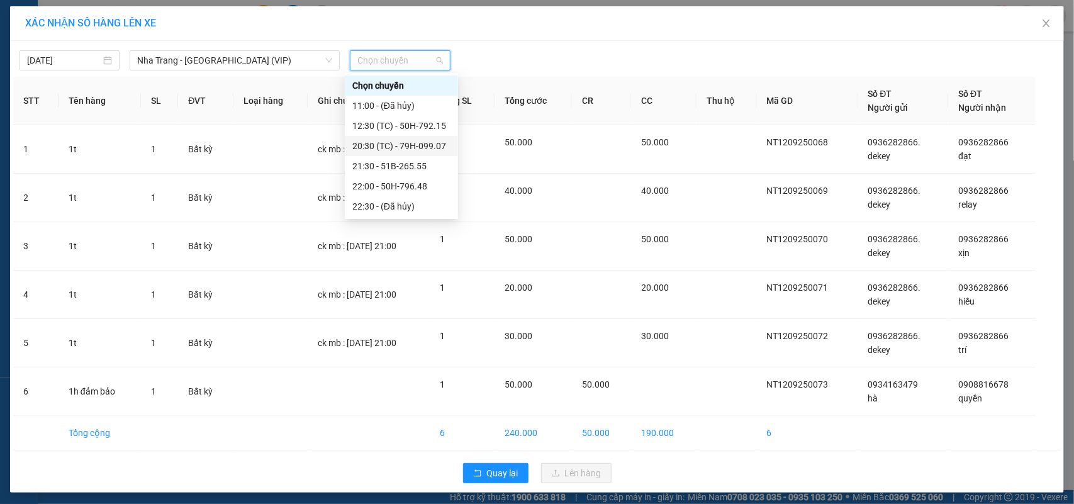
click at [388, 150] on div "20:30 (TC) - 79H-099.07" at bounding box center [401, 146] width 98 height 14
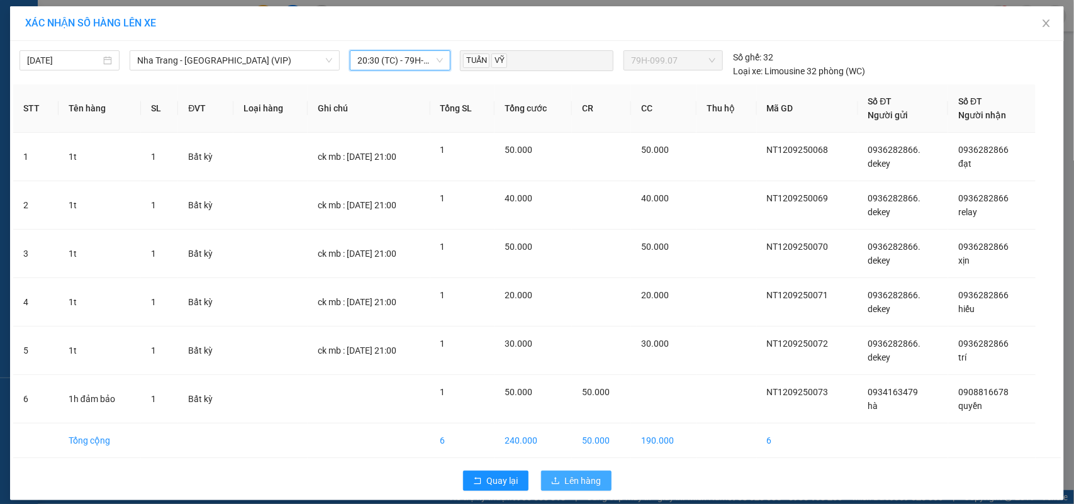
click at [577, 483] on span "Lên hàng" at bounding box center [583, 481] width 36 height 14
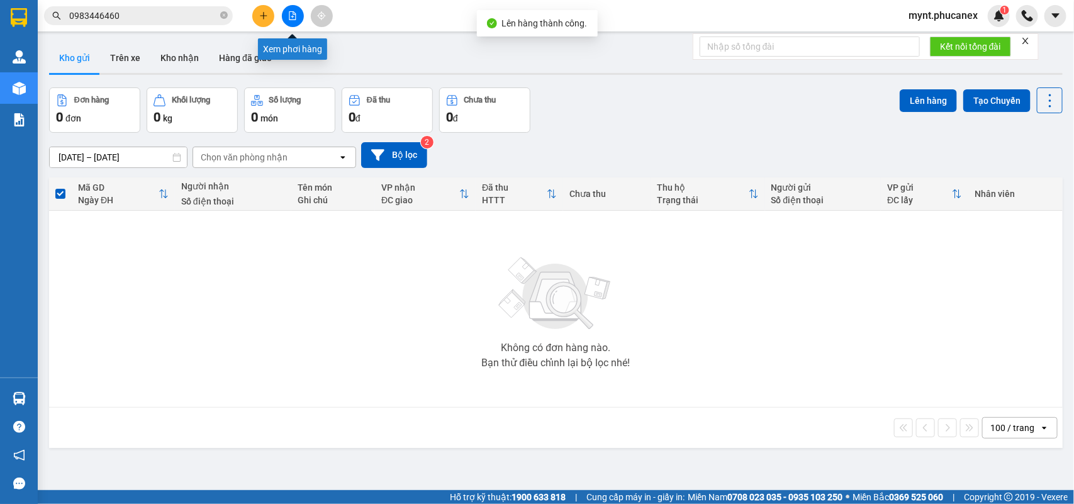
click at [290, 11] on icon "file-add" at bounding box center [292, 15] width 7 height 9
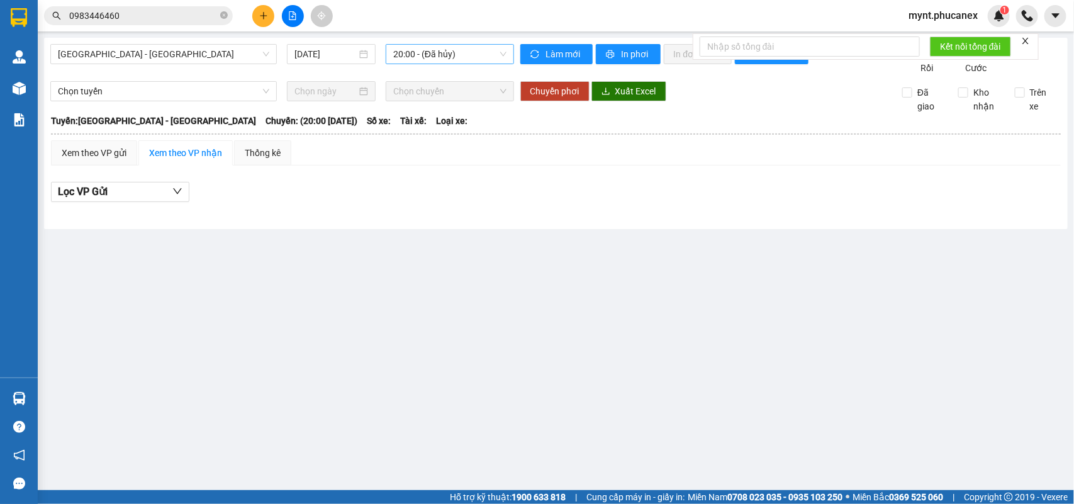
click at [413, 46] on span "20:00 - (Đã hủy)" at bounding box center [449, 54] width 113 height 19
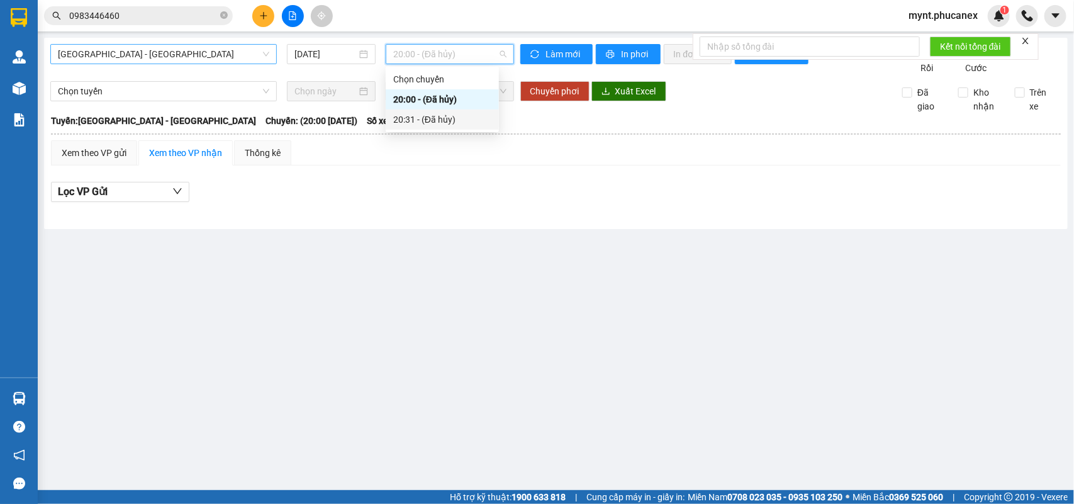
click at [126, 60] on span "Nha Trang - Sài Gòn" at bounding box center [163, 54] width 211 height 19
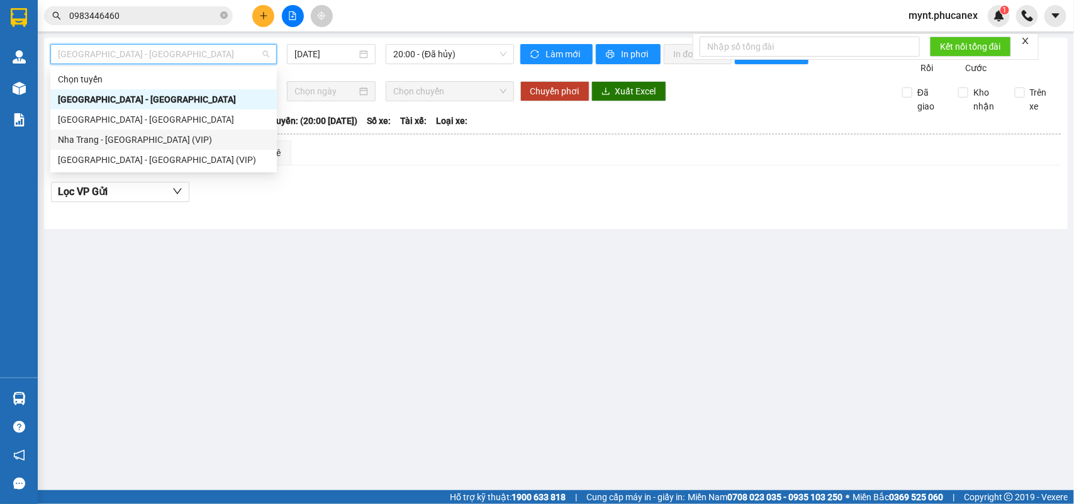
click at [107, 140] on div "Nha Trang - Sài Gòn (VIP)" at bounding box center [163, 140] width 211 height 14
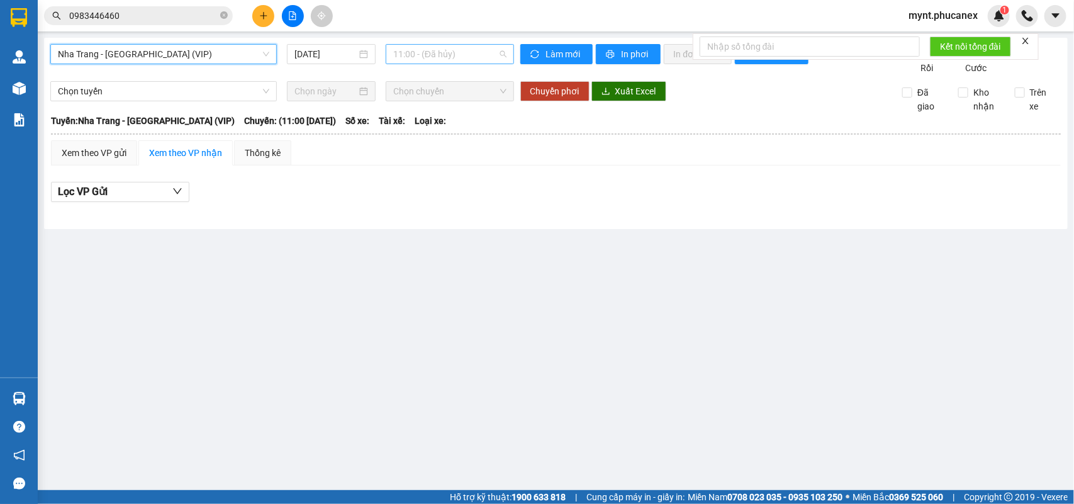
click at [488, 53] on span "11:00 - (Đã hủy)" at bounding box center [449, 54] width 113 height 19
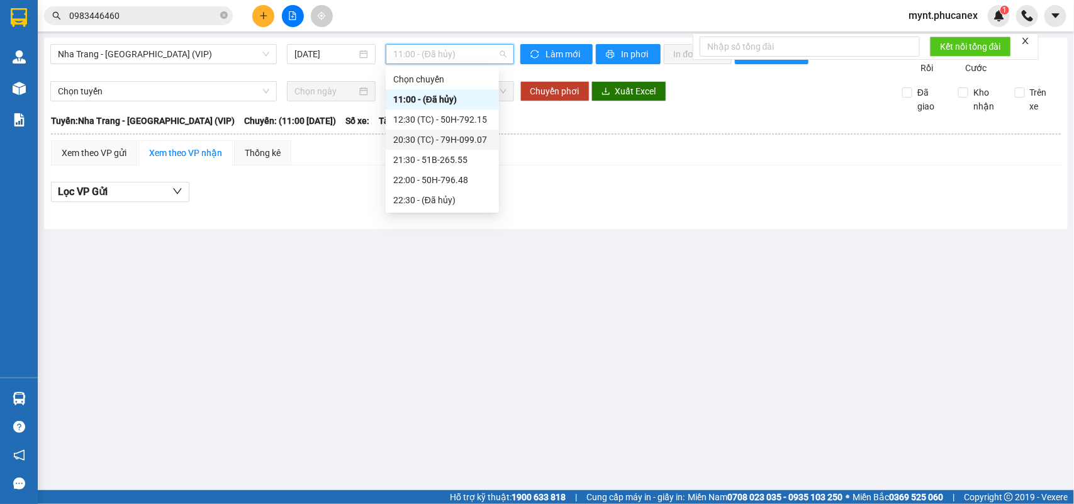
click at [442, 140] on div "20:30 (TC) - 79H-099.07" at bounding box center [442, 140] width 98 height 14
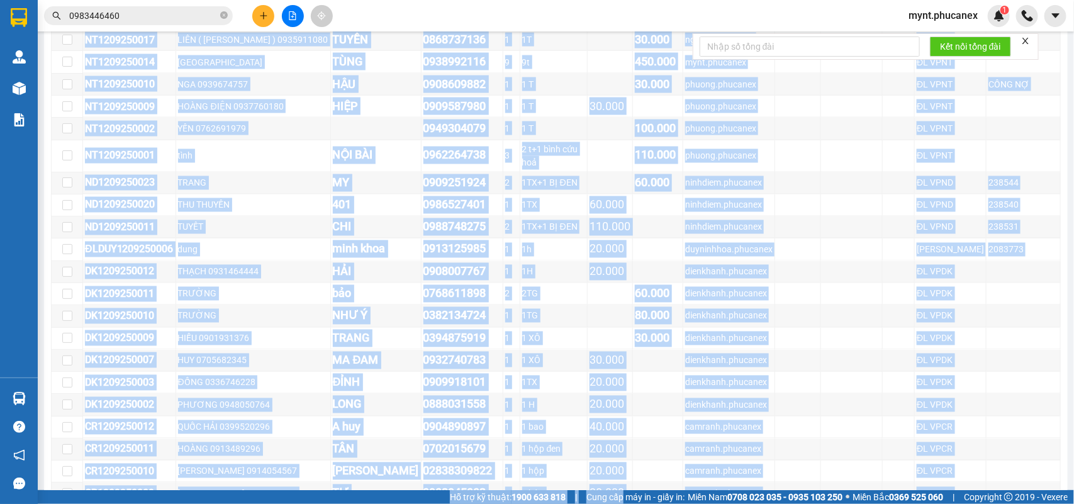
scroll to position [3504, 0]
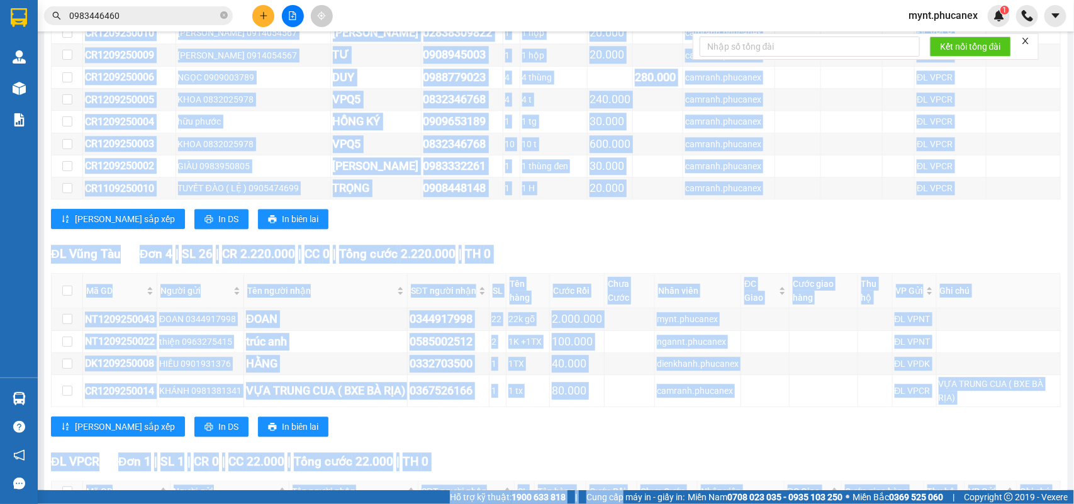
drag, startPoint x: 106, startPoint y: 233, endPoint x: 607, endPoint y: 535, distance: 585.3
click at [607, 503] on html "Kết quả tìm kiếm ( 7 ) Bộ lọc Mã ĐH Trạng thái Món hàng Thu hộ Tổng cước Chưa c…" at bounding box center [537, 252] width 1074 height 504
copy section "Đơn 135 | SL 231 | CR 8.200.000 | CC 6.062.000 | Tổng cước 14.262.000 | TH 0 Gi…"
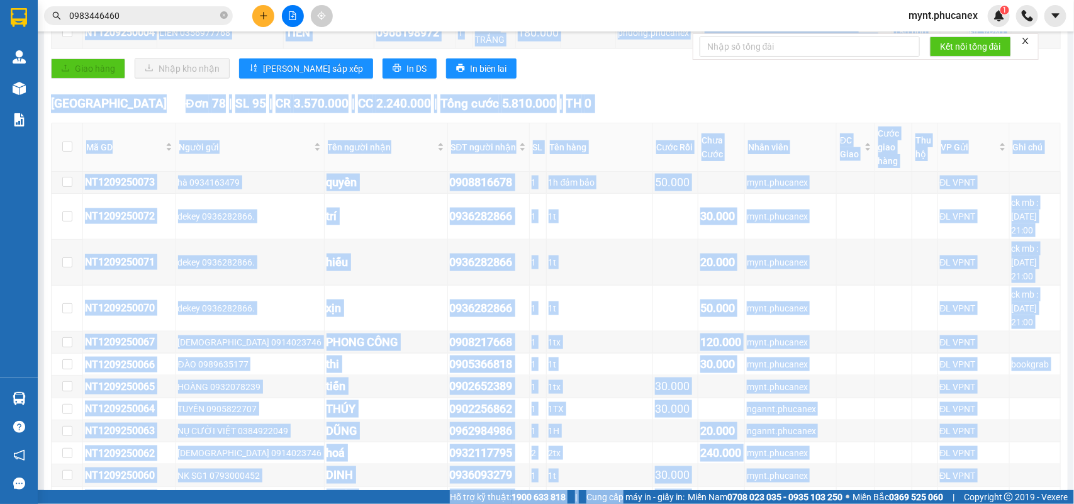
scroll to position [0, 0]
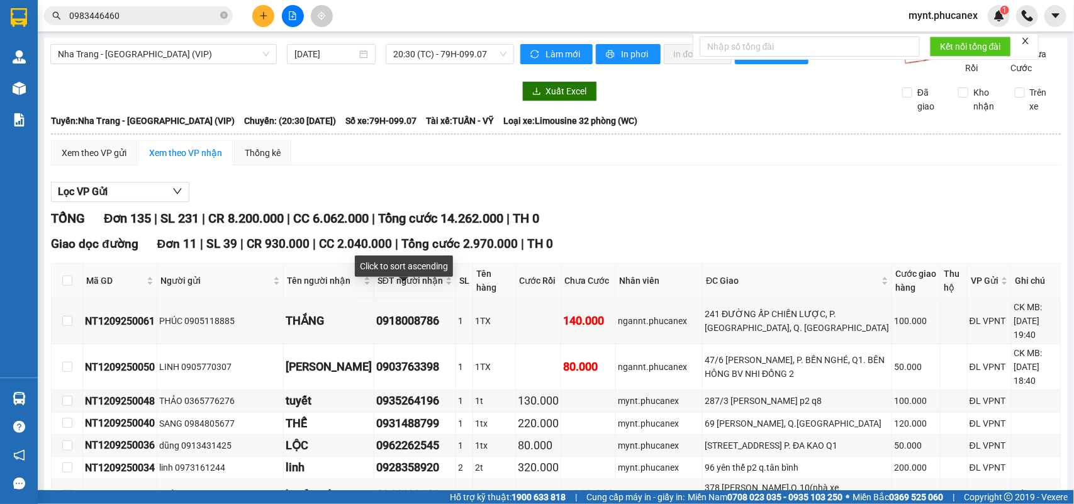
click at [472, 196] on div "Lọc VP Gửi" at bounding box center [556, 192] width 1010 height 21
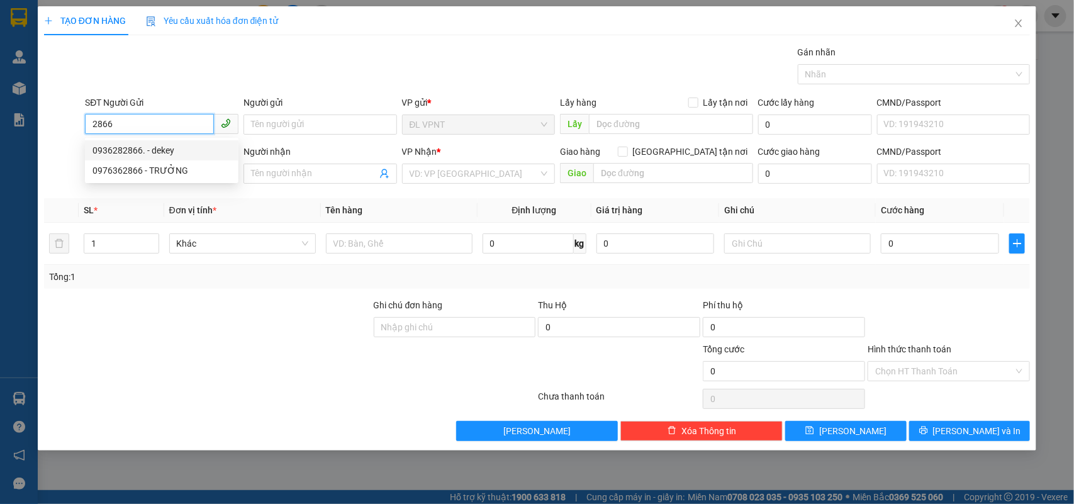
click at [148, 148] on div "0936282866. - dekey" at bounding box center [161, 150] width 138 height 14
type input "0936282866."
type input "dekey"
type input "0936282866"
type input "huỳnh"
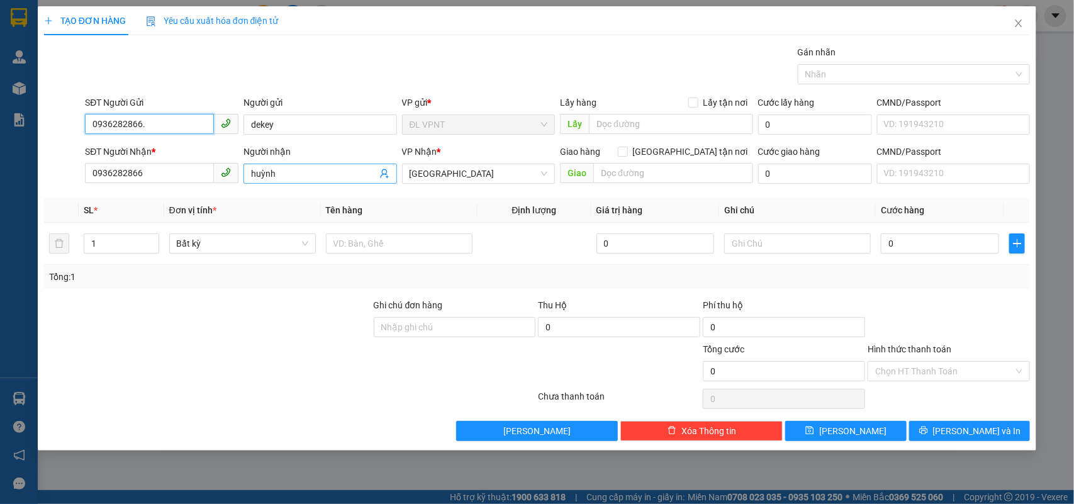
type input "0936282866."
drag, startPoint x: 287, startPoint y: 171, endPoint x: 0, endPoint y: 199, distance: 288.3
click at [0, 199] on div "TẠO ĐƠN HÀNG Yêu cầu xuất hóa đơn điện tử Transit Pickup Surcharge Ids Transit …" at bounding box center [537, 252] width 1074 height 504
type input "d"
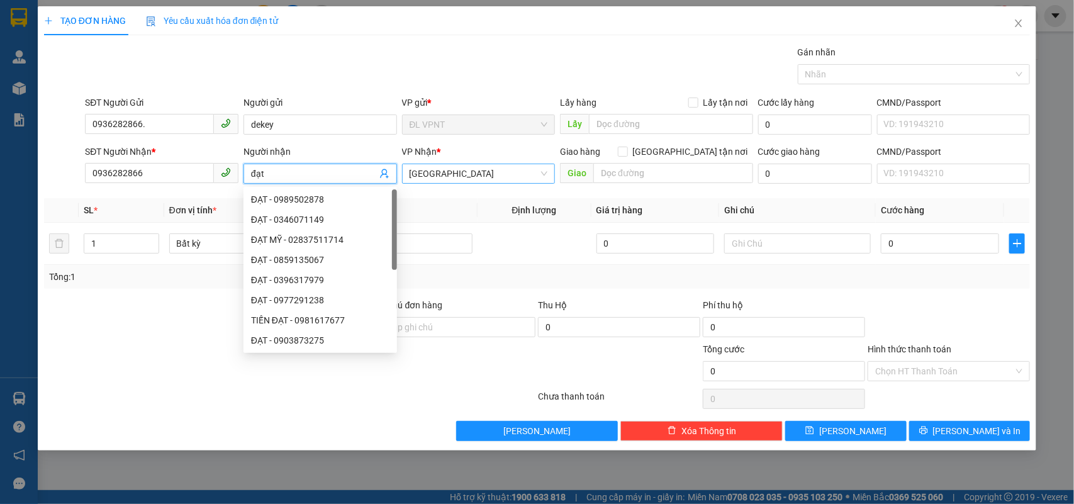
click at [469, 177] on span "[GEOGRAPHIC_DATA]" at bounding box center [479, 173] width 138 height 19
type input "đạt"
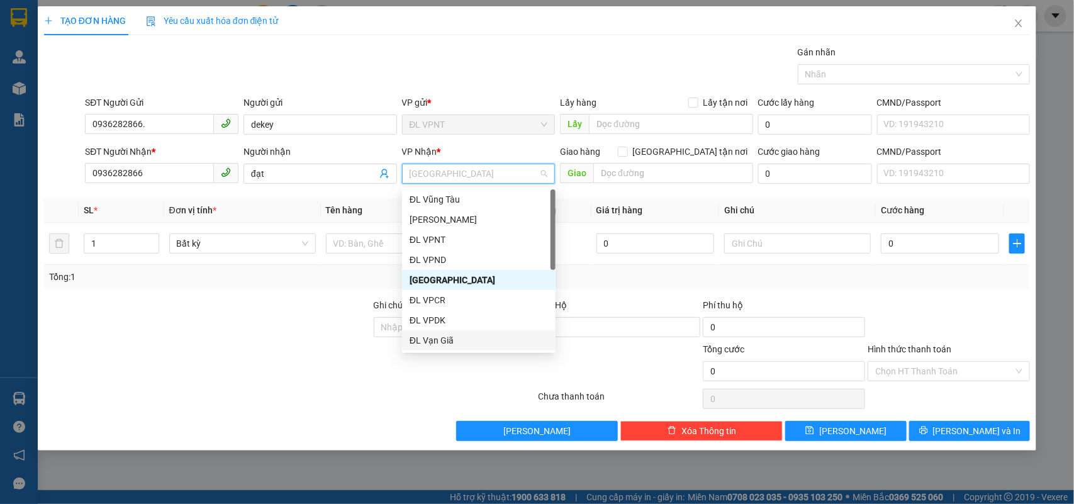
scroll to position [20, 0]
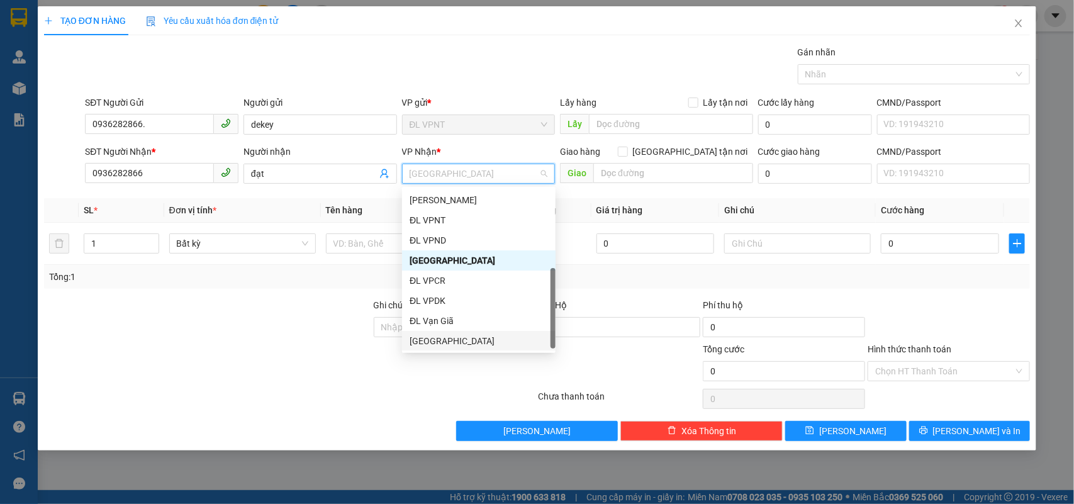
click at [439, 346] on div "[GEOGRAPHIC_DATA]" at bounding box center [479, 341] width 138 height 14
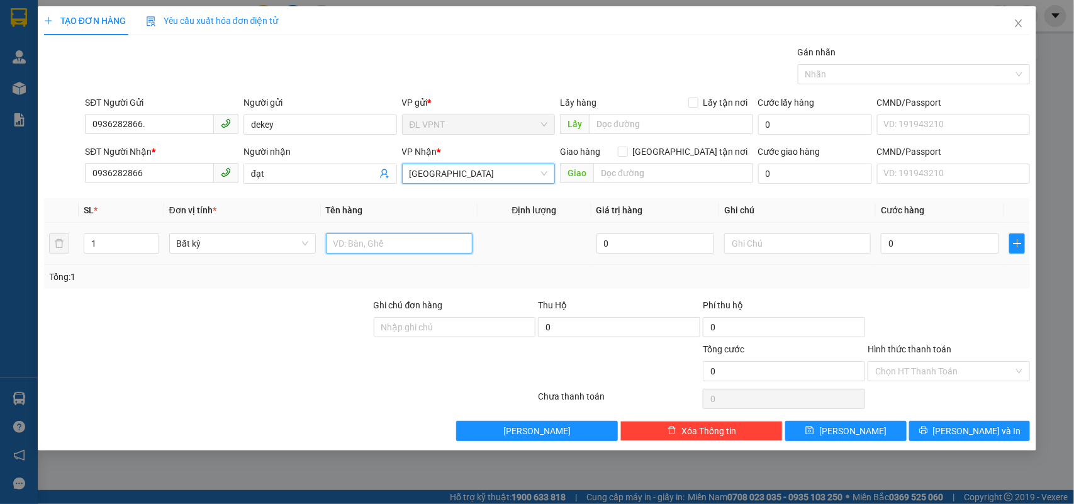
click at [346, 237] on input "text" at bounding box center [399, 243] width 147 height 20
type input "1t"
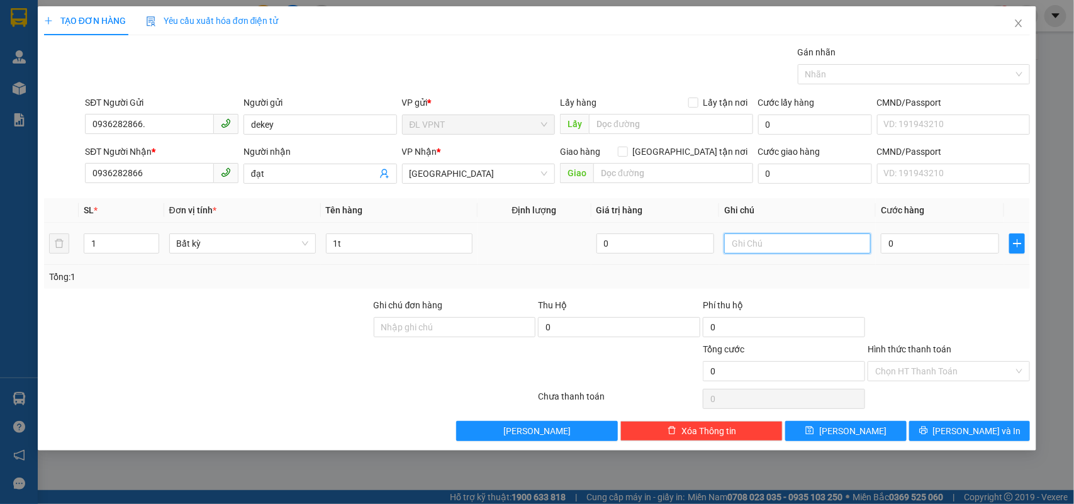
click at [834, 249] on input "text" at bounding box center [797, 243] width 147 height 20
type input "ck mb :"
click at [898, 236] on input "0" at bounding box center [940, 243] width 118 height 20
type input "3"
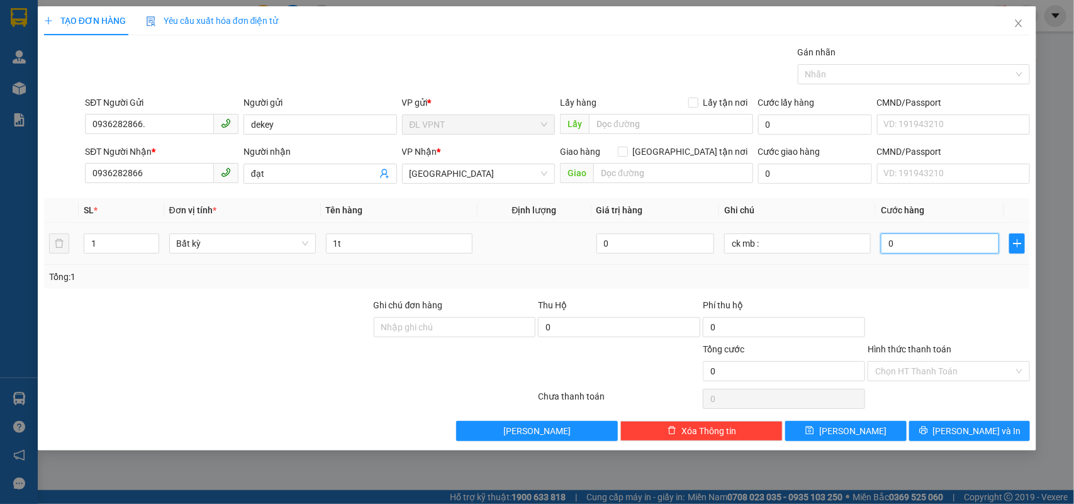
type input "3"
type input "30"
type input "30.000"
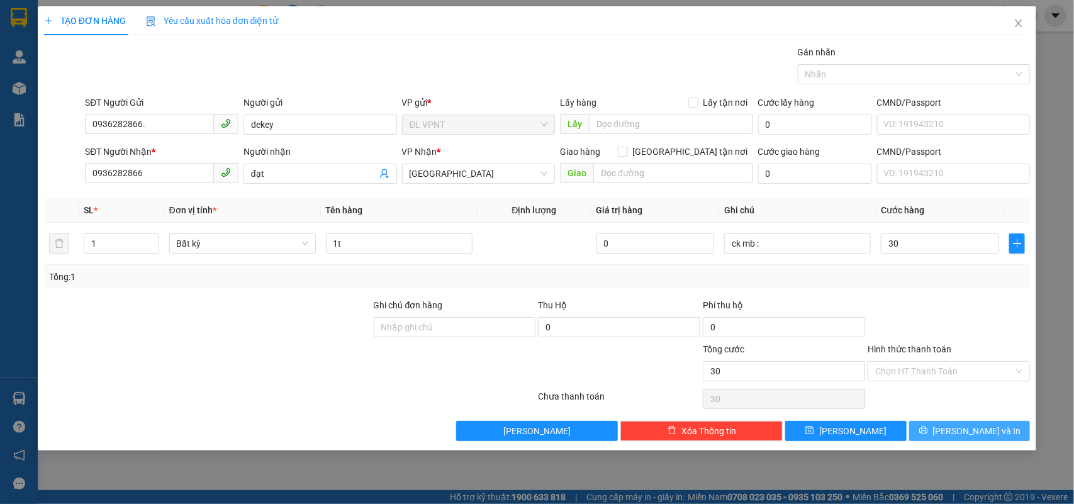
type input "30.000"
click at [945, 439] on button "Lưu và In" at bounding box center [969, 431] width 121 height 20
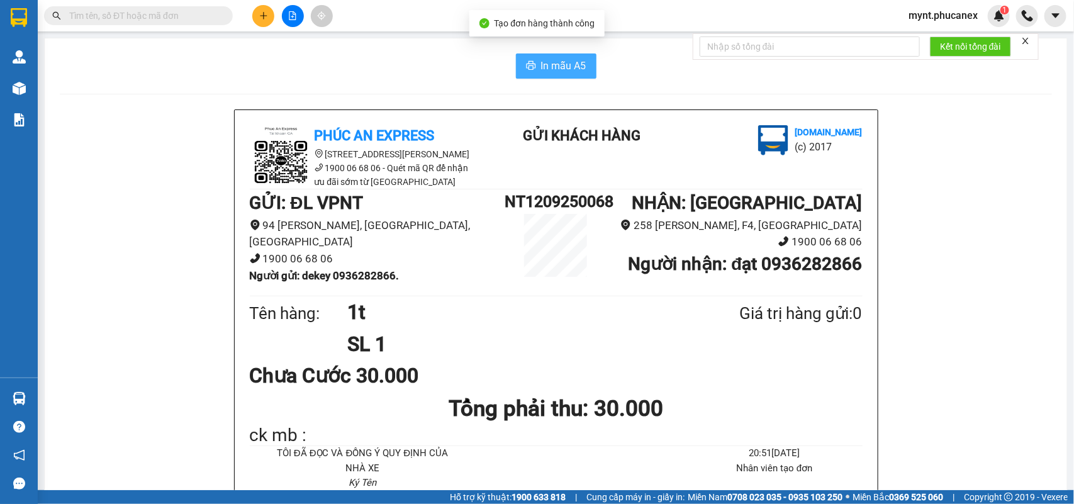
click at [571, 62] on span "In mẫu A5" at bounding box center [563, 66] width 45 height 16
click at [264, 11] on icon "plus" at bounding box center [263, 15] width 9 height 9
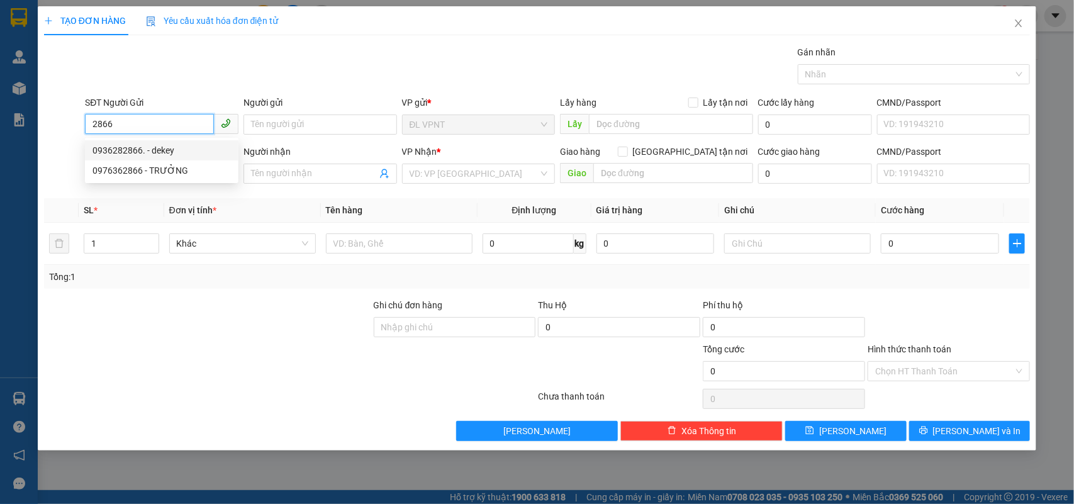
click at [137, 148] on div "0936282866. - dekey" at bounding box center [161, 150] width 138 height 14
type input "0936282866."
type input "dekey"
type input "0936282866"
type input "huỳnh"
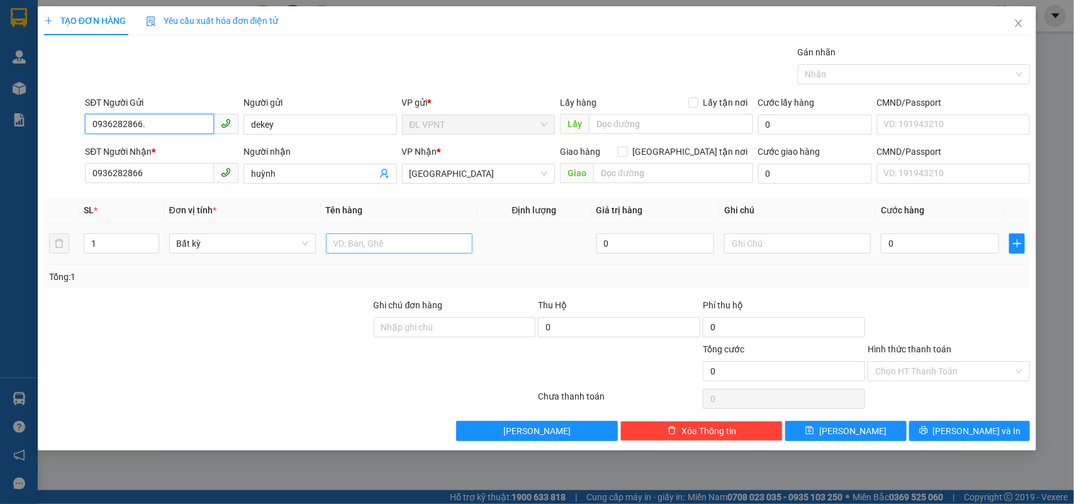
type input "0936282866."
click at [357, 243] on input "text" at bounding box center [399, 243] width 147 height 20
type input "1t"
click at [736, 231] on div at bounding box center [797, 243] width 147 height 25
click at [736, 243] on input "text" at bounding box center [797, 243] width 147 height 20
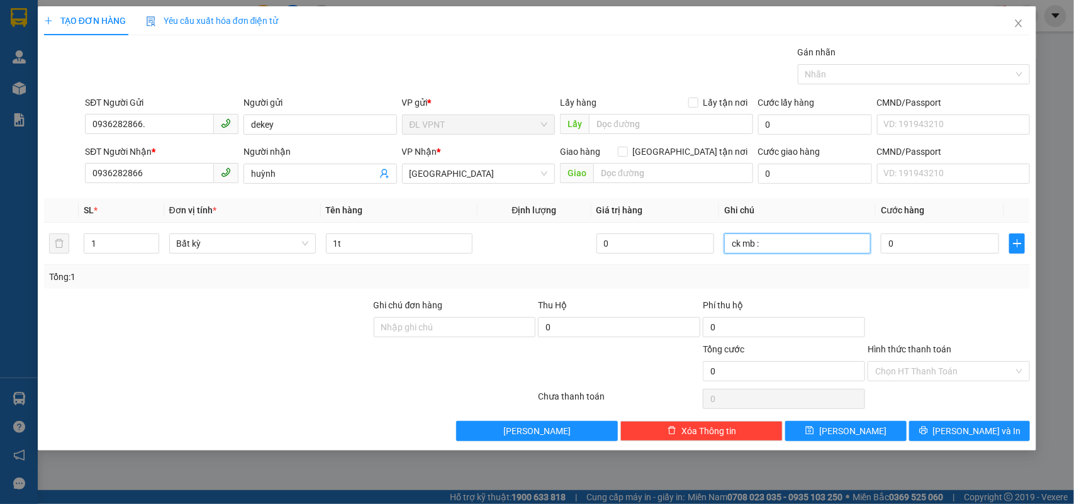
type input "ck mb :"
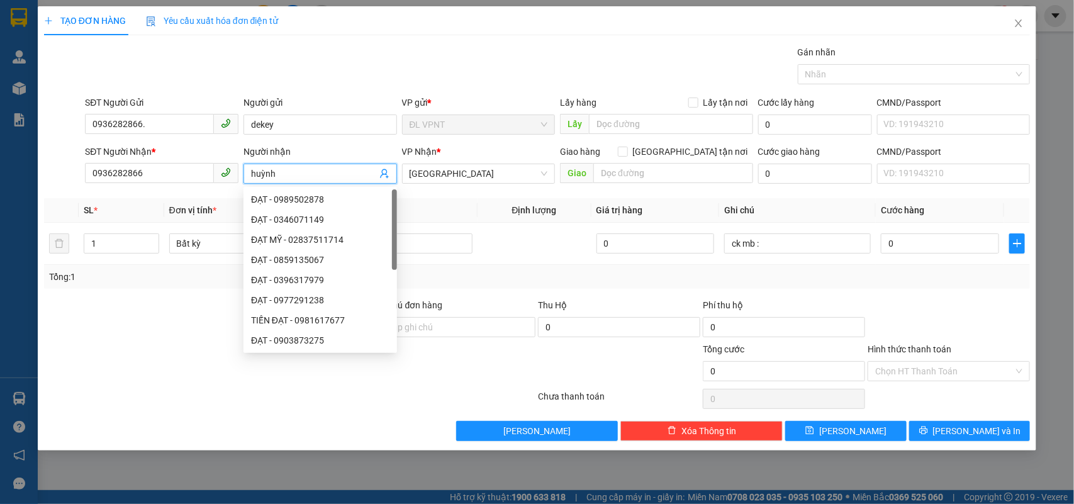
drag, startPoint x: 304, startPoint y: 178, endPoint x: 235, endPoint y: 191, distance: 70.3
click at [235, 191] on div "Transit Pickup Surcharge Ids Transit Deliver Surcharge Ids Transit Deliver Surc…" at bounding box center [537, 243] width 986 height 396
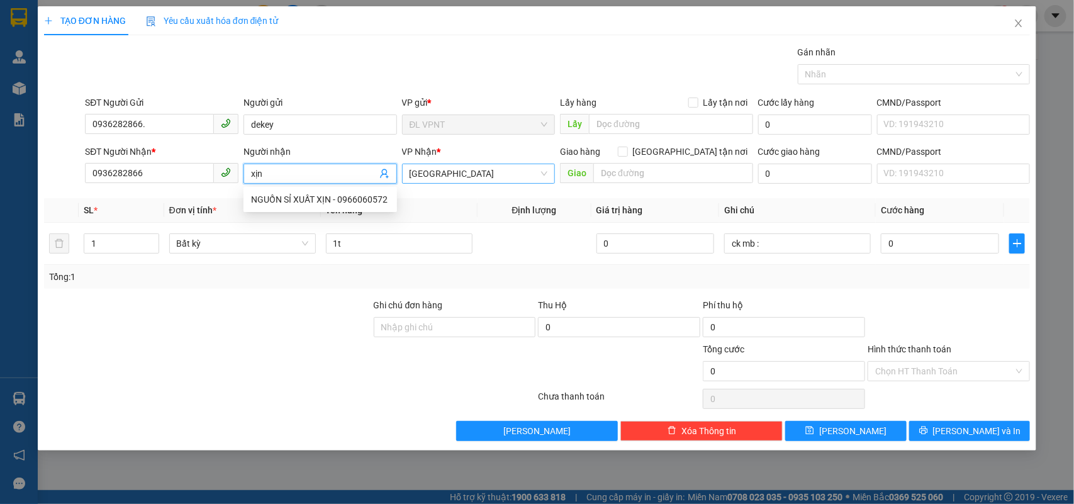
click at [489, 179] on span "ĐL Quận 5" at bounding box center [479, 173] width 138 height 19
type input "xịn"
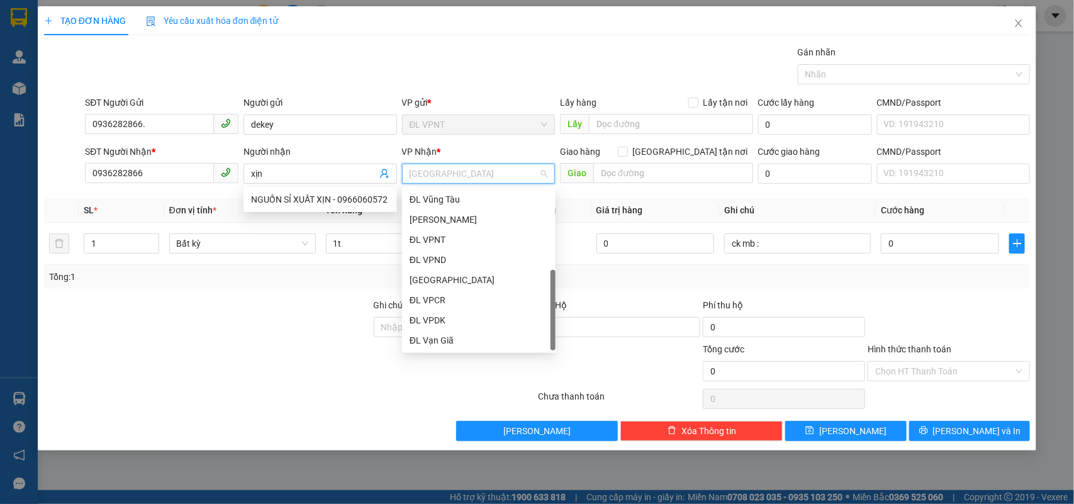
scroll to position [20, 0]
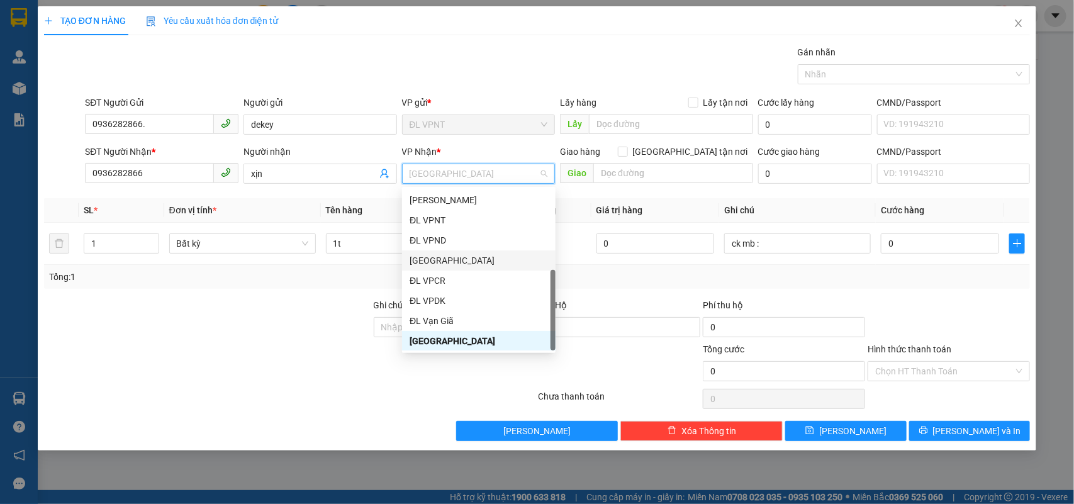
click at [437, 262] on div "ĐL Quận 1" at bounding box center [479, 261] width 138 height 14
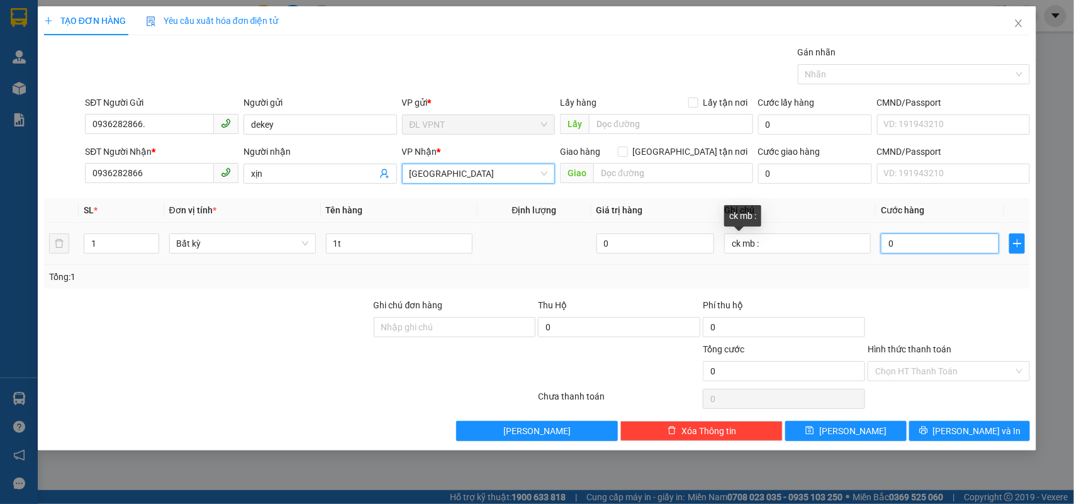
click at [905, 250] on input "0" at bounding box center [940, 243] width 118 height 20
type input "5"
type input "50"
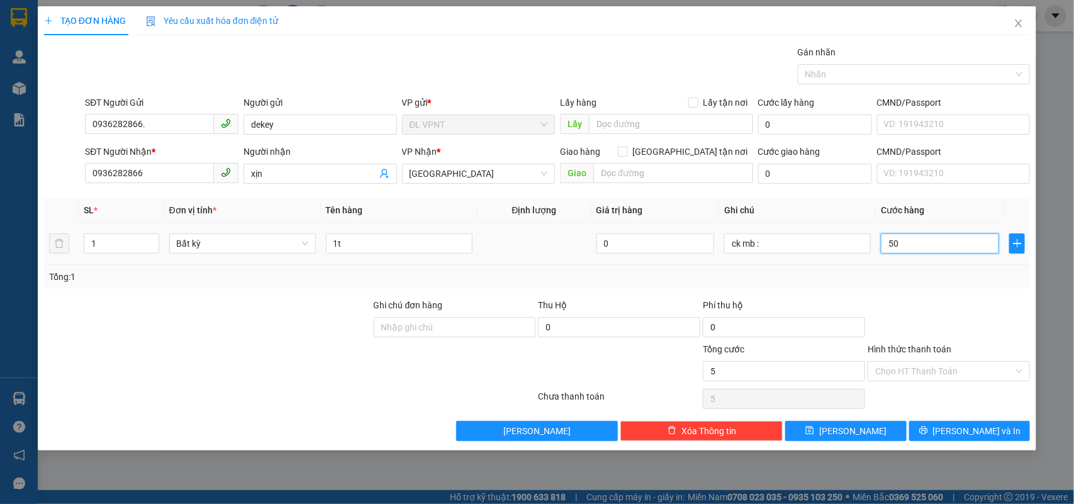
type input "50"
type input "50.000"
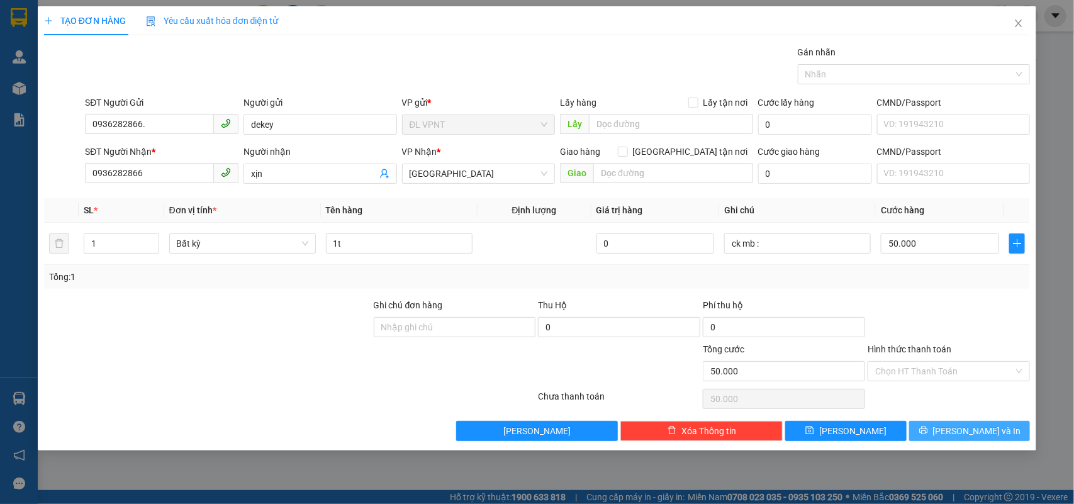
click at [939, 441] on button "Lưu và In" at bounding box center [969, 431] width 121 height 20
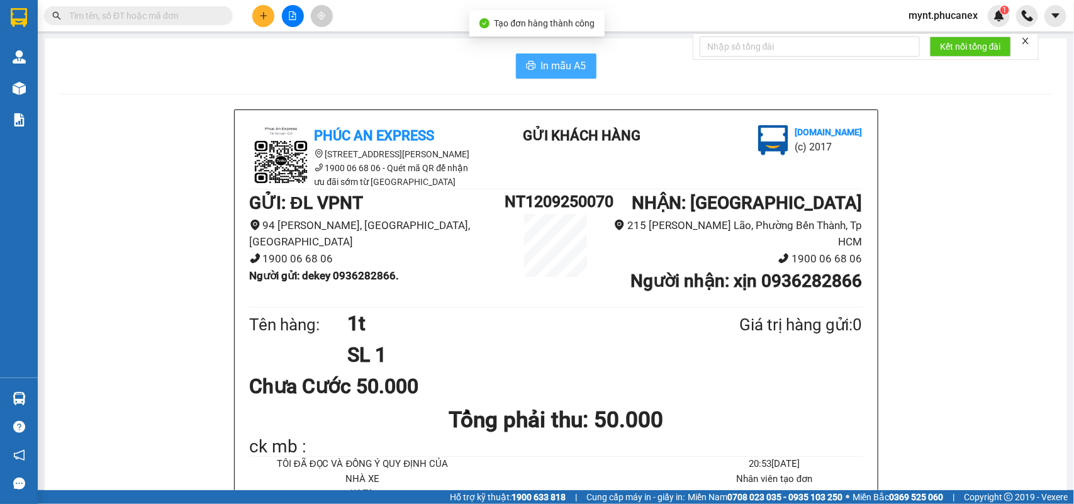
click at [549, 70] on span "In mẫu A5" at bounding box center [563, 66] width 45 height 16
click at [252, 11] on button at bounding box center [263, 16] width 22 height 22
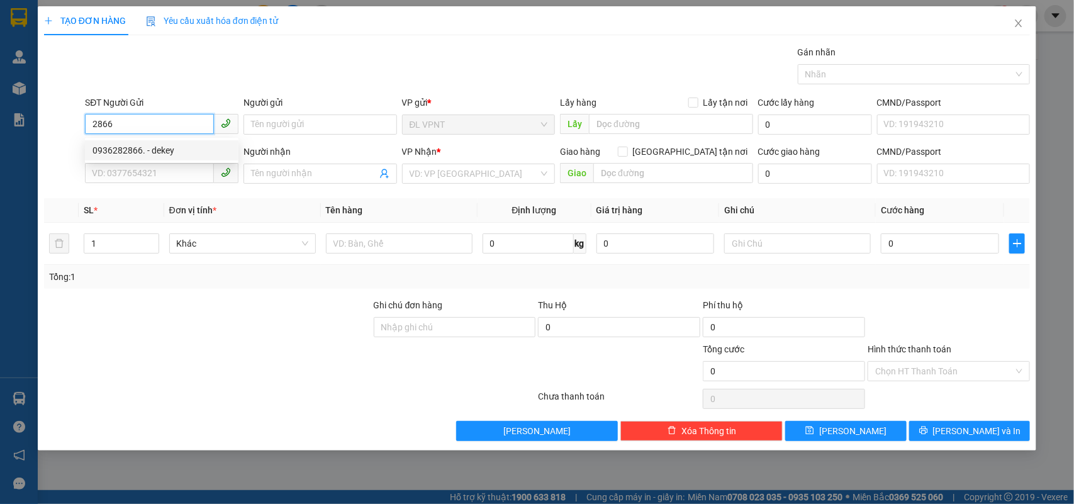
click at [149, 149] on div "0936282866. - dekey" at bounding box center [161, 150] width 138 height 14
type input "0936282866."
type input "dekey"
type input "0936282866"
type input "xịn"
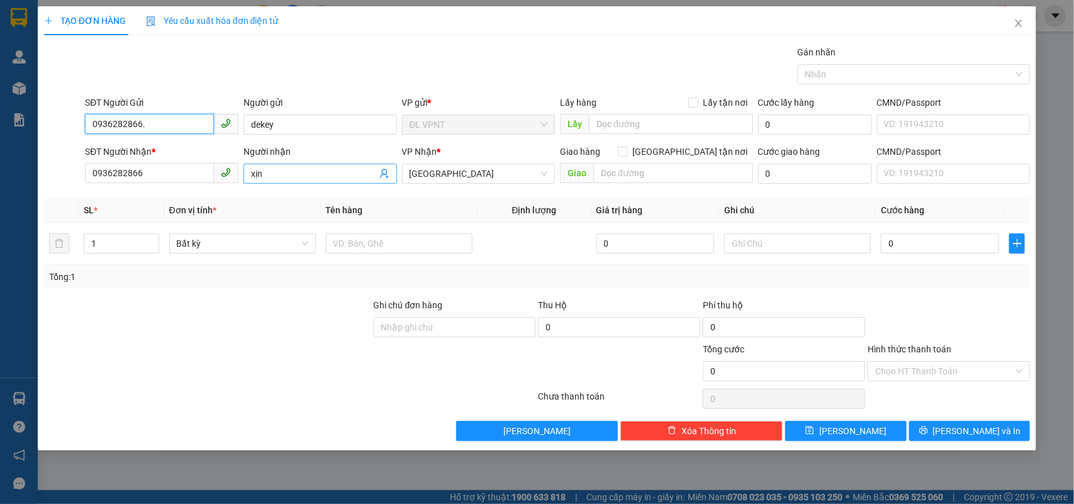
type input "0936282866."
drag, startPoint x: 269, startPoint y: 173, endPoint x: 129, endPoint y: 173, distance: 140.3
click at [129, 173] on div "SĐT Người Nhận * 0936282866 Người nhận xịn xịn VP Nhận * ĐL Quận 1 Giao hàng Gi…" at bounding box center [557, 167] width 950 height 44
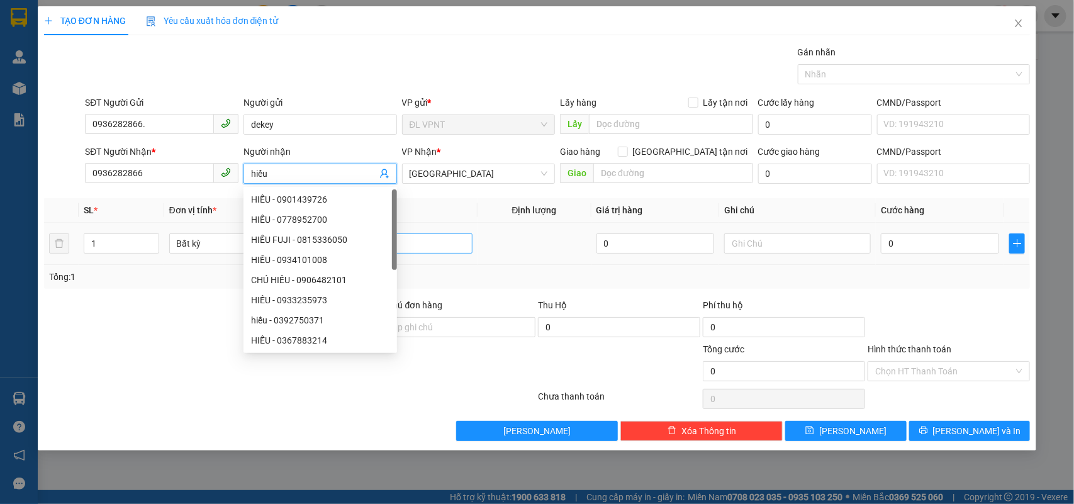
type input "hiếu"
click at [466, 239] on input "text" at bounding box center [399, 243] width 147 height 20
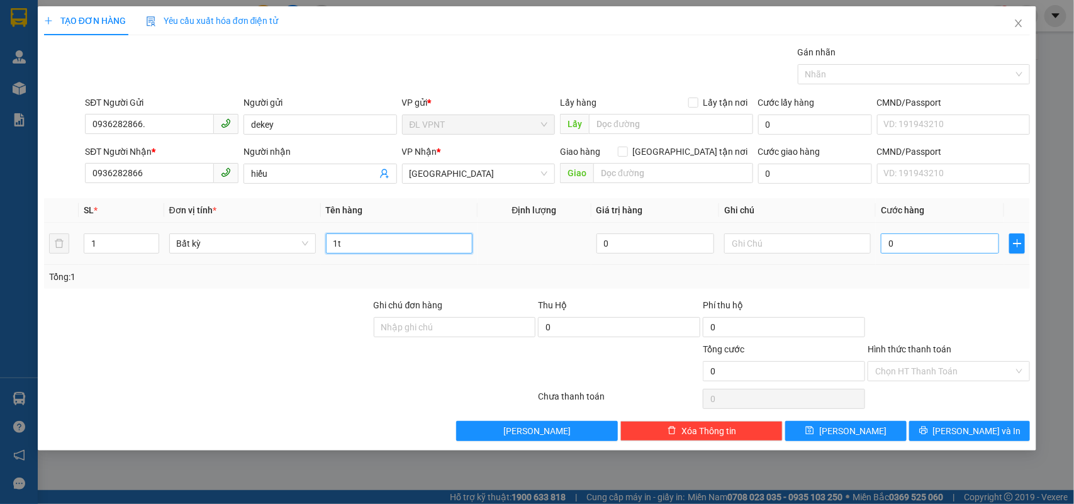
type input "1t"
click at [915, 243] on input "0" at bounding box center [940, 243] width 118 height 20
type input "2"
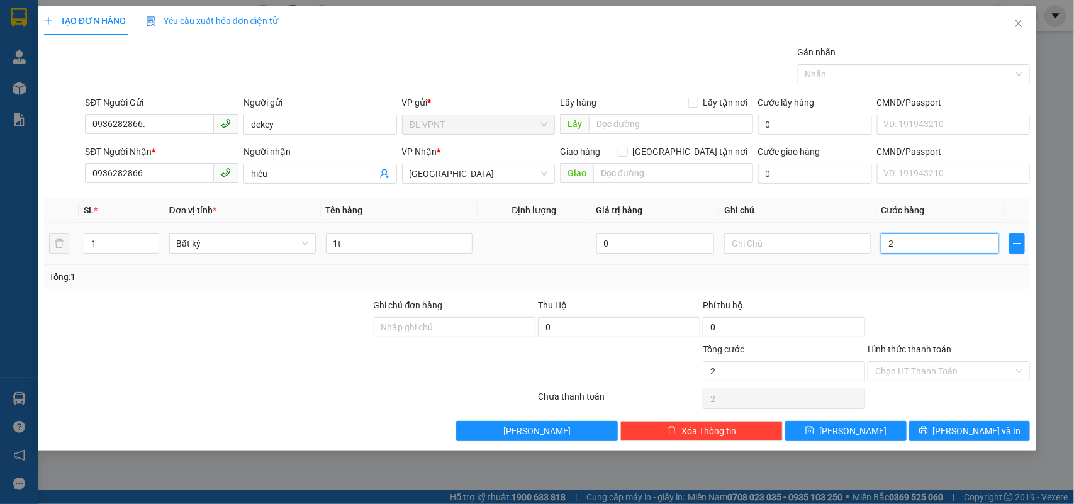
type input "20"
type input "20.000"
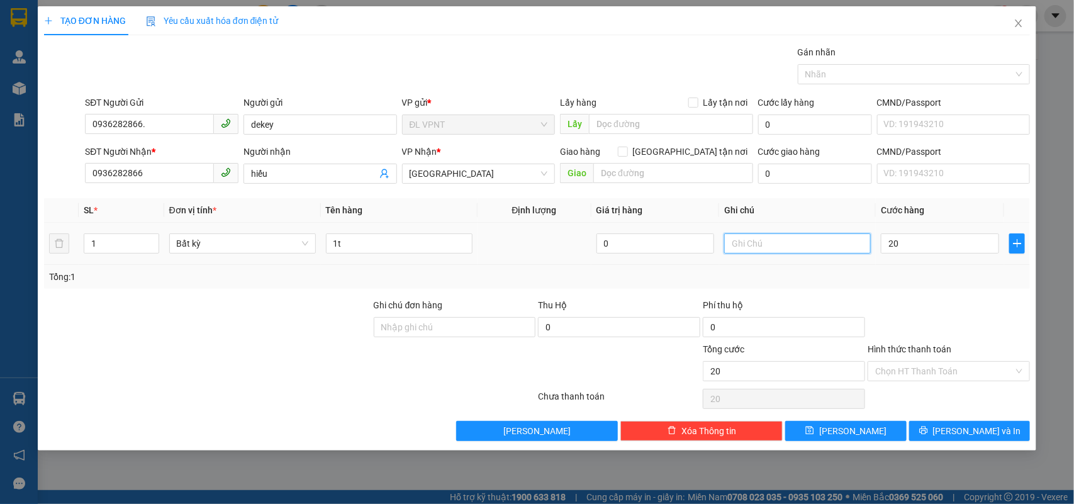
type input "20.000"
click at [783, 245] on input "text" at bounding box center [797, 243] width 147 height 20
type input "ck mb :"
click at [951, 420] on div "Transit Pickup Surcharge Ids Transit Deliver Surcharge Ids Transit Deliver Surc…" at bounding box center [537, 243] width 986 height 396
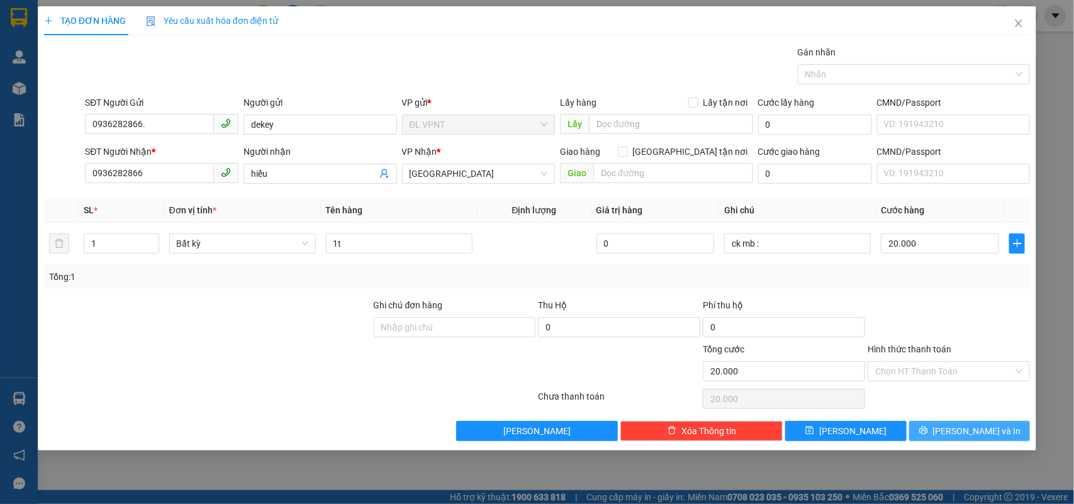
click at [948, 427] on button "Lưu và In" at bounding box center [969, 431] width 121 height 20
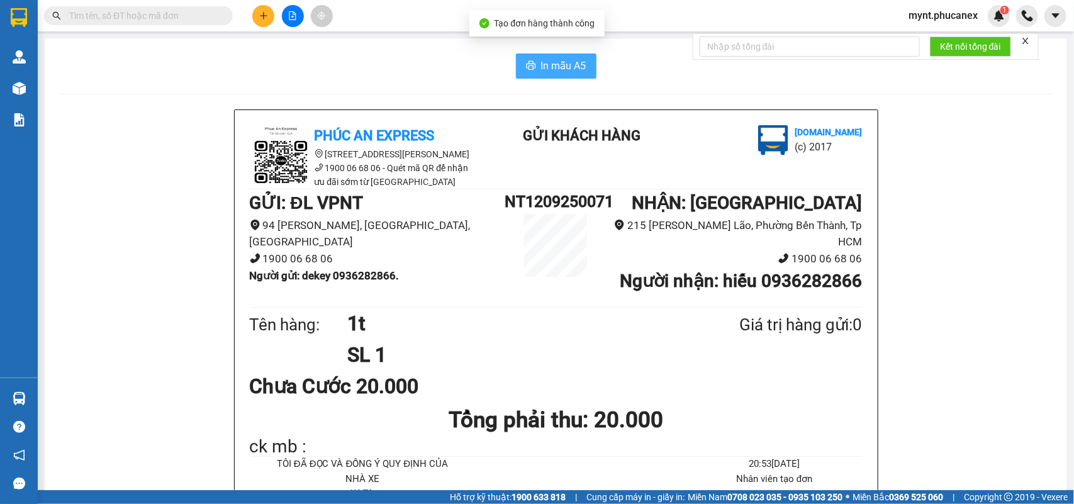
click at [552, 55] on button "In mẫu A5" at bounding box center [556, 65] width 81 height 25
click at [267, 16] on icon "plus" at bounding box center [263, 15] width 9 height 9
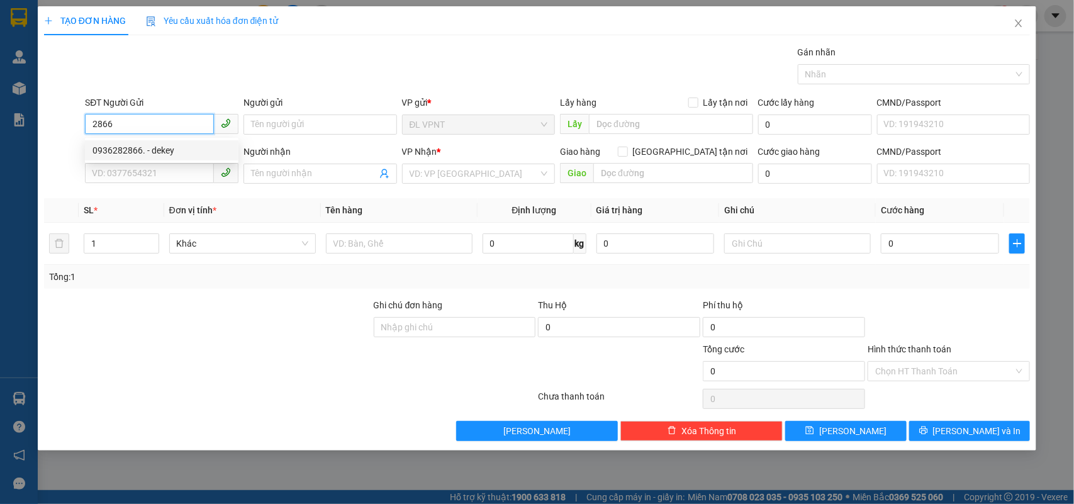
click at [162, 149] on div "0936282866. - dekey" at bounding box center [161, 150] width 138 height 14
type input "0936282866."
type input "dekey"
type input "0936282866"
type input "xịn"
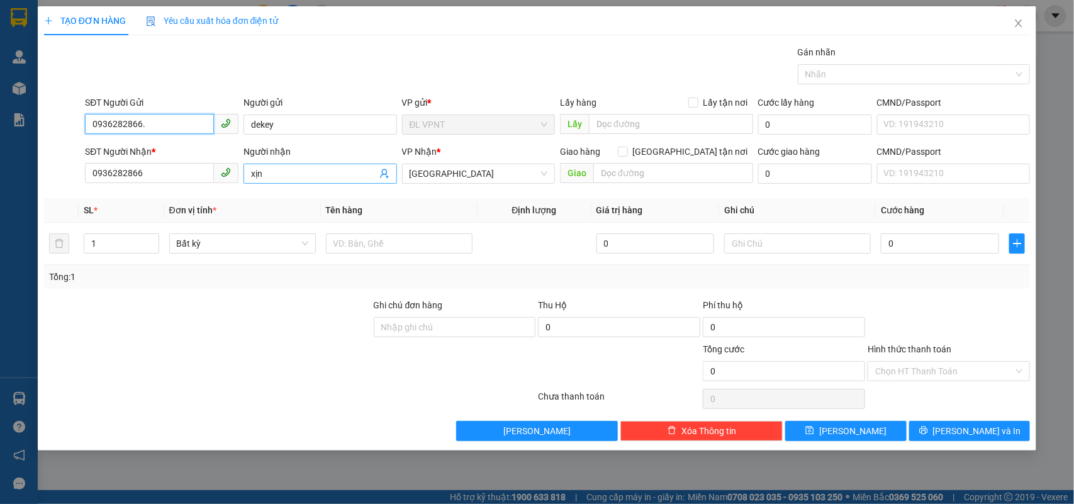
type input "0936282866."
drag, startPoint x: 284, startPoint y: 179, endPoint x: 92, endPoint y: 164, distance: 192.5
click at [93, 164] on div "SĐT Người Nhận * 0936282866 Người nhận xịn xịn VP Nhận * ĐL Quận 1 Giao hàng Gi…" at bounding box center [557, 167] width 950 height 44
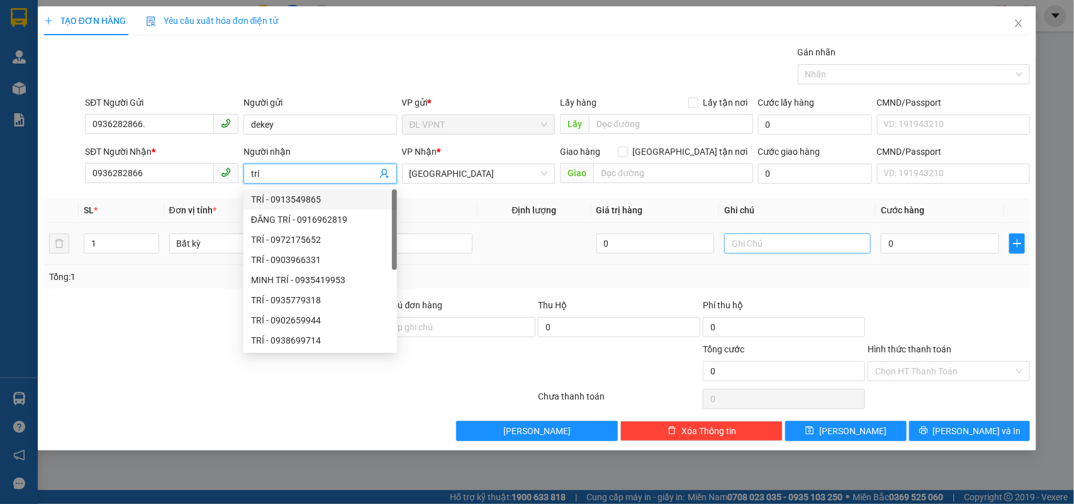
type input "trí"
click at [746, 243] on input "text" at bounding box center [797, 243] width 147 height 20
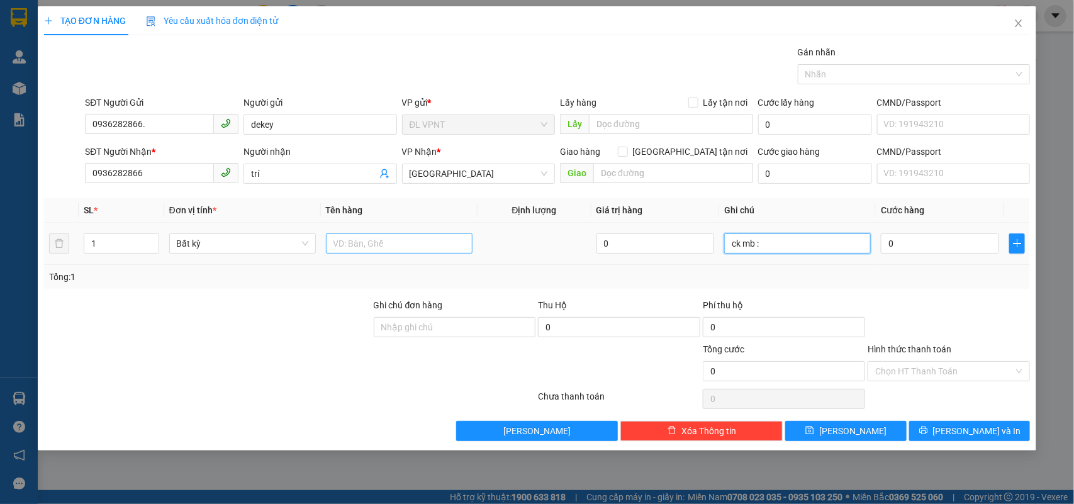
type input "ck mb :"
click at [441, 244] on input "text" at bounding box center [399, 243] width 147 height 20
type input "1t"
click at [938, 246] on input "0" at bounding box center [940, 243] width 118 height 20
type input "3"
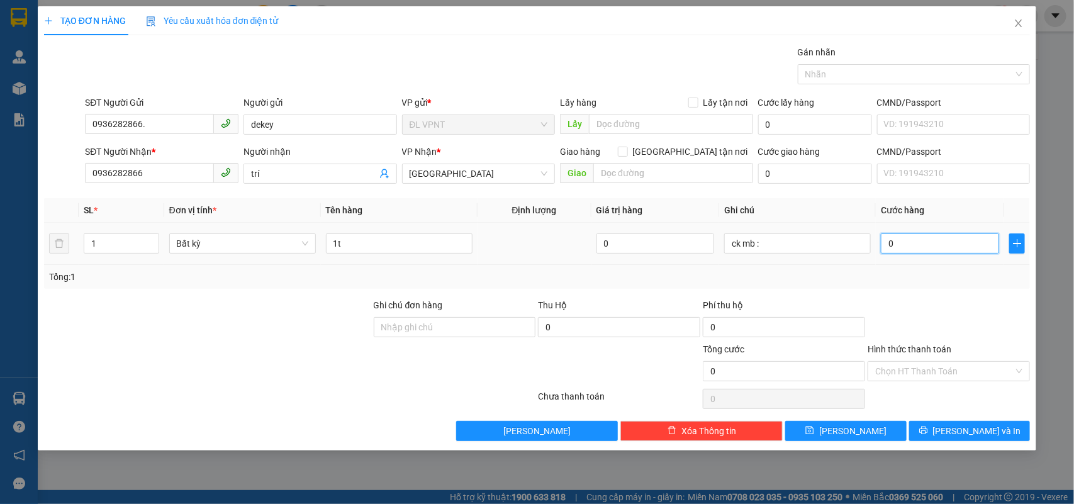
type input "3"
type input "30"
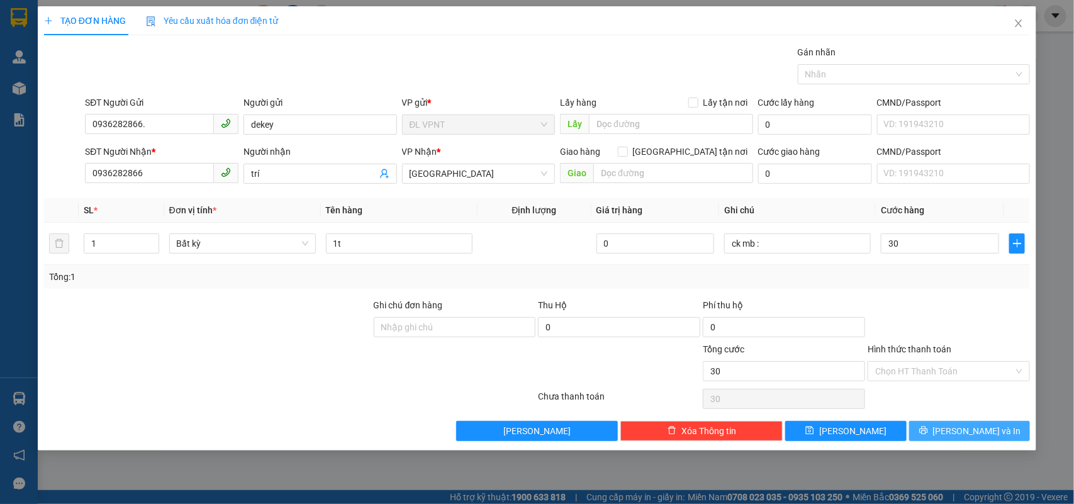
type input "30.000"
click at [922, 425] on button "Lưu và In" at bounding box center [969, 431] width 121 height 20
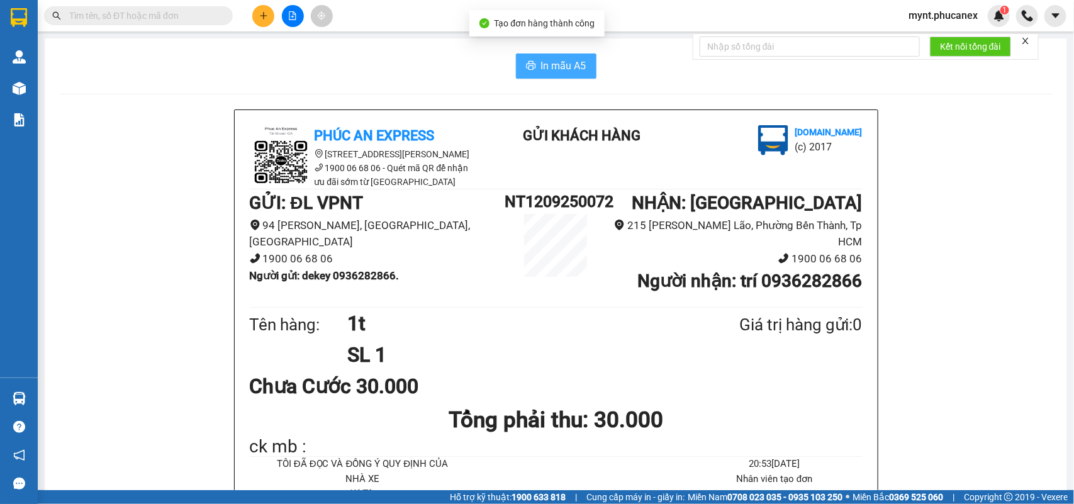
click at [532, 68] on button "In mẫu A5" at bounding box center [556, 65] width 81 height 25
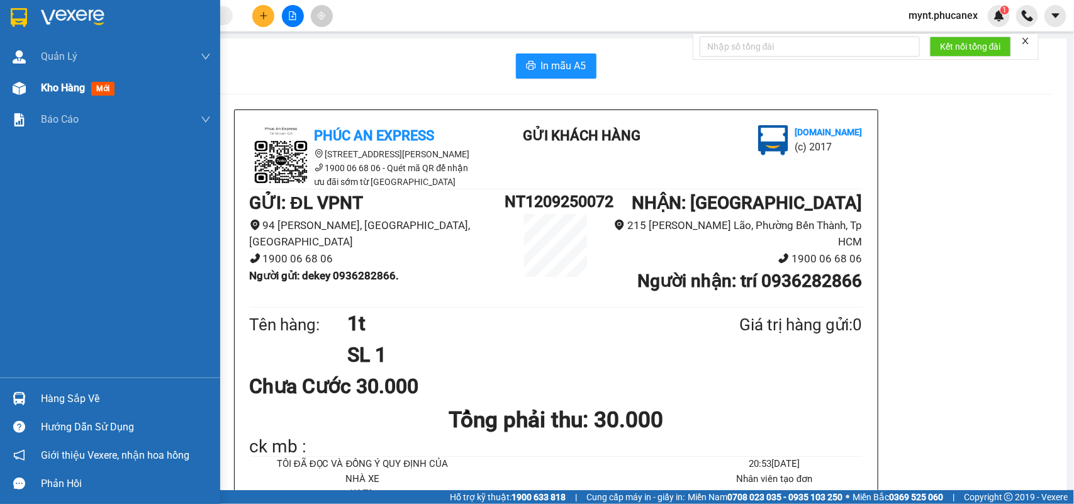
click at [41, 94] on div "Kho hàng mới" at bounding box center [80, 88] width 79 height 16
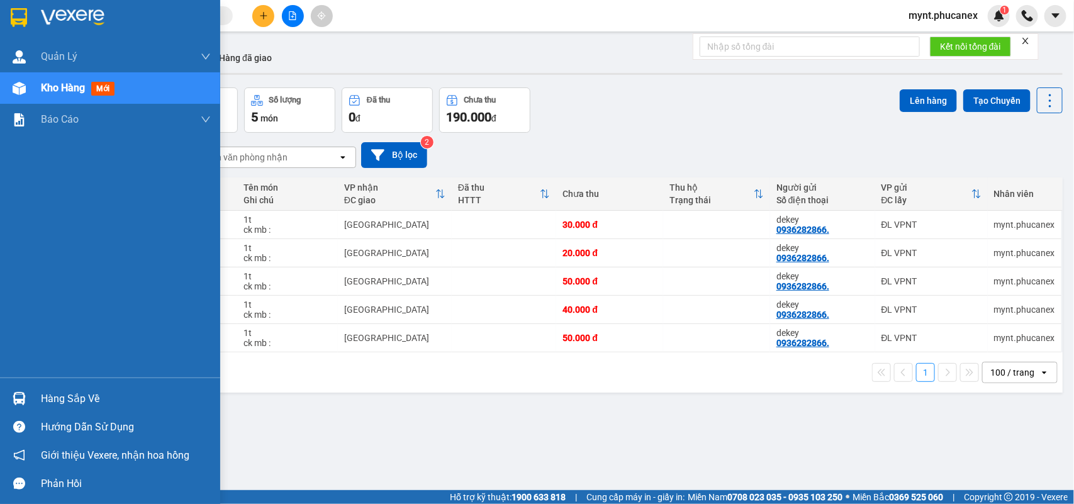
click at [20, 89] on img at bounding box center [19, 88] width 13 height 13
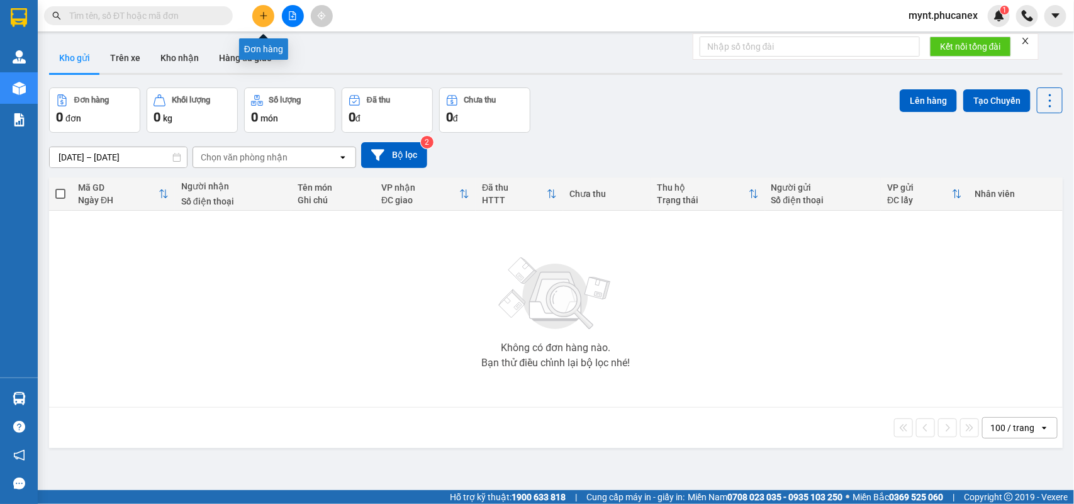
click at [258, 16] on button at bounding box center [263, 16] width 22 height 22
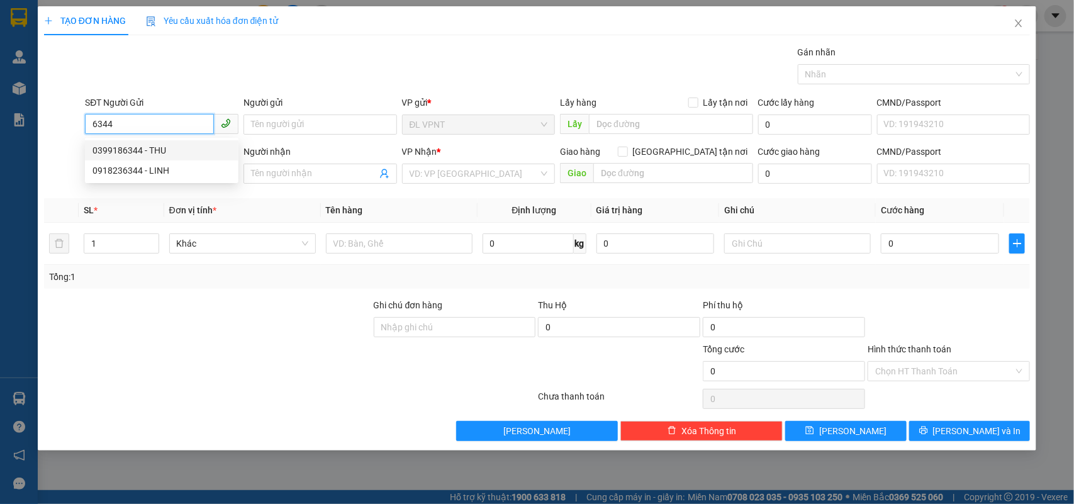
click at [148, 148] on div "0399186344 - THU" at bounding box center [161, 150] width 138 height 14
type input "0399186344"
type input "THU"
type input "0905491661"
type input "PHƯƠNG"
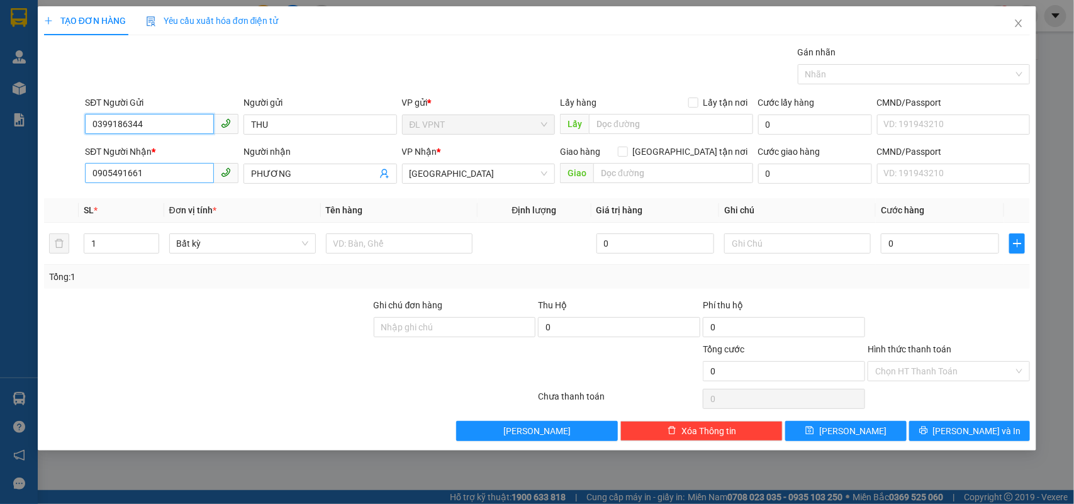
type input "0399186344"
drag, startPoint x: 169, startPoint y: 171, endPoint x: 17, endPoint y: 69, distance: 182.7
click at [0, 72] on div "TẠO ĐƠN HÀNG Yêu cầu xuất hóa đơn điện tử Transit Pickup Surcharge Ids Transit …" at bounding box center [537, 252] width 1074 height 504
type input "0397515117"
click at [130, 194] on div "0397515117 - phương" at bounding box center [161, 200] width 138 height 14
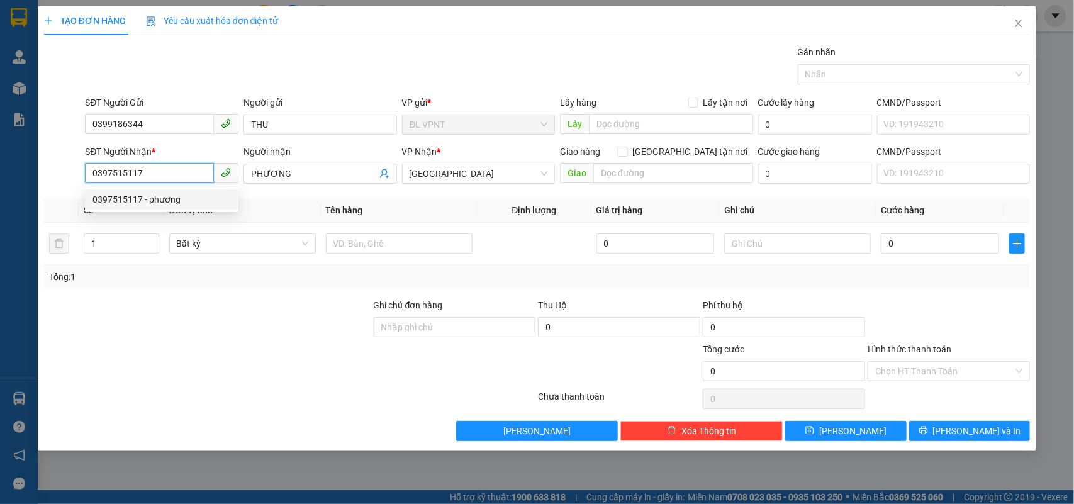
type input "phương"
type input "0397515117"
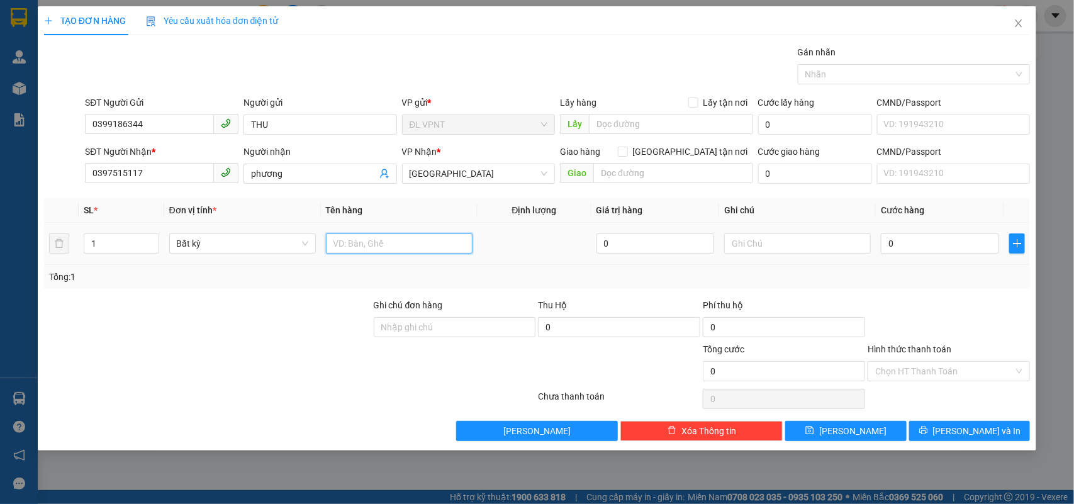
click at [383, 244] on input "text" at bounding box center [399, 243] width 147 height 20
type input "1TX"
click at [897, 249] on input "0" at bounding box center [940, 243] width 118 height 20
type input "1"
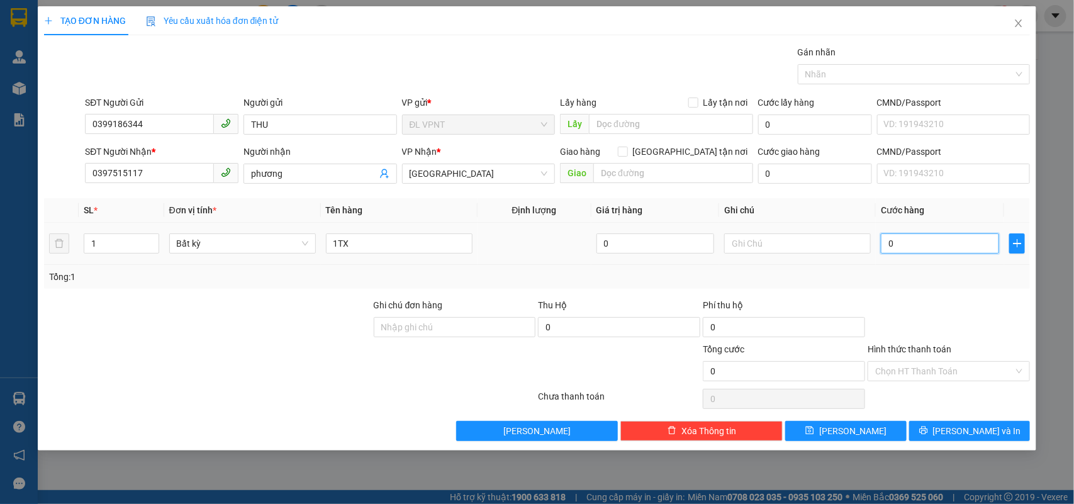
type input "1"
type input "12"
type input "120"
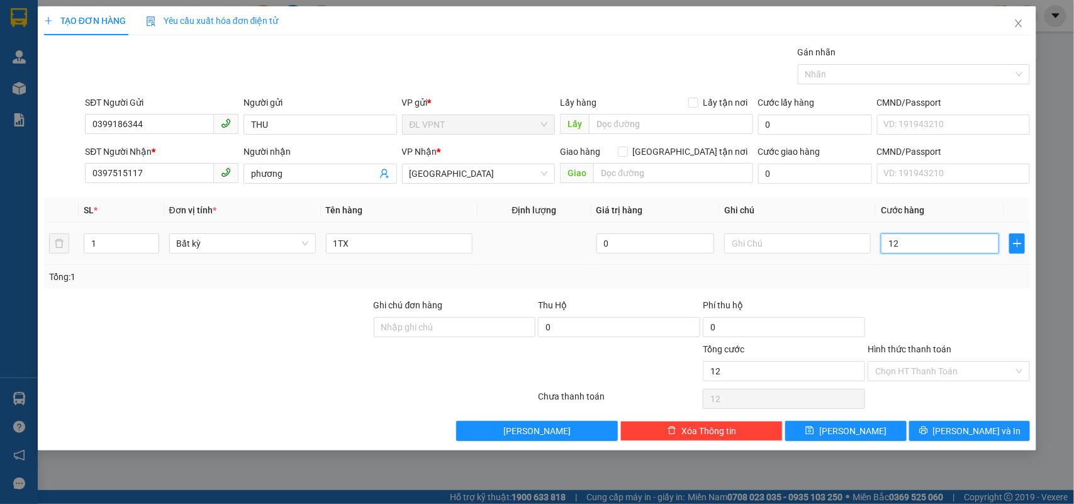
type input "120"
type input "120.000"
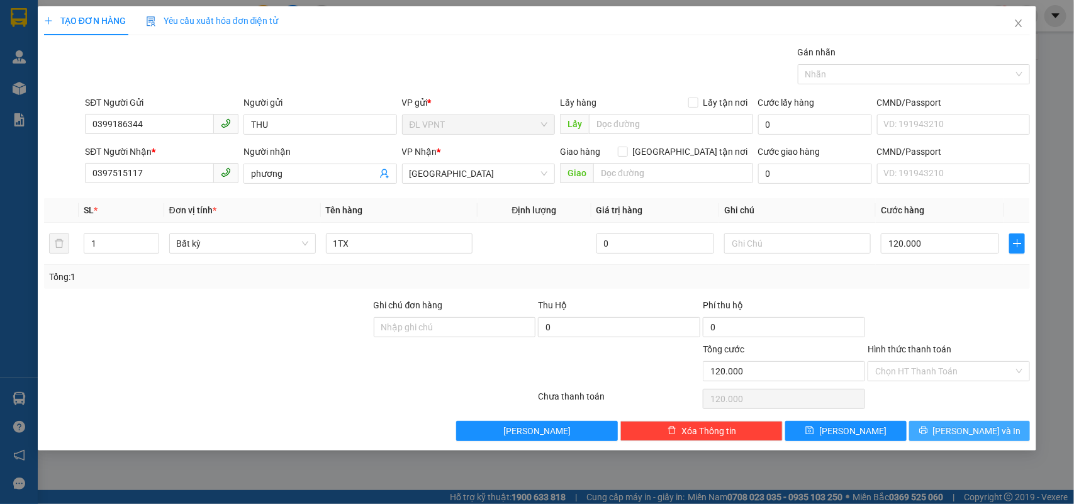
click at [922, 423] on button "Lưu và In" at bounding box center [969, 431] width 121 height 20
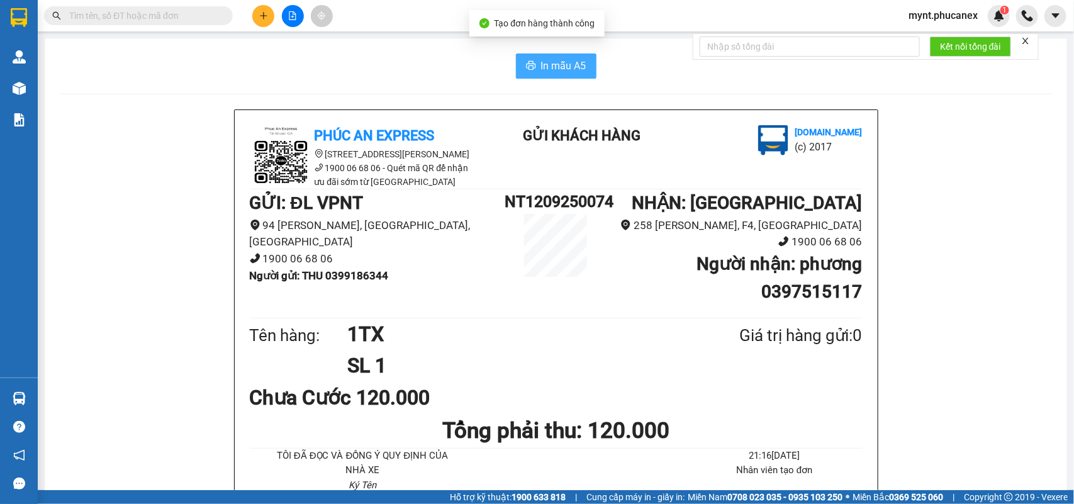
click at [548, 75] on button "In mẫu A5" at bounding box center [556, 65] width 81 height 25
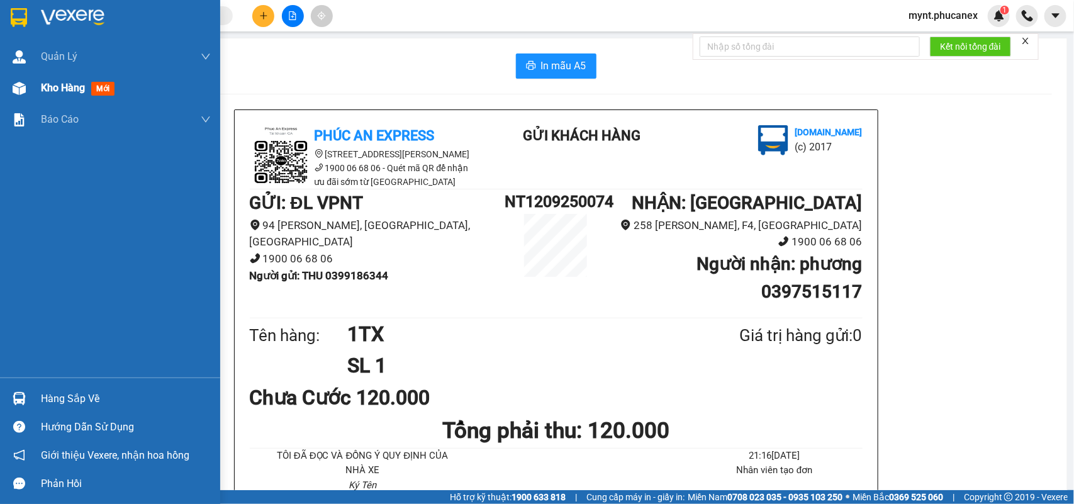
click at [24, 92] on img at bounding box center [19, 88] width 13 height 13
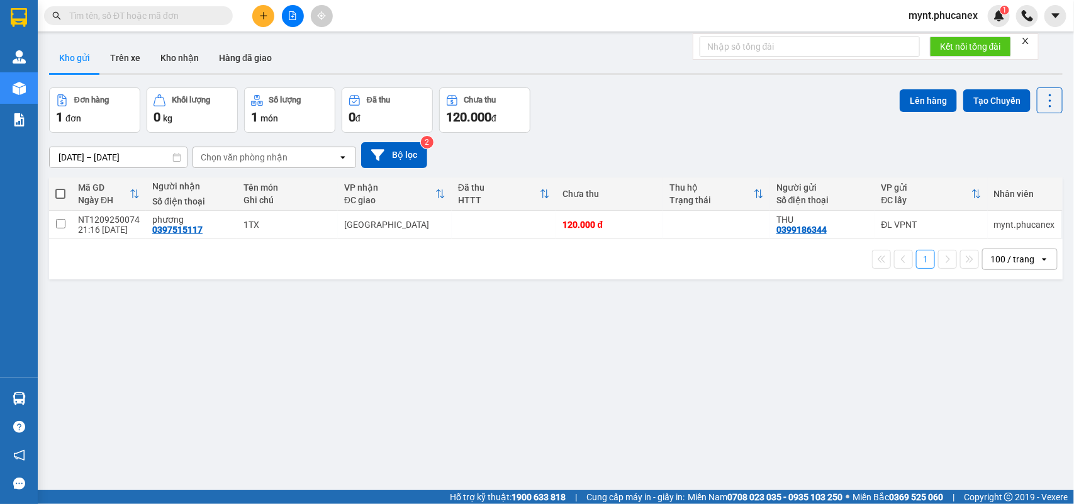
click at [60, 192] on span at bounding box center [60, 194] width 10 height 10
click at [60, 187] on input "checkbox" at bounding box center [60, 187] width 0 height 0
checkbox input "true"
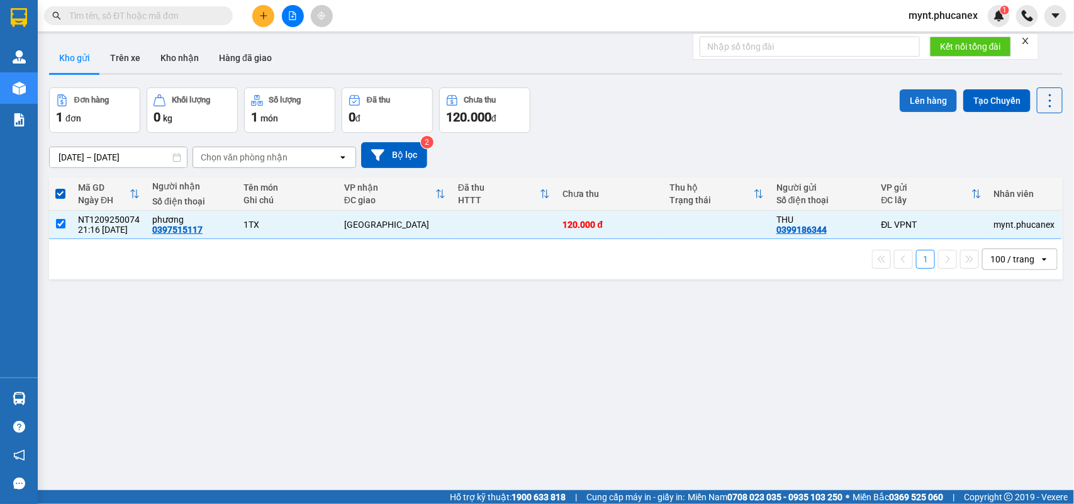
click at [925, 108] on button "Lên hàng" at bounding box center [928, 100] width 57 height 23
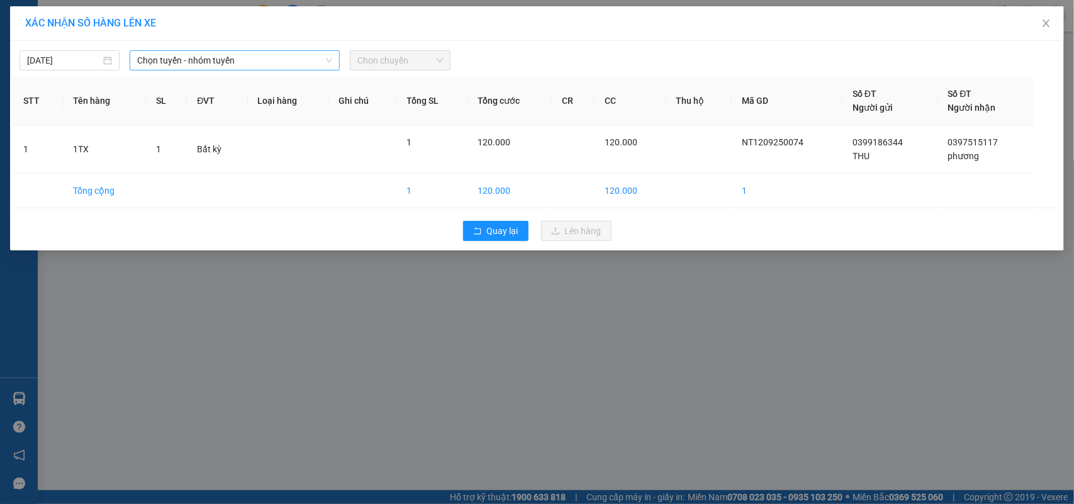
click at [235, 69] on span "Chọn tuyến - nhóm tuyến" at bounding box center [234, 60] width 195 height 19
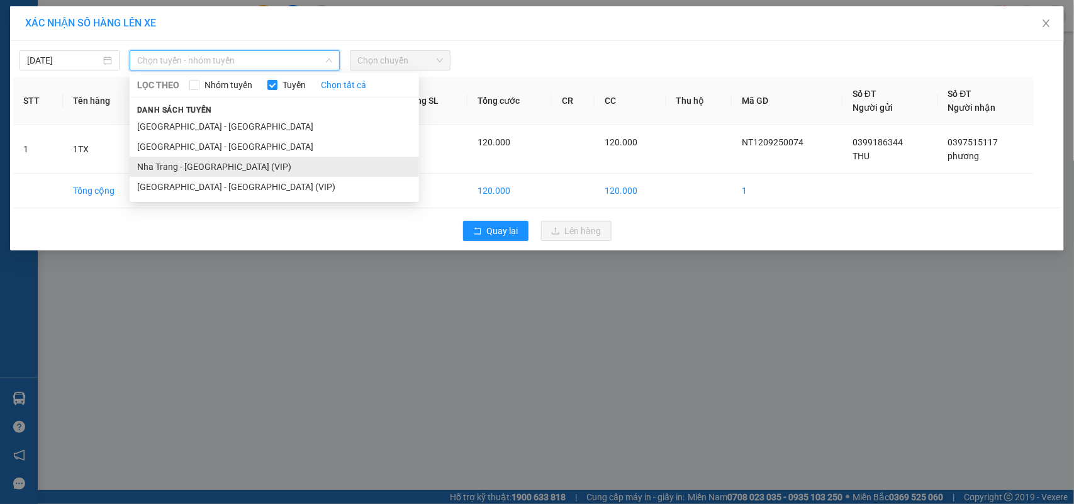
click at [175, 167] on li "Nha Trang - [GEOGRAPHIC_DATA] (VIP)" at bounding box center [274, 167] width 289 height 20
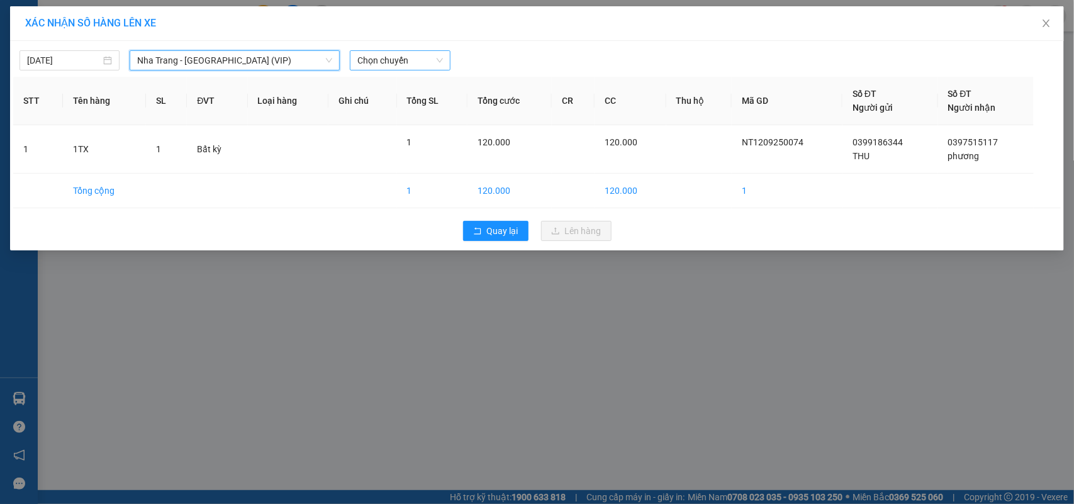
click at [407, 60] on span "Chọn chuyến" at bounding box center [399, 60] width 85 height 19
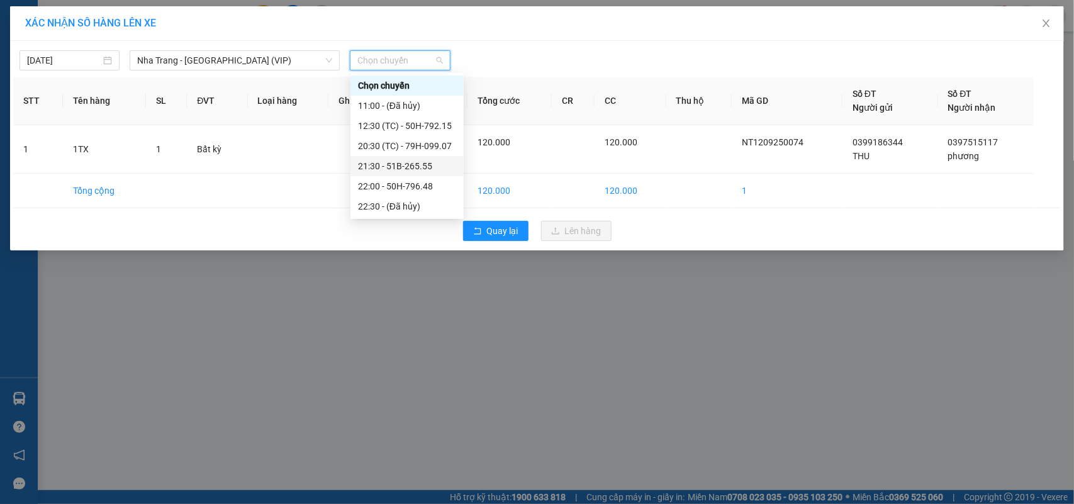
click at [360, 162] on div "21:30 - 51B-265.55" at bounding box center [407, 166] width 98 height 14
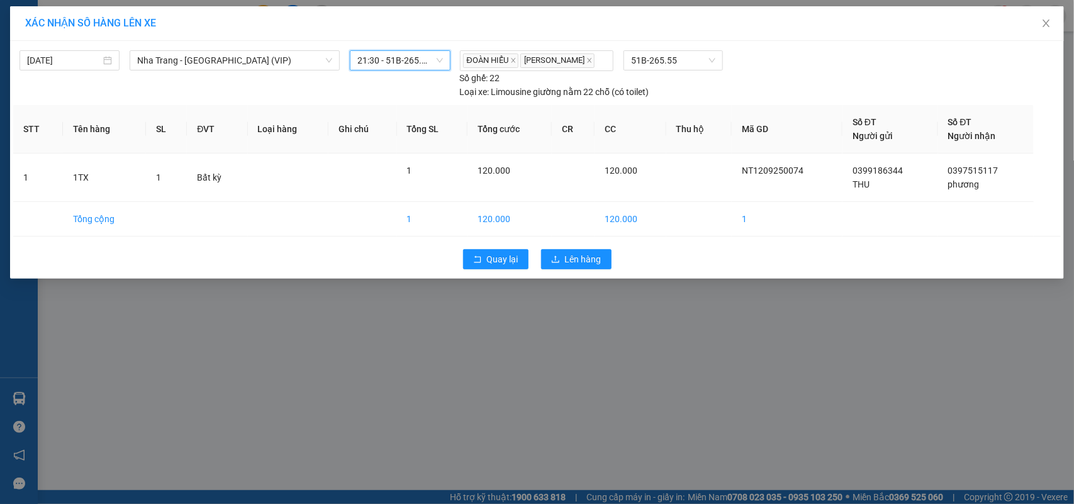
click at [373, 58] on span "21:30 - 51B-265.55" at bounding box center [399, 60] width 85 height 19
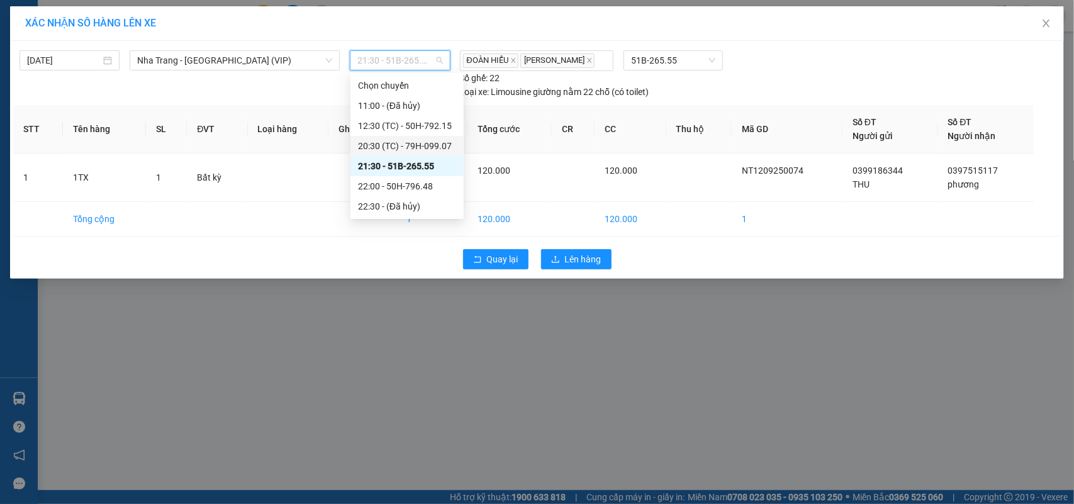
click at [390, 148] on div "20:30 (TC) - 79H-099.07" at bounding box center [407, 146] width 98 height 14
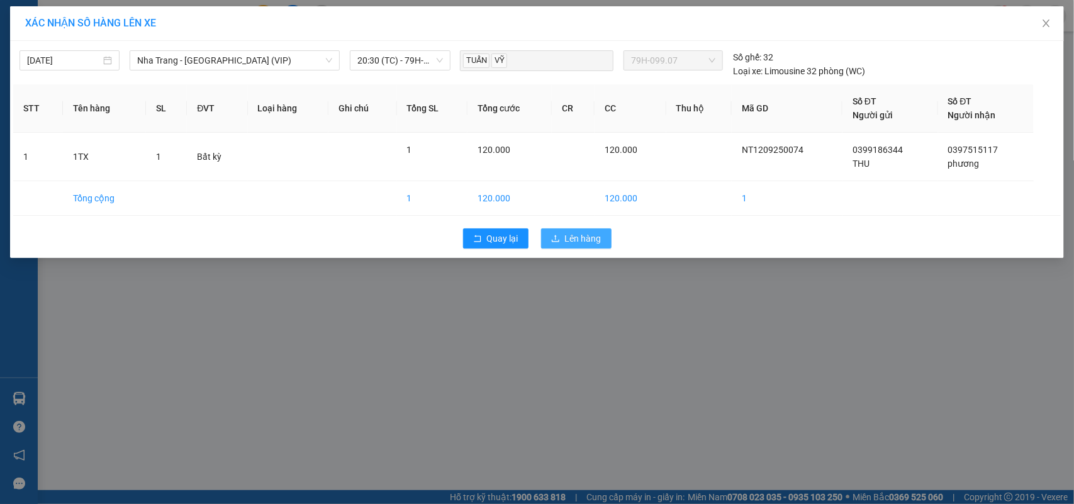
click at [593, 230] on button "Lên hàng" at bounding box center [576, 238] width 70 height 20
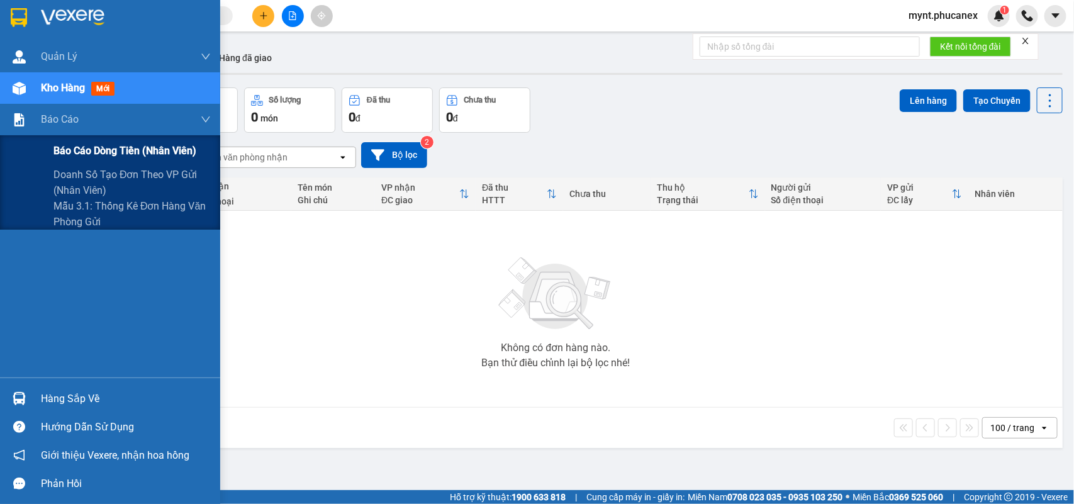
click at [132, 159] on span "Báo cáo dòng tiền (nhân viên)" at bounding box center [124, 151] width 143 height 16
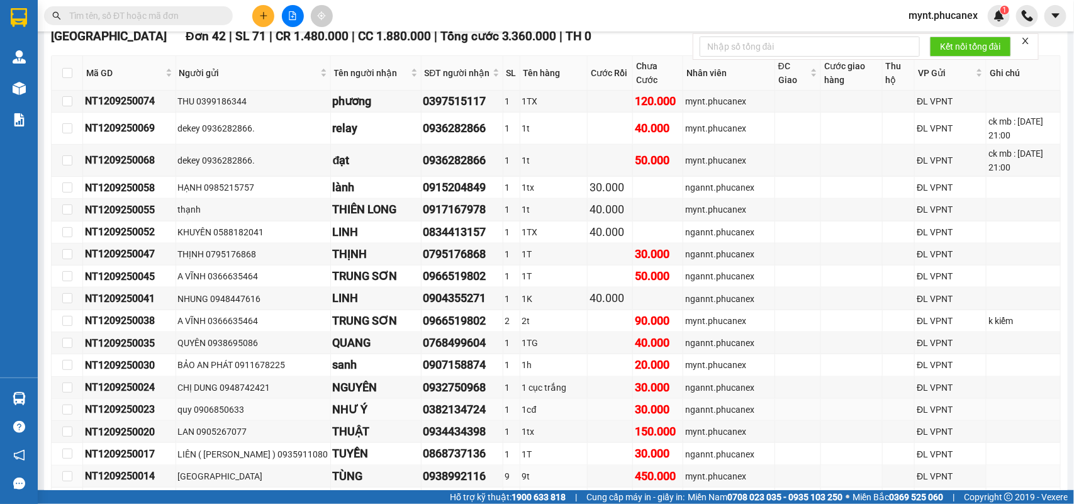
scroll to position [2517, 0]
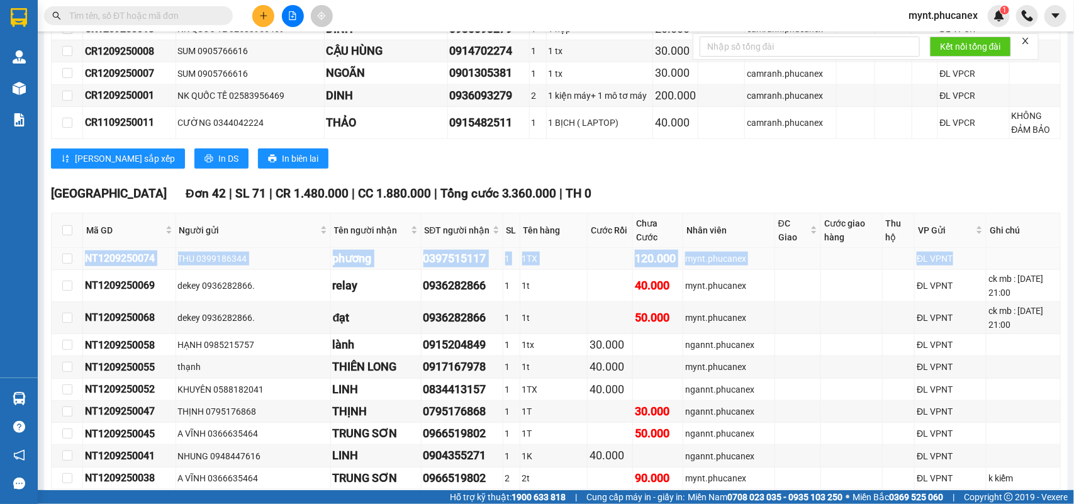
drag, startPoint x: 86, startPoint y: 155, endPoint x: 960, endPoint y: 150, distance: 873.9
click at [960, 248] on tr "NT1209250074 THU 0399186344 phương 0397515117 1 1TX 120.000 mynt.phucanex ĐL VP…" at bounding box center [556, 259] width 1009 height 22
copy tr "NT1209250074 THU 0399186344 phương 0397515117 1 1TX 120.000 mynt.phucanex ĐL VP…"
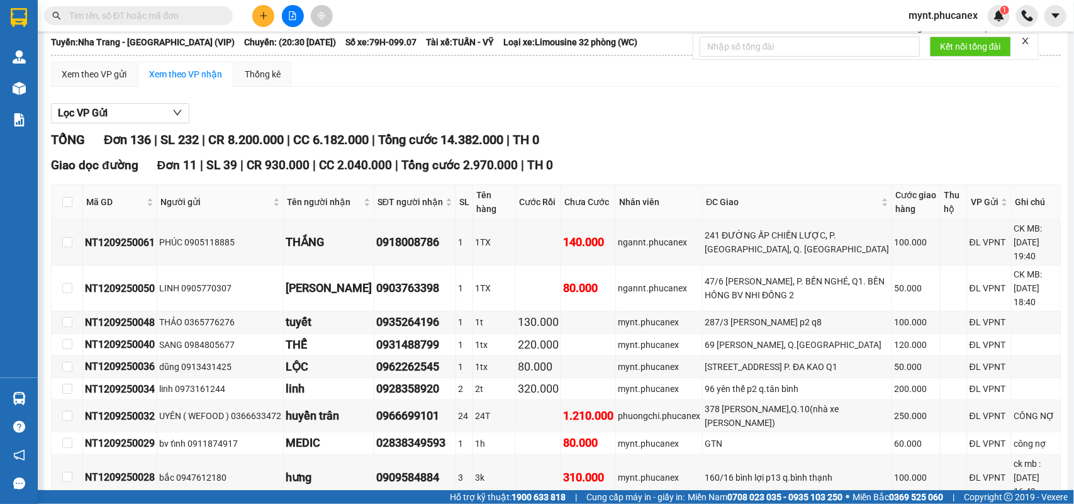
scroll to position [0, 0]
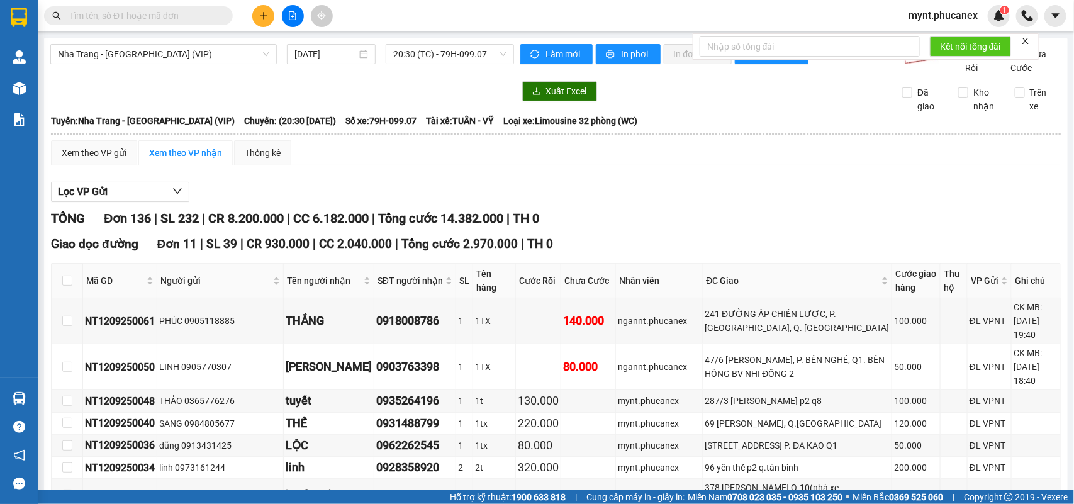
drag, startPoint x: 233, startPoint y: 48, endPoint x: 296, endPoint y: 9, distance: 73.7
click at [233, 48] on span "Nha Trang - Sài Gòn (VIP)" at bounding box center [163, 54] width 211 height 19
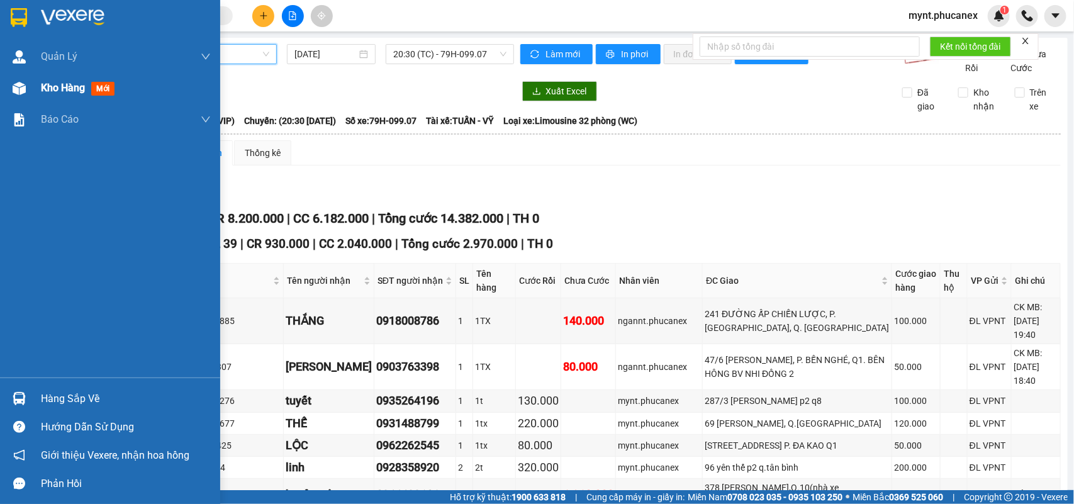
click at [17, 93] on img at bounding box center [19, 88] width 13 height 13
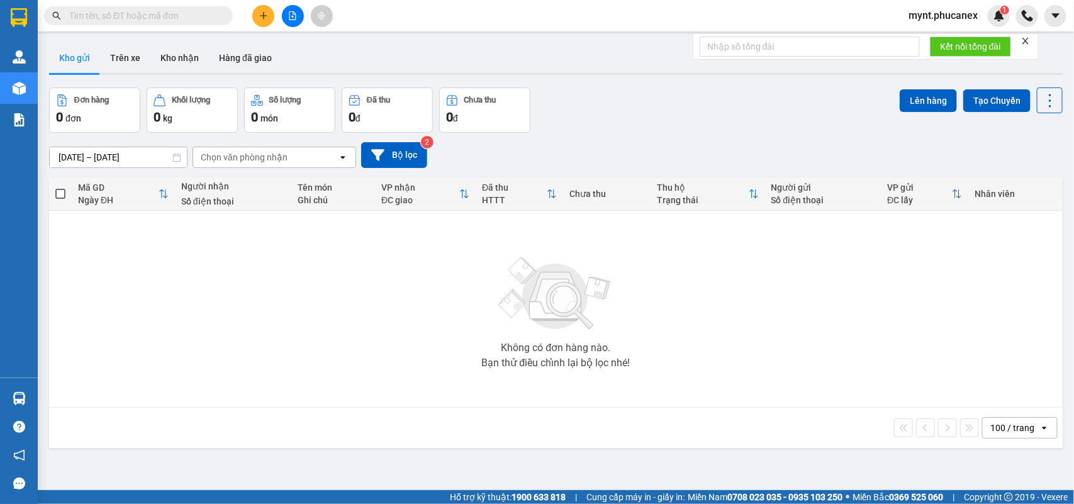
click at [969, 20] on span "mynt.phucanex" at bounding box center [942, 16] width 89 height 16
click at [958, 43] on span "Đăng xuất" at bounding box center [949, 39] width 62 height 14
